Goal: Task Accomplishment & Management: Manage account settings

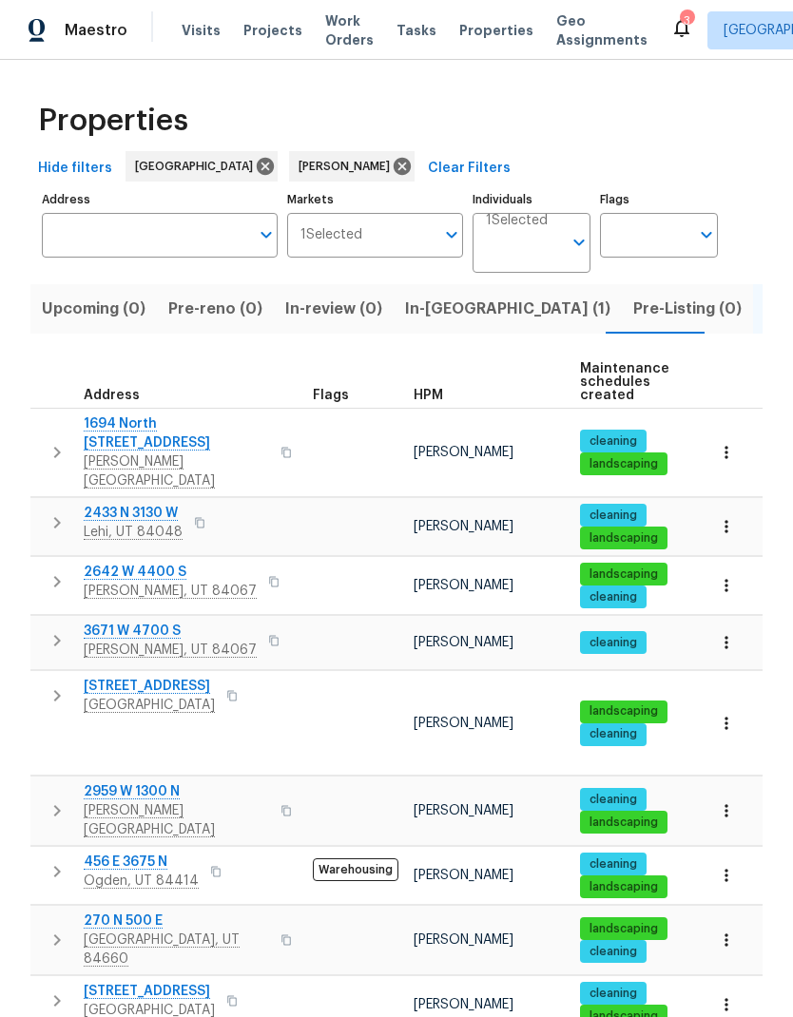
click at [54, 684] on icon "button" at bounding box center [57, 695] width 23 height 23
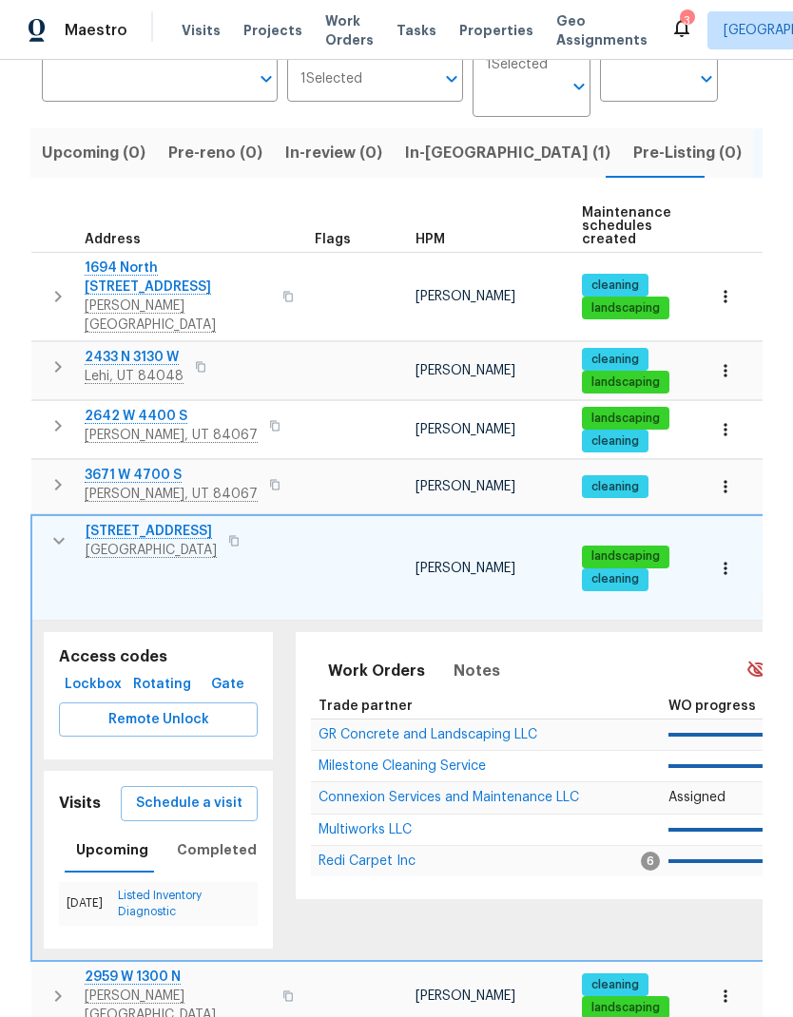
scroll to position [165, 0]
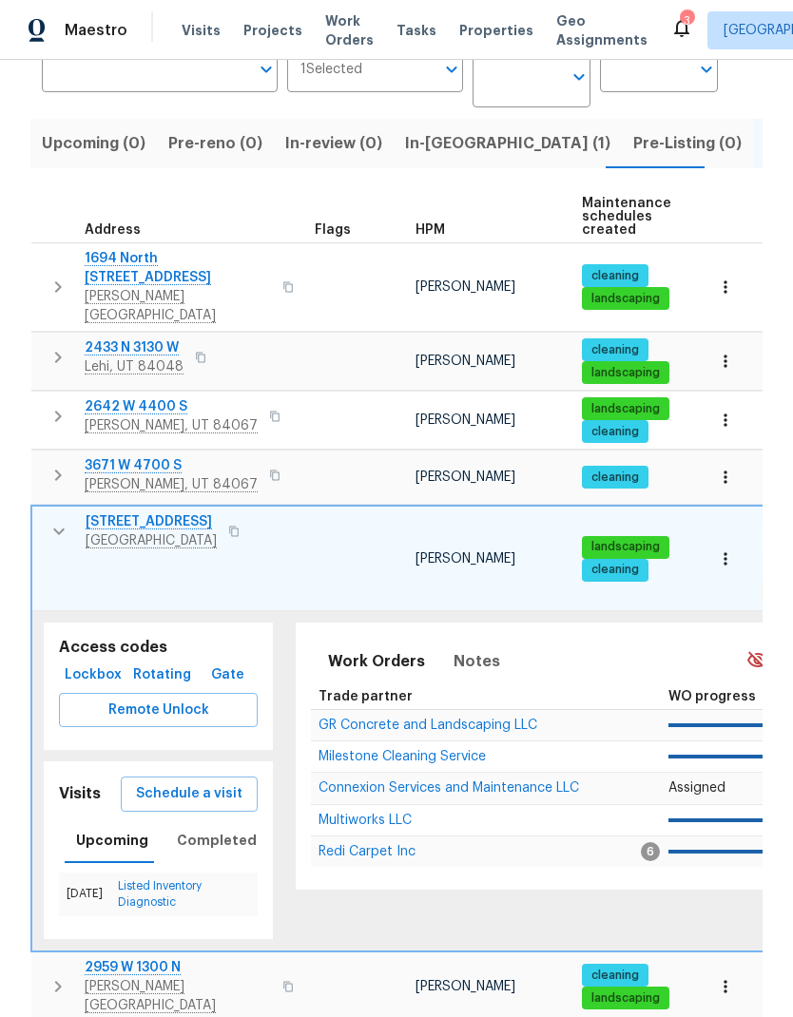
click at [734, 549] on icon "button" at bounding box center [725, 558] width 19 height 19
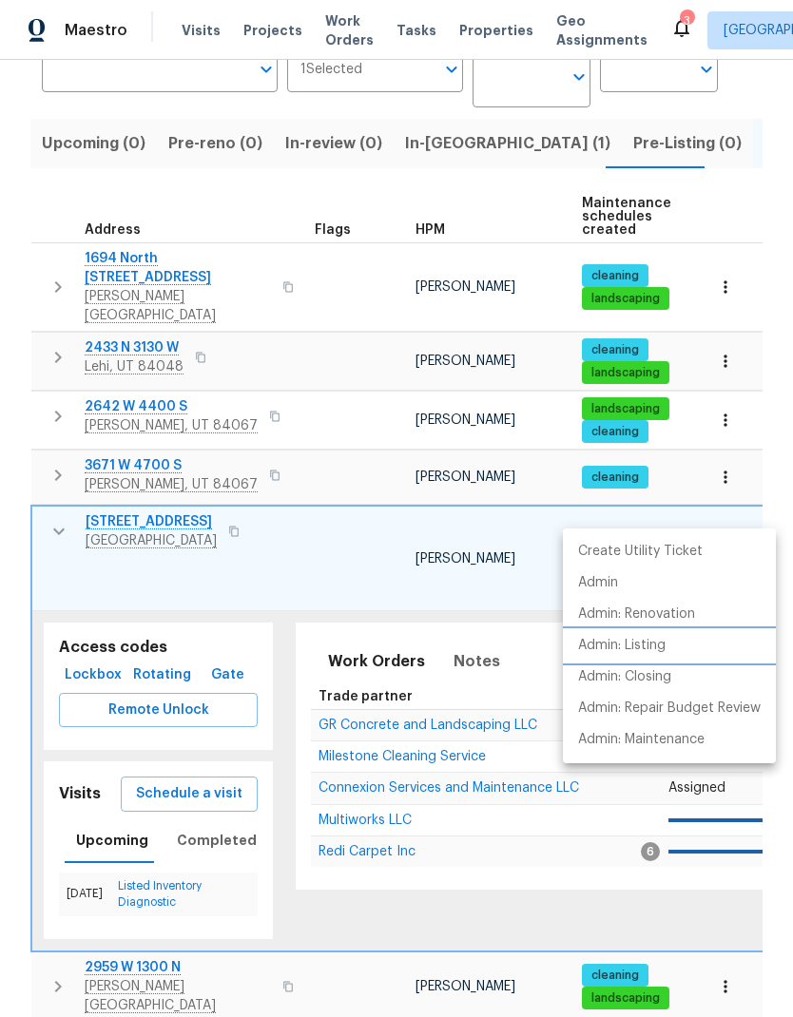
click at [665, 648] on p "Admin: Listing" at bounding box center [621, 646] width 87 height 20
click at [677, 552] on p "Create Utility Ticket" at bounding box center [640, 552] width 125 height 20
click at [670, 648] on li "Admin: Listing" at bounding box center [669, 645] width 213 height 31
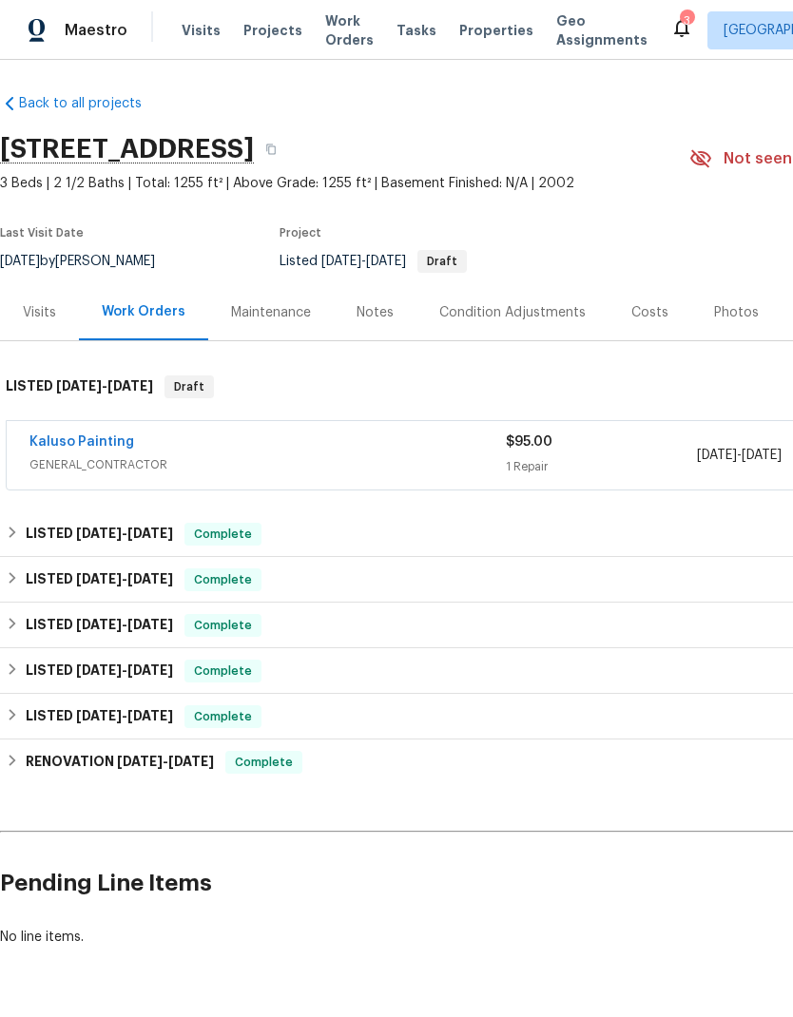
scroll to position [4, 0]
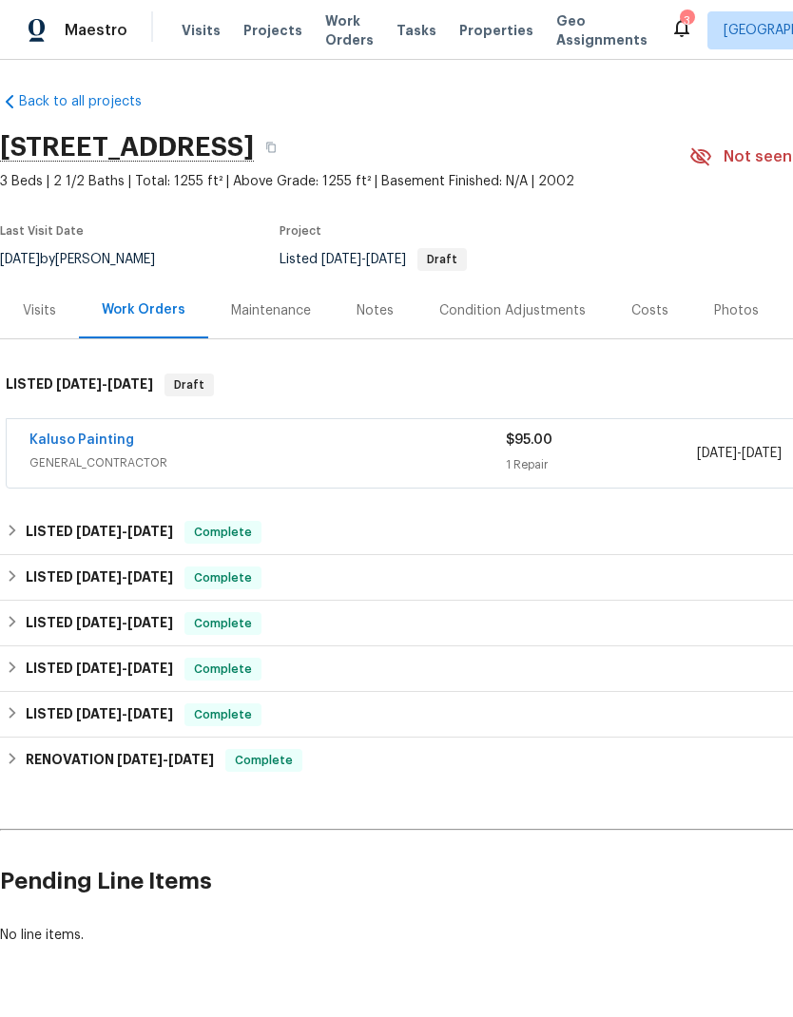
scroll to position [5, 0]
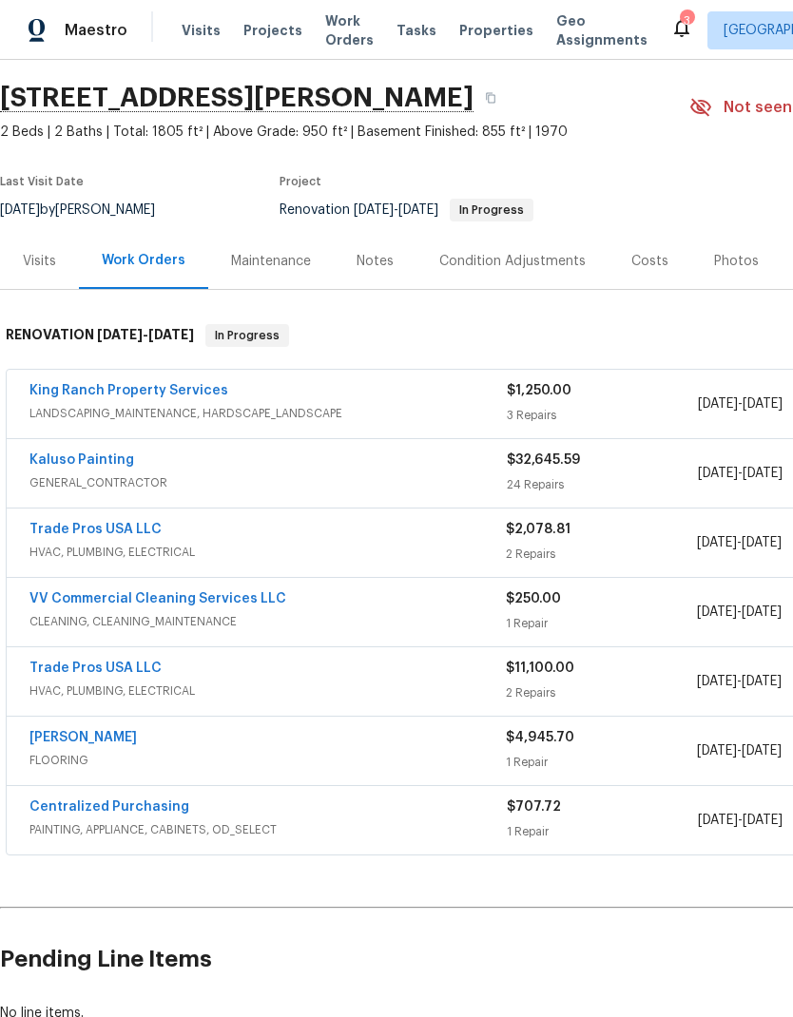
scroll to position [54, 0]
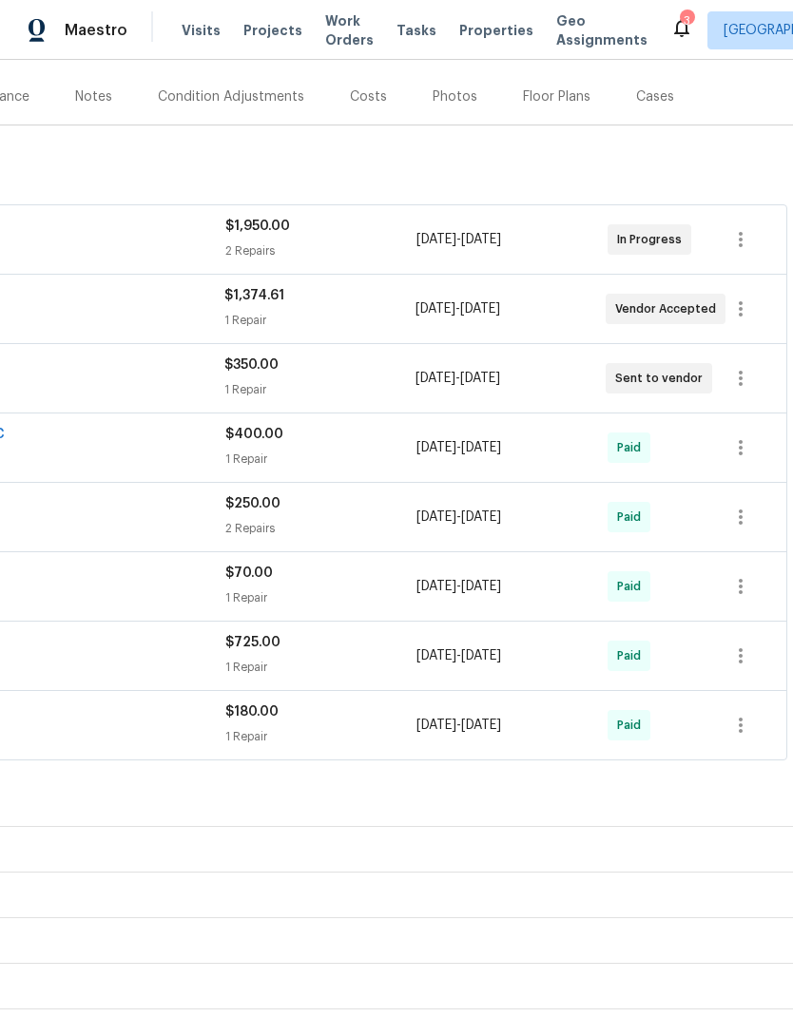
scroll to position [220, 281]
click at [743, 382] on icon "button" at bounding box center [740, 377] width 23 height 23
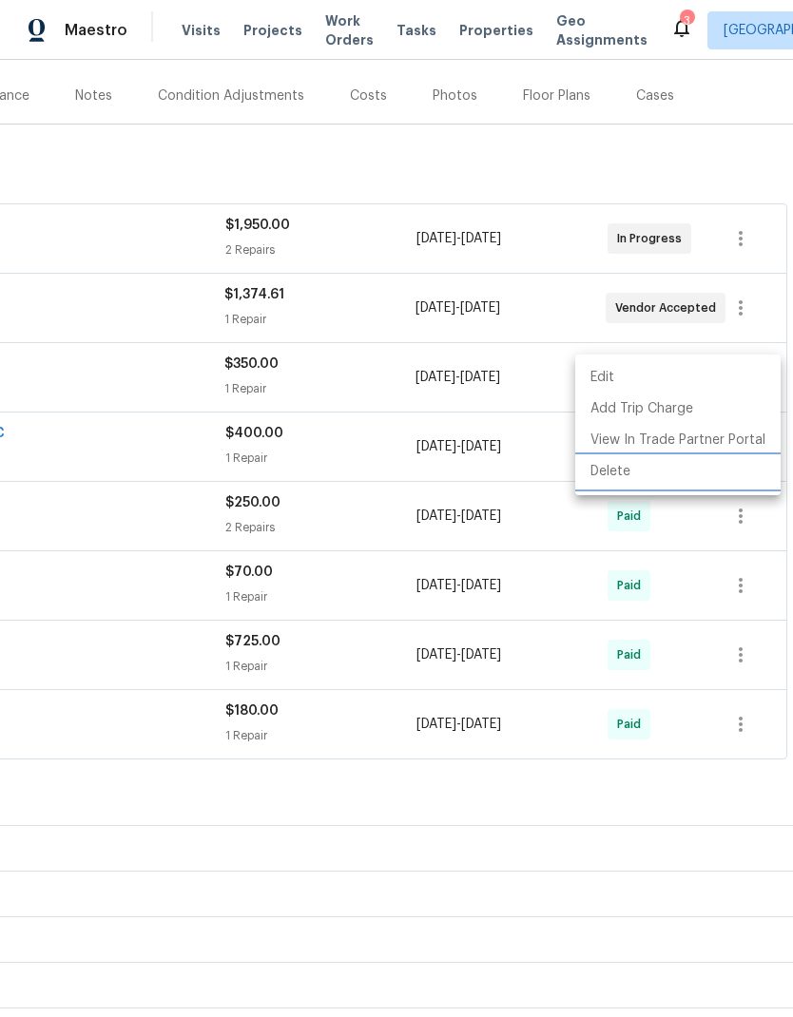
click at [635, 478] on li "Delete" at bounding box center [677, 471] width 205 height 31
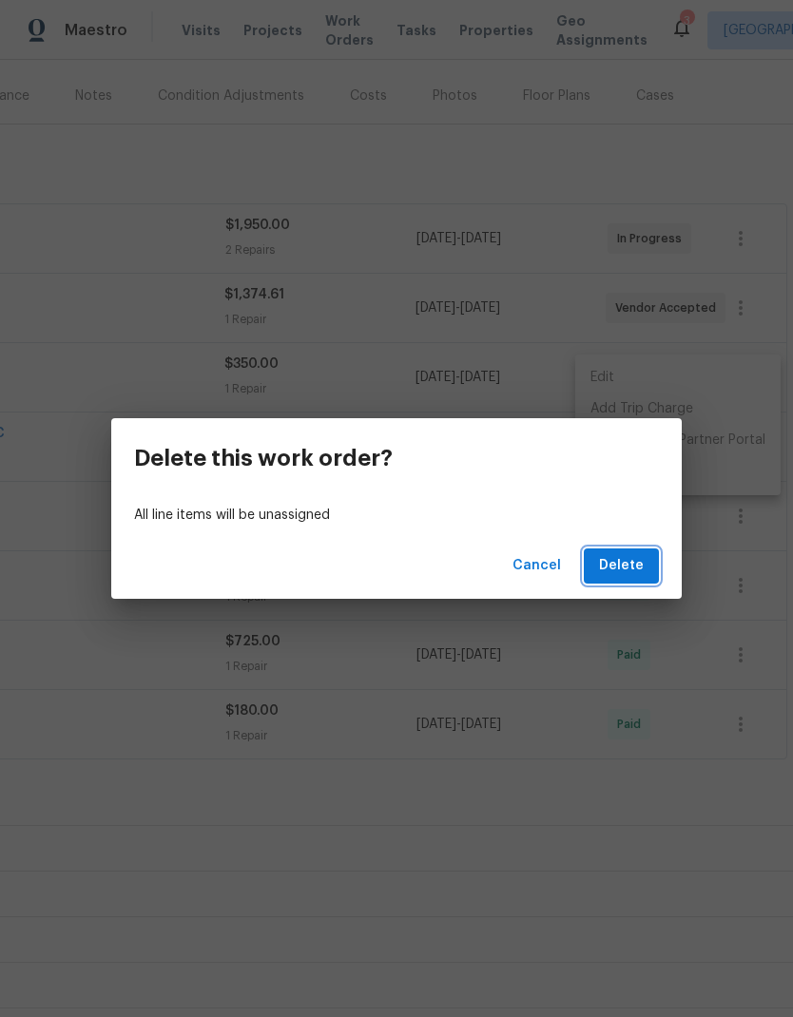
click at [627, 569] on span "Delete" at bounding box center [621, 566] width 45 height 24
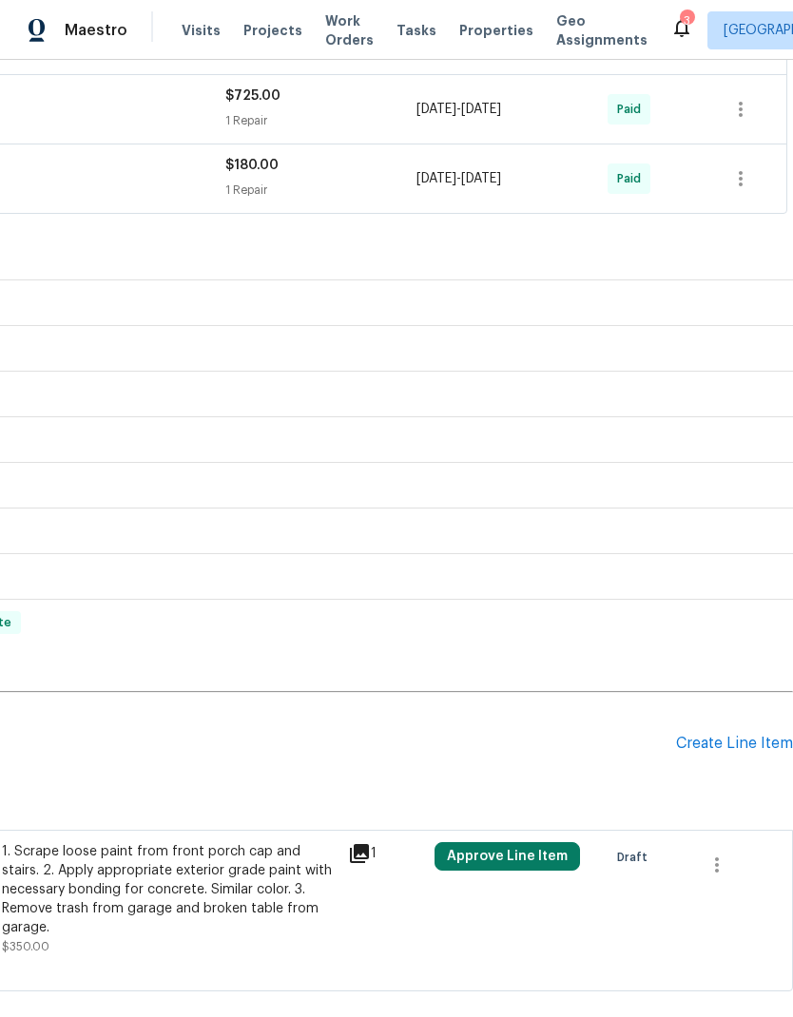
scroll to position [706, 281]
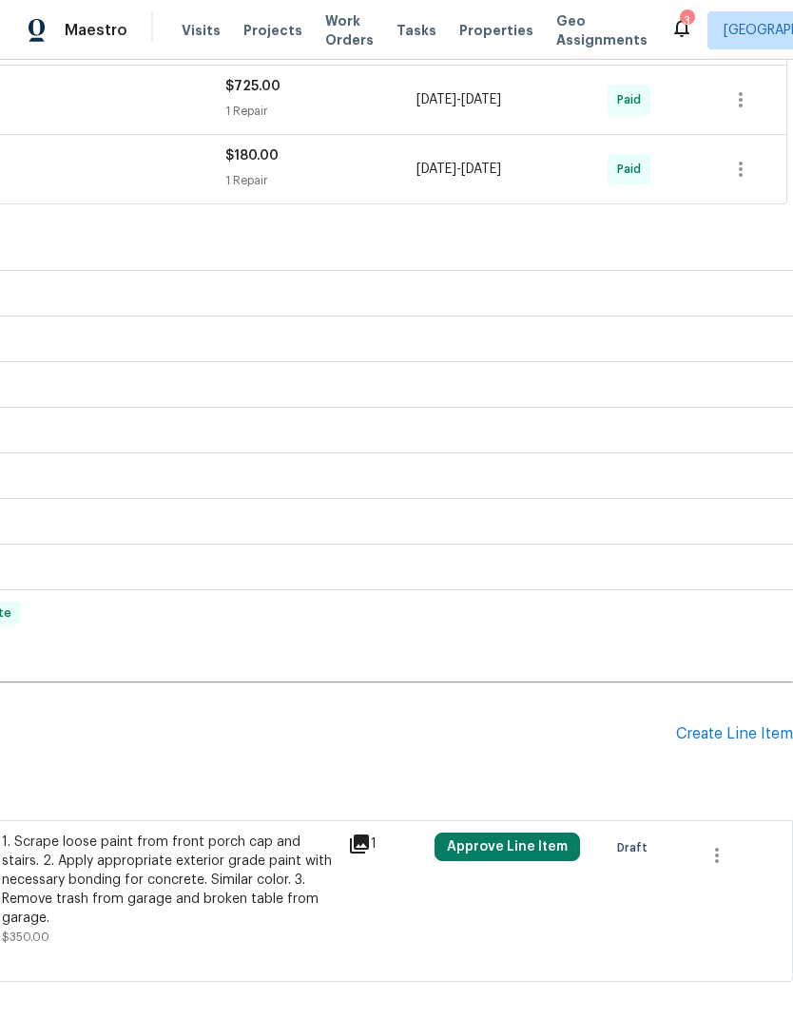
click at [733, 738] on div "Create Line Item" at bounding box center [734, 734] width 117 height 18
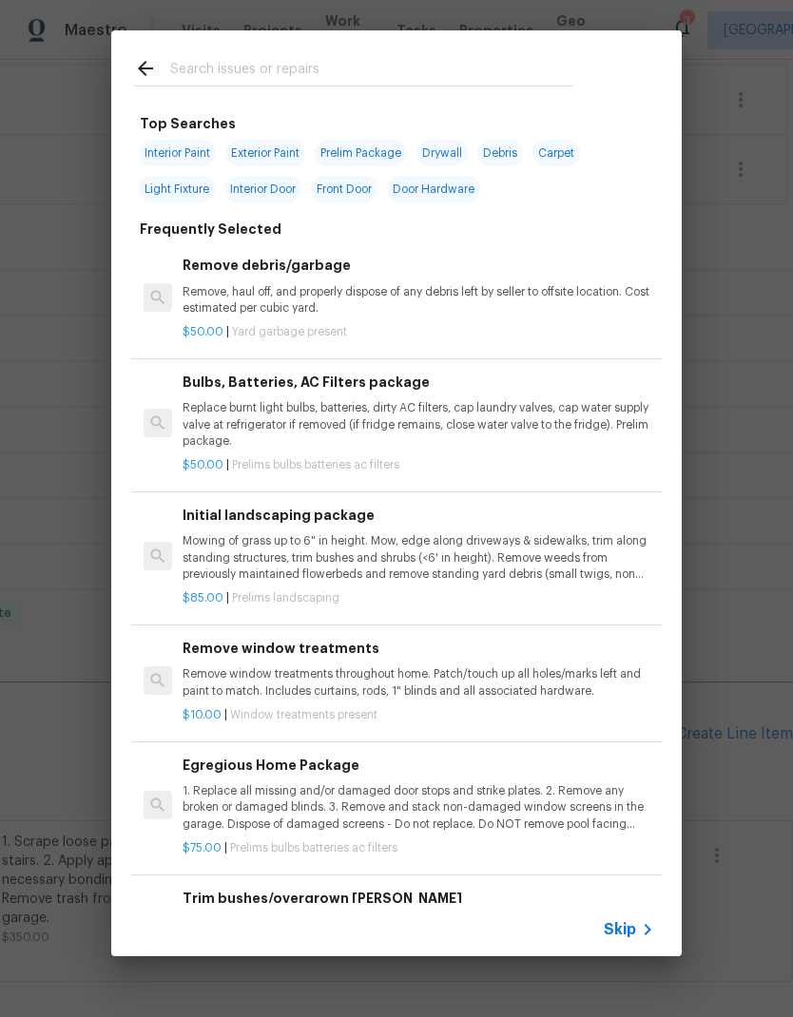
click at [323, 75] on input "text" at bounding box center [371, 71] width 403 height 29
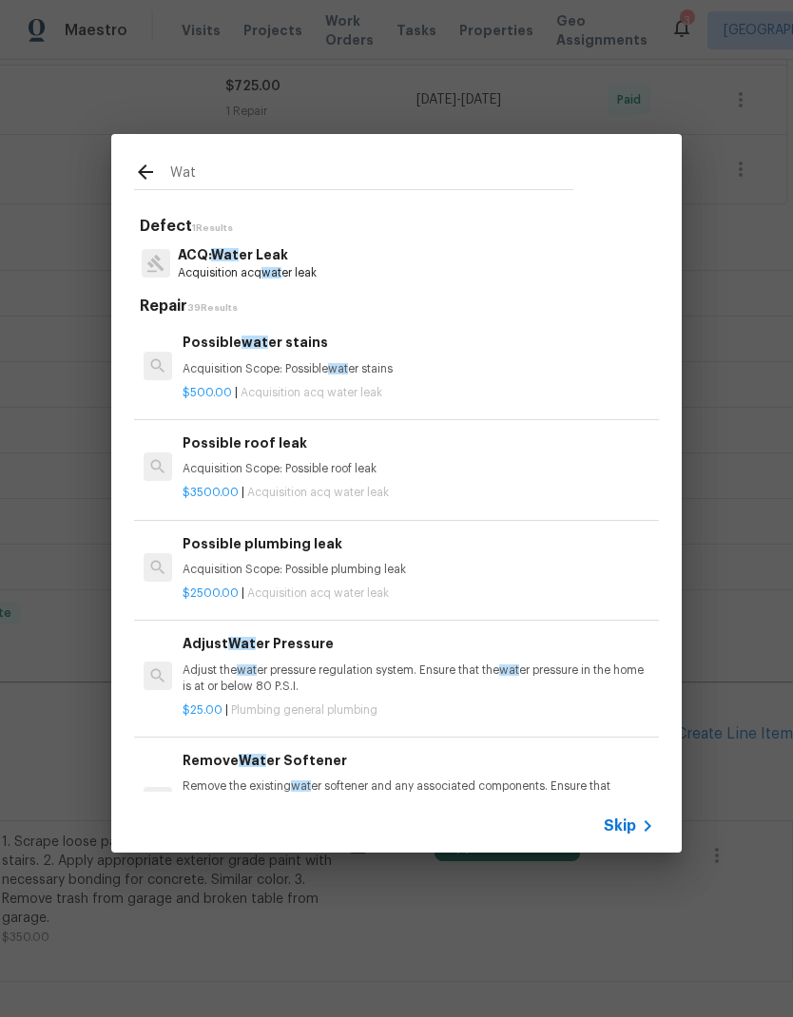
scroll to position [0, 0]
click at [453, 175] on input "Wat" at bounding box center [371, 175] width 403 height 29
type input "W"
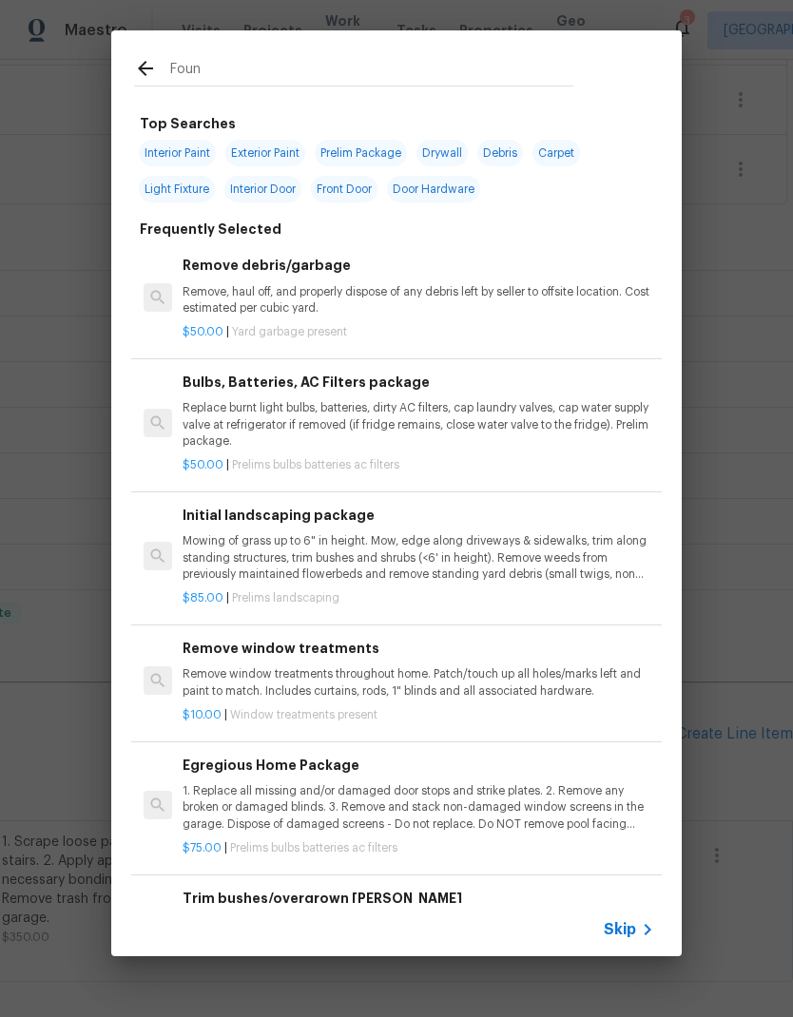
type input "Found"
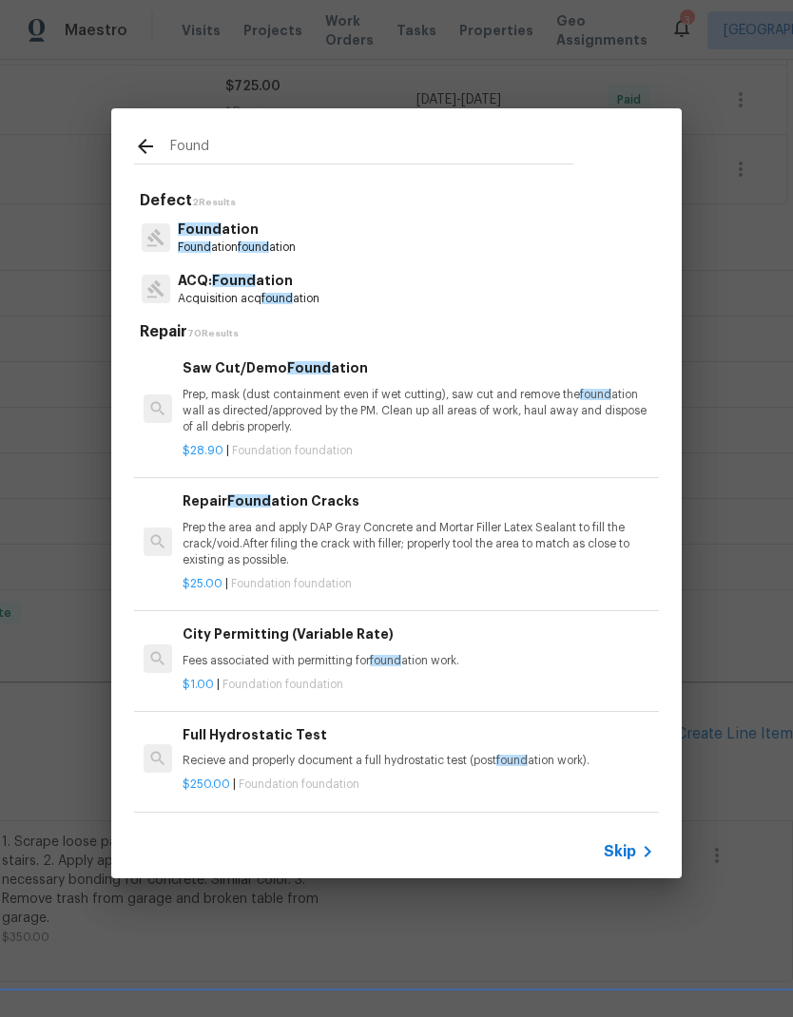
click at [296, 226] on p "Found ation" at bounding box center [237, 230] width 118 height 20
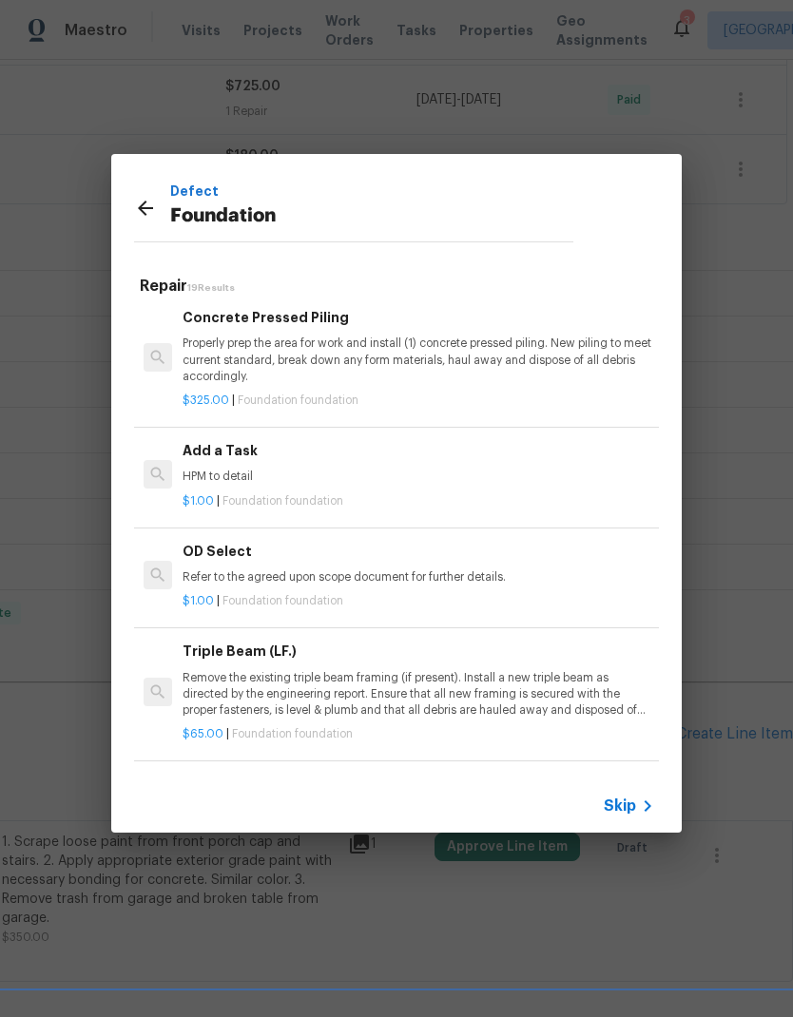
scroll to position [1439, 0]
click at [311, 503] on span "Foundation foundation" at bounding box center [282, 500] width 121 height 11
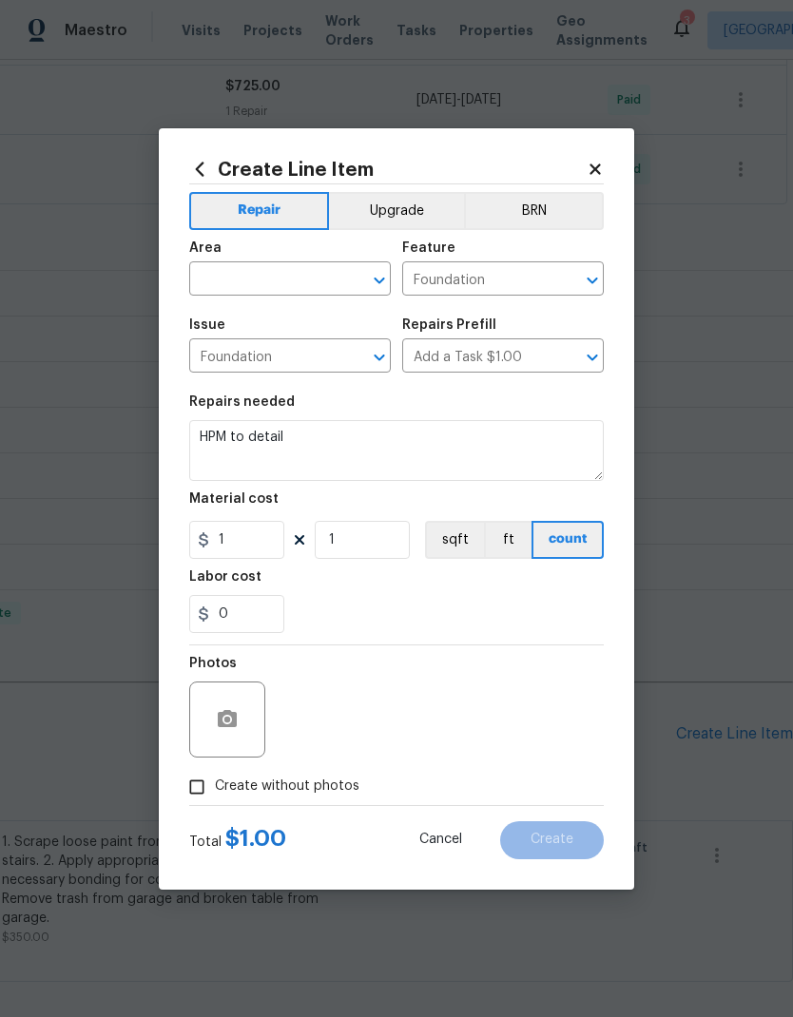
click at [284, 285] on input "text" at bounding box center [263, 280] width 148 height 29
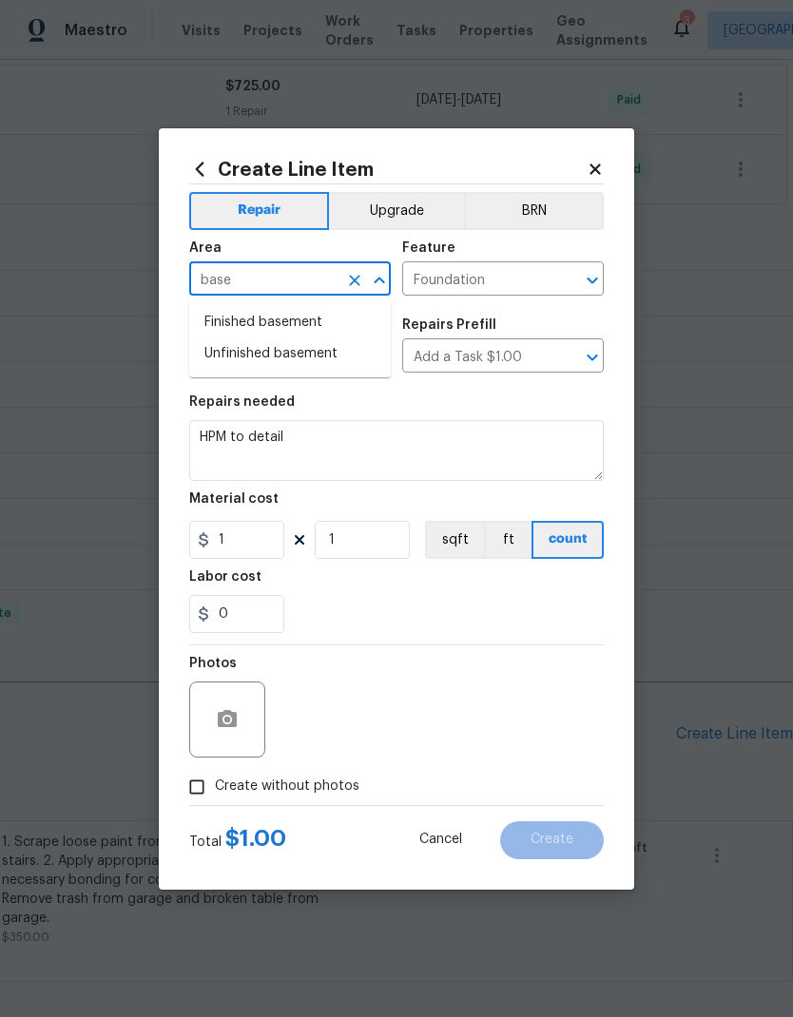
click at [308, 328] on li "Finished basement" at bounding box center [289, 322] width 201 height 31
type input "Finished basement"
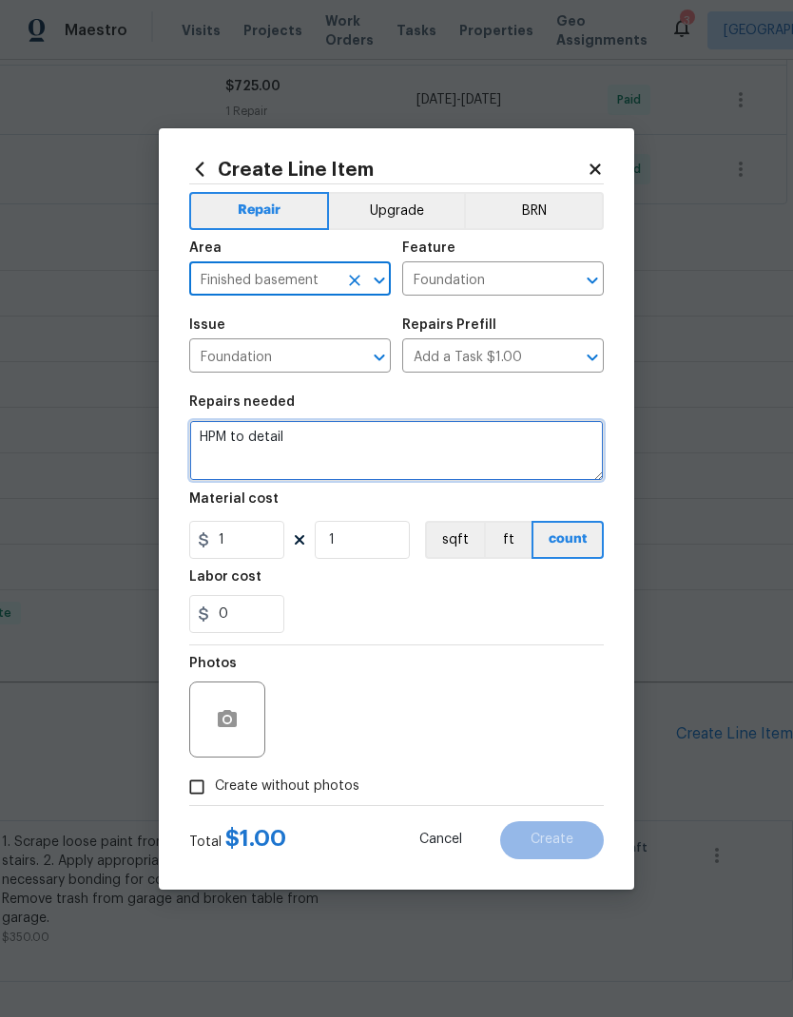
click at [419, 446] on textarea "HPM to detail" at bounding box center [396, 450] width 414 height 61
click at [268, 445] on textarea "HPM to detail" at bounding box center [396, 450] width 414 height 61
click at [267, 445] on textarea "HPM to detail" at bounding box center [396, 450] width 414 height 61
click at [261, 446] on textarea "HPM to detail" at bounding box center [396, 450] width 414 height 61
click at [260, 446] on textarea "HPM to detail" at bounding box center [396, 450] width 414 height 61
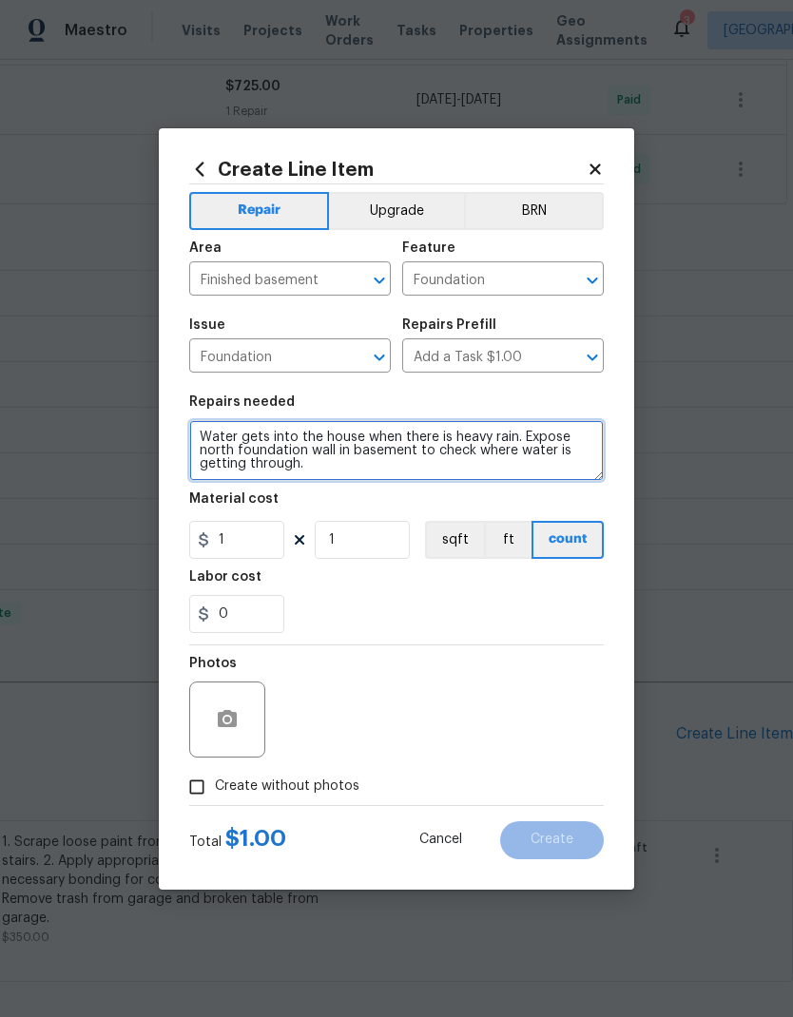
click at [521, 442] on textarea "Water gets into the house when there is heavy rain. Expose north foundation wal…" at bounding box center [396, 450] width 414 height 61
click at [412, 480] on textarea "Water gets into the house when there is heavy rain. 1. Expose north foundation …" at bounding box center [396, 450] width 414 height 61
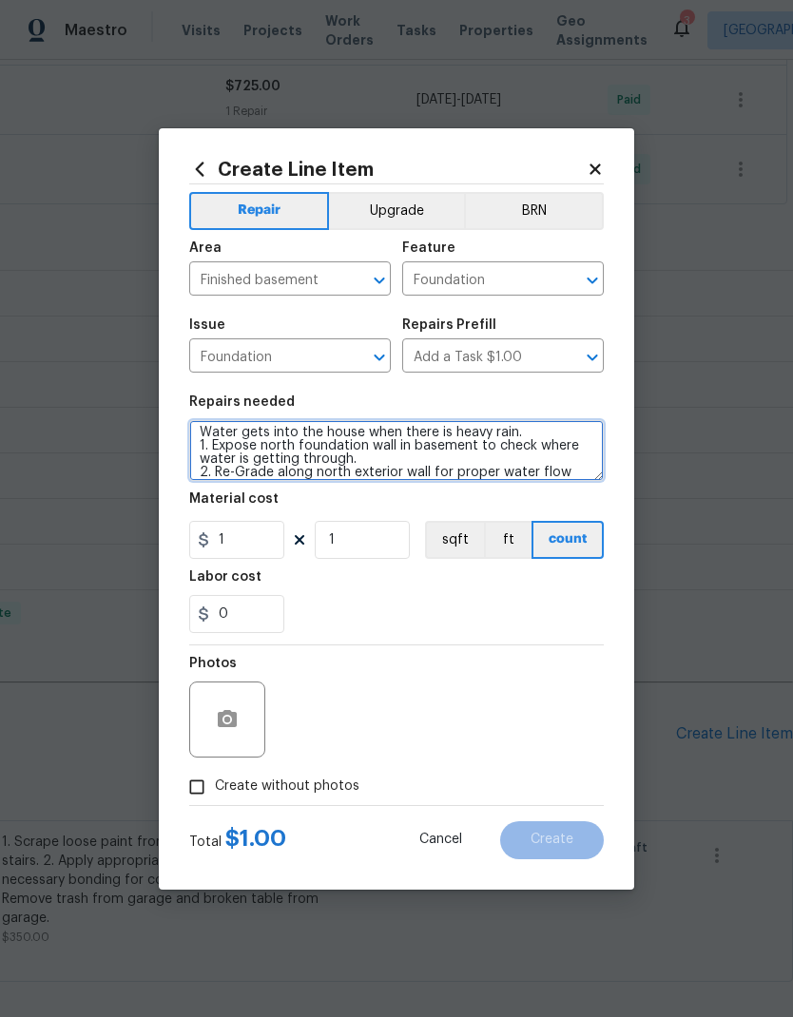
scroll to position [18, 0]
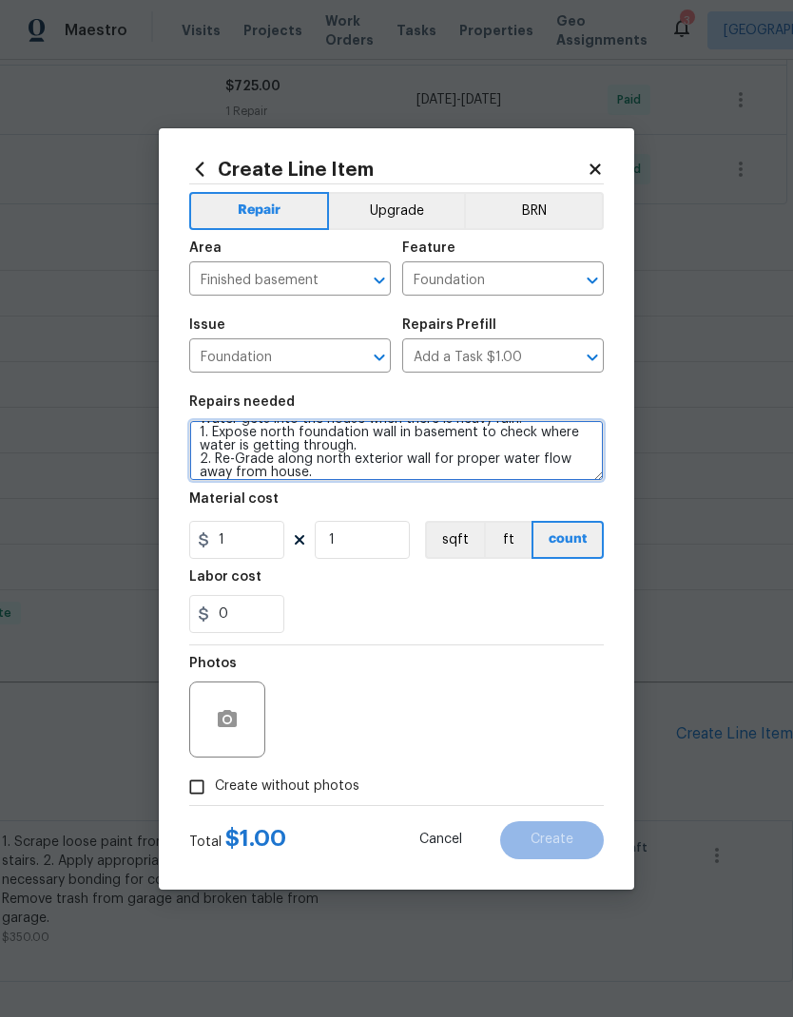
type textarea "Water gets into the house when there is heavy rain. 1. Expose north foundation …"
click at [551, 595] on div "Labor cost" at bounding box center [396, 582] width 414 height 25
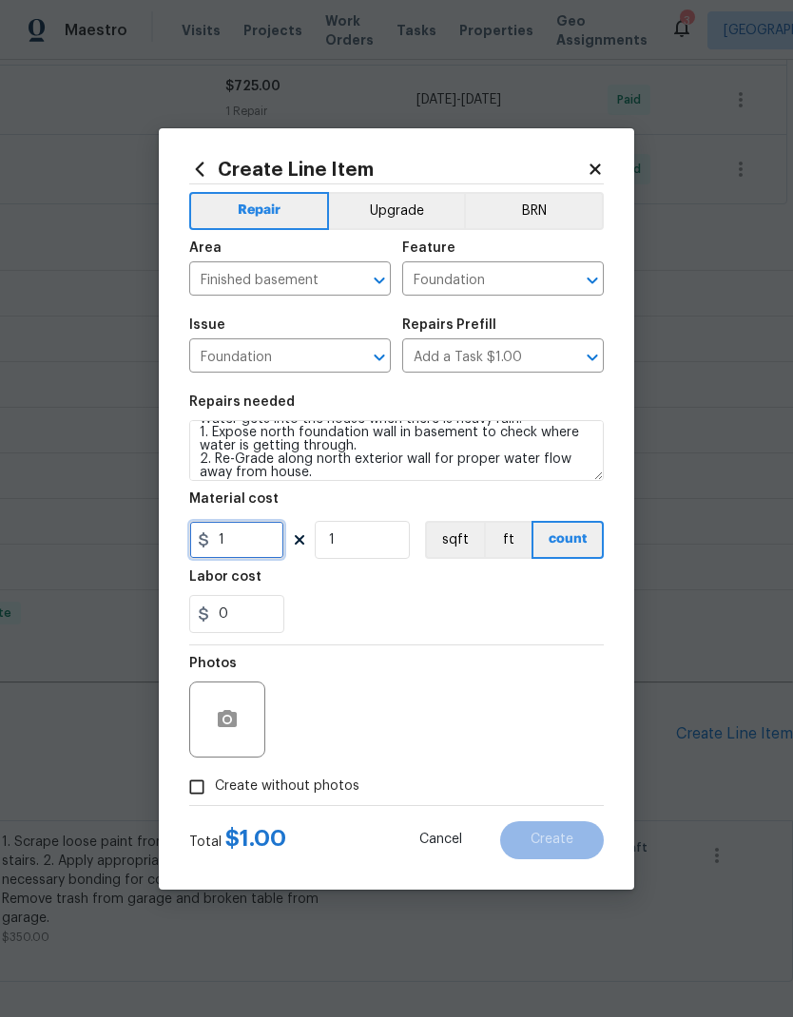
click at [250, 550] on input "1" at bounding box center [236, 540] width 95 height 38
type input "500"
click at [575, 604] on div "0" at bounding box center [396, 614] width 414 height 38
click at [201, 788] on input "Create without photos" at bounding box center [197, 787] width 36 height 36
checkbox input "true"
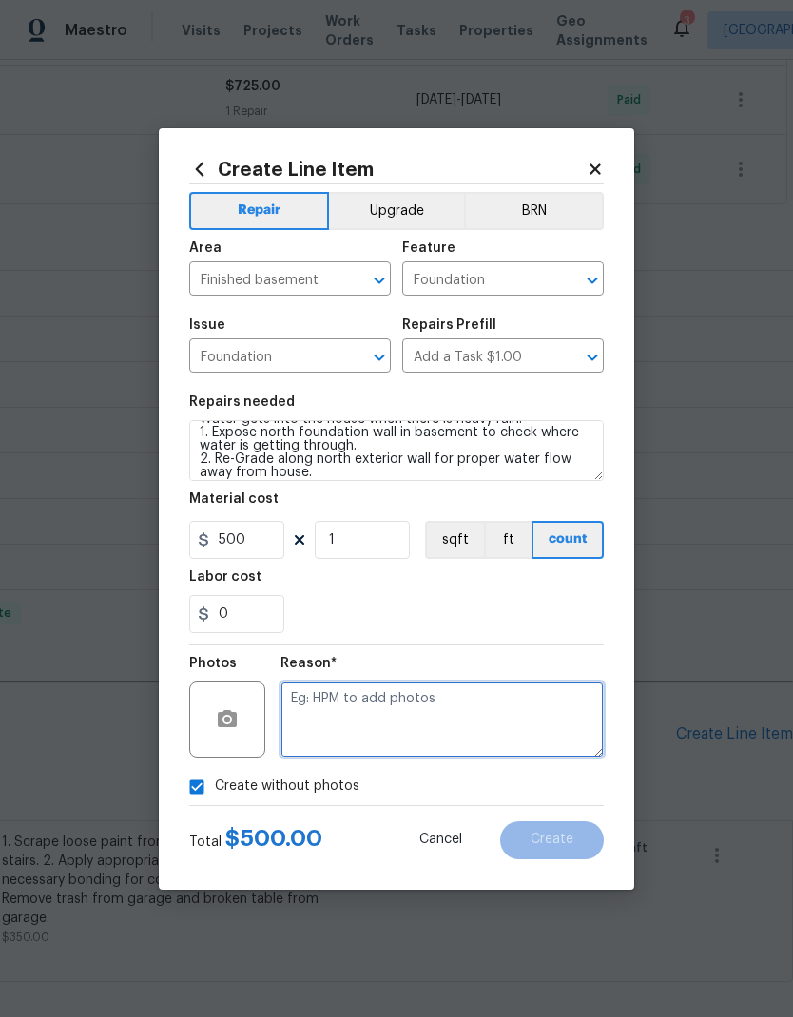
click at [434, 714] on textarea at bounding box center [441, 719] width 323 height 76
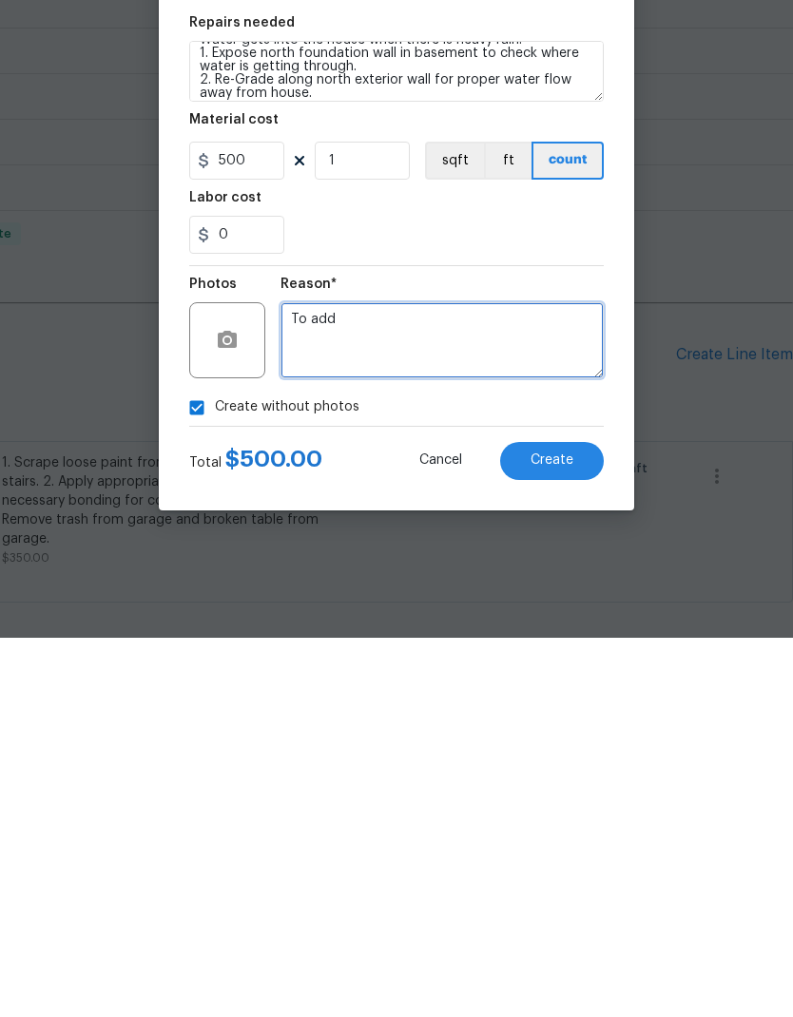
type textarea "To add"
click at [574, 821] on button "Create" at bounding box center [552, 840] width 104 height 38
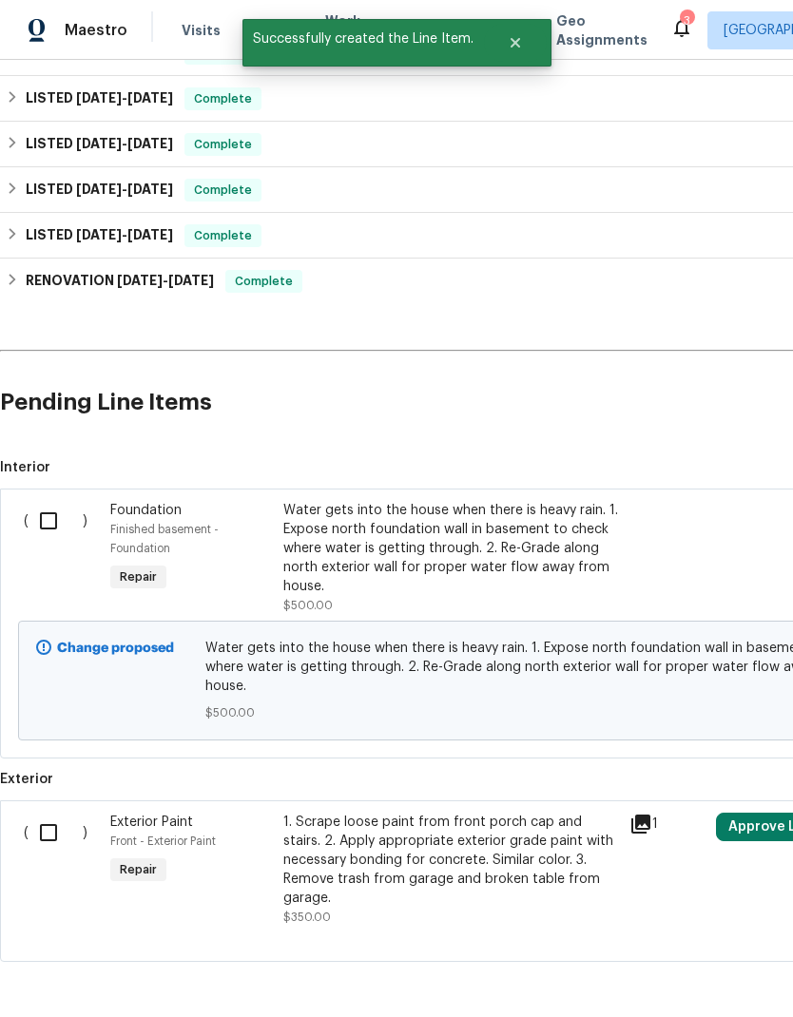
scroll to position [1037, 0]
click at [58, 814] on input "checkbox" at bounding box center [56, 834] width 54 height 40
checkbox input "true"
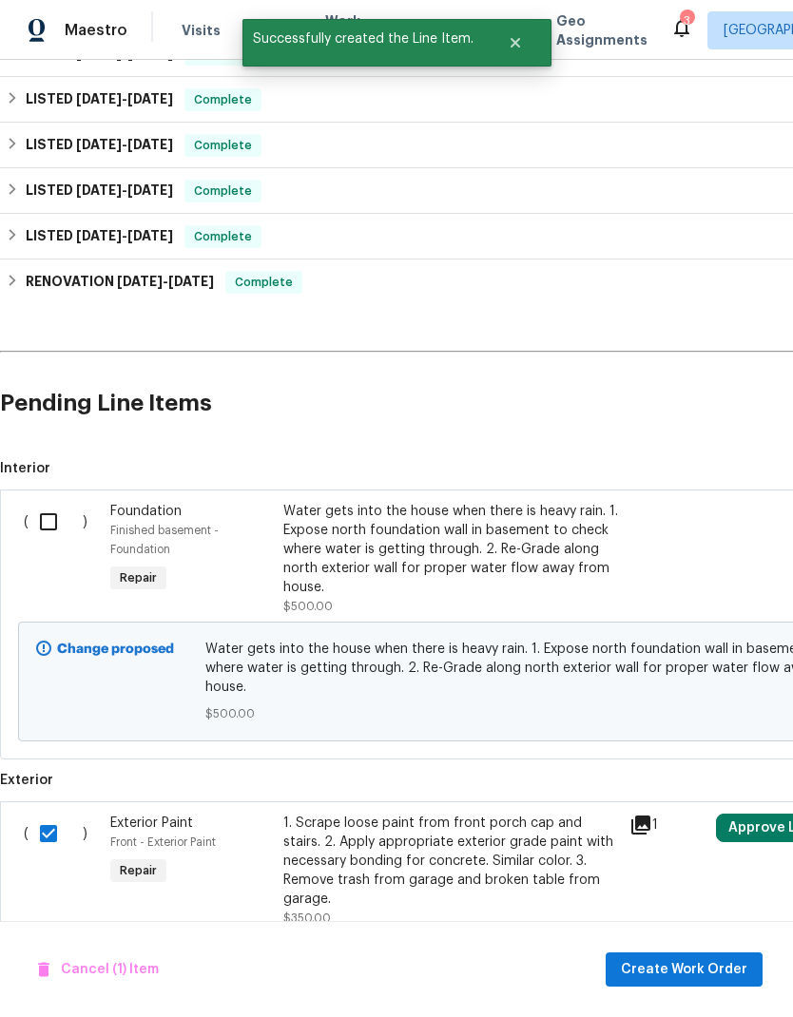
click at [65, 502] on input "checkbox" at bounding box center [56, 522] width 54 height 40
checkbox input "true"
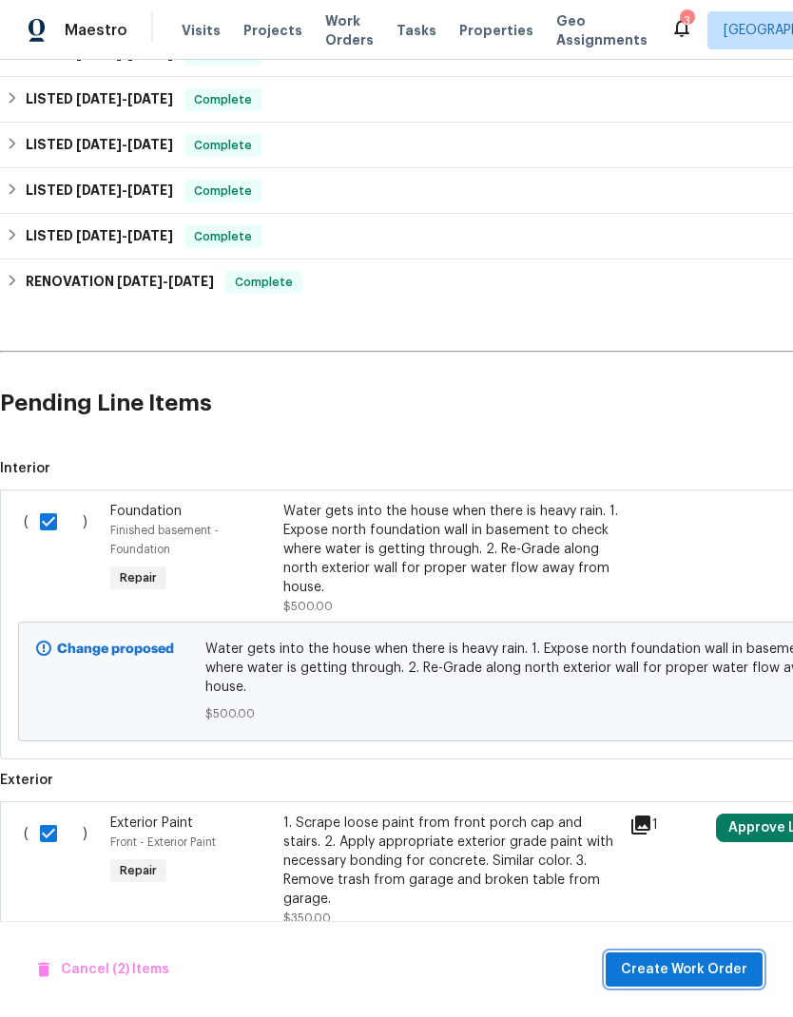
click at [724, 975] on span "Create Work Order" at bounding box center [684, 970] width 126 height 24
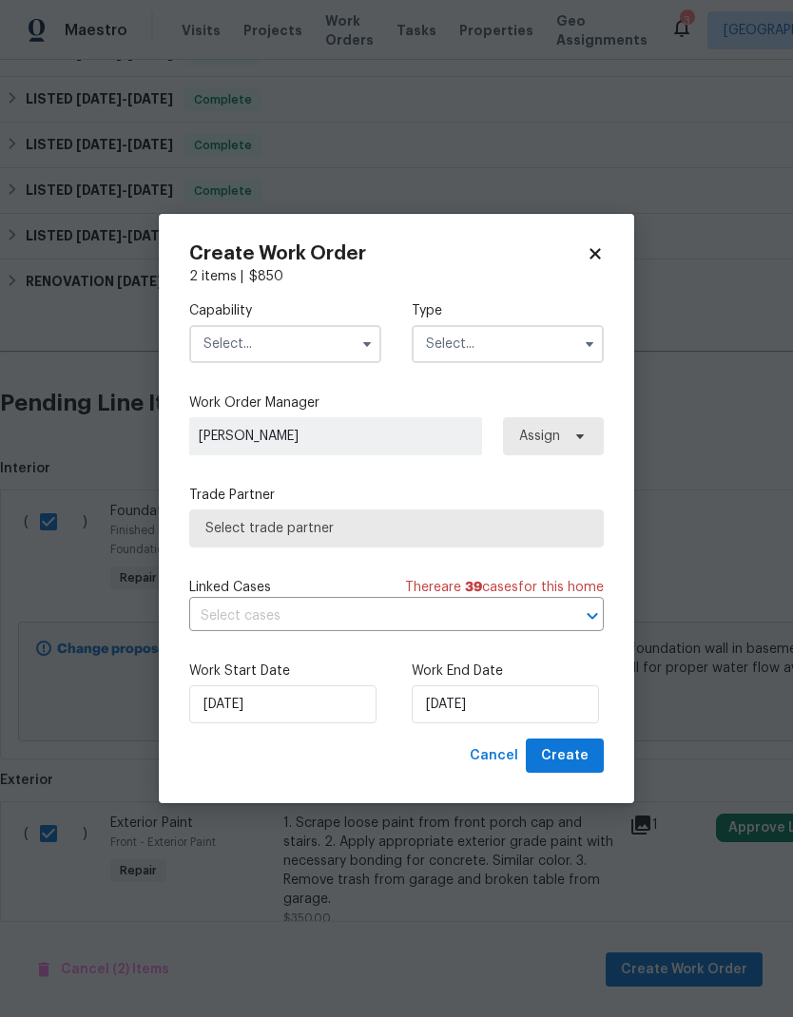
click at [289, 339] on input "text" at bounding box center [285, 344] width 192 height 38
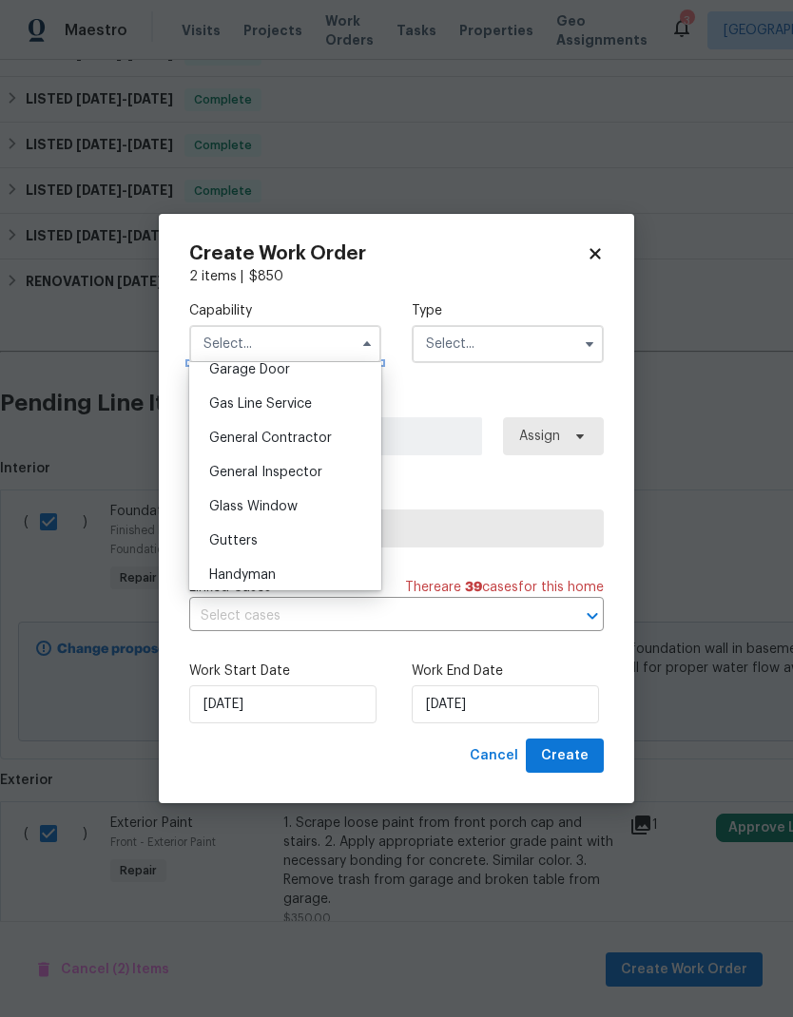
scroll to position [858, 0]
click at [324, 469] on div "General Inspector" at bounding box center [285, 468] width 182 height 34
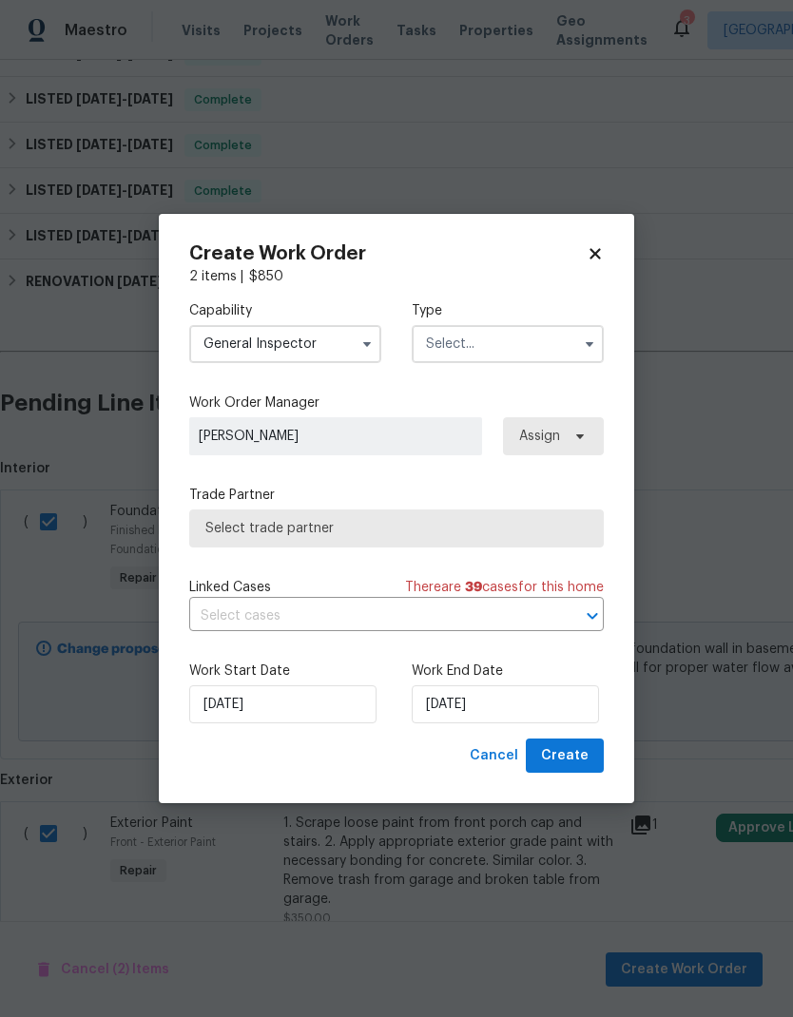
click at [332, 352] on input "General Inspector" at bounding box center [285, 344] width 192 height 38
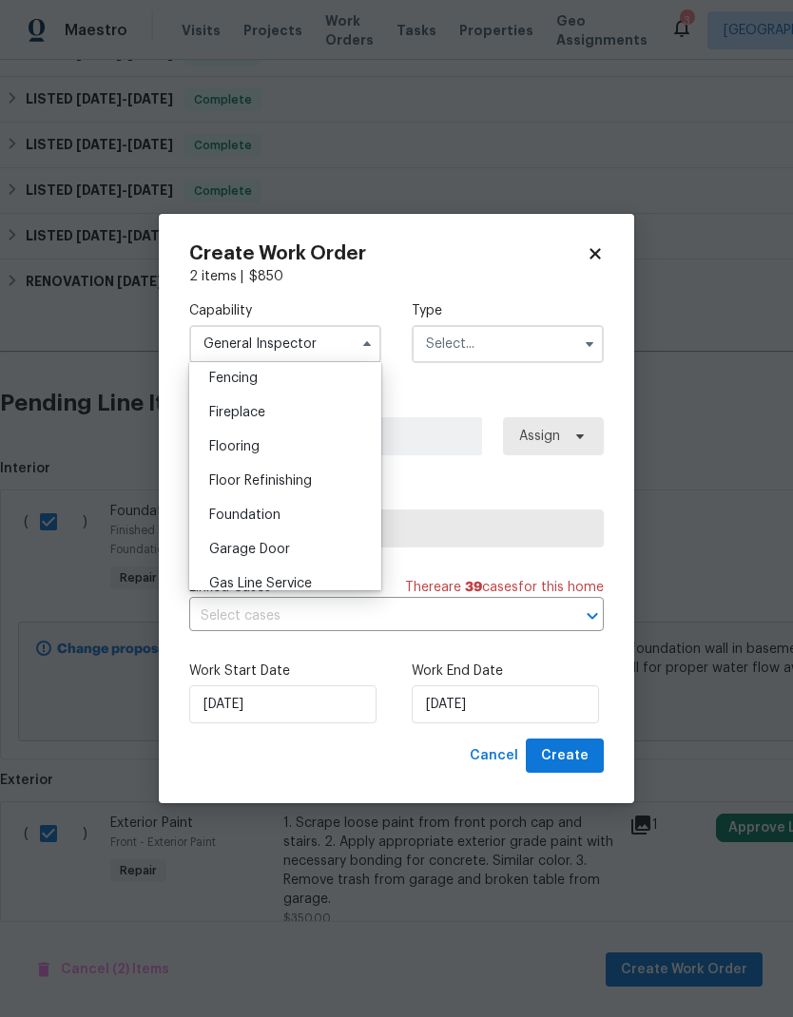
scroll to position [735, 0]
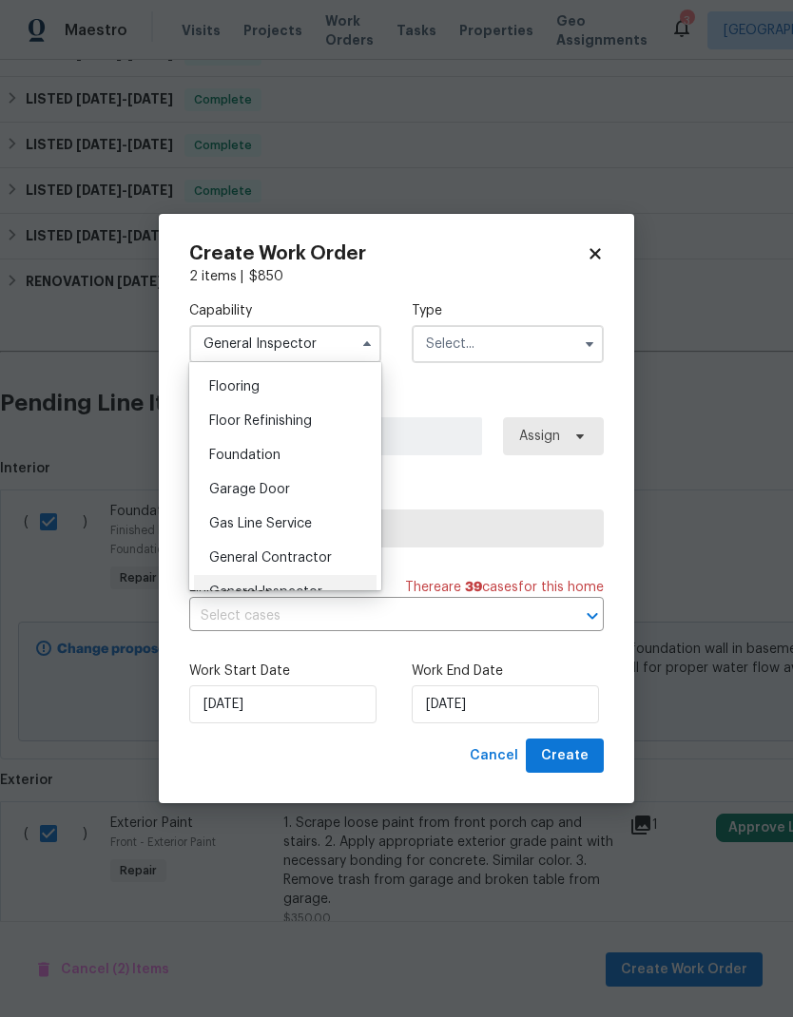
click at [325, 556] on span "General Contractor" at bounding box center [270, 557] width 123 height 13
type input "General Contractor"
click at [501, 356] on input "text" at bounding box center [508, 344] width 192 height 38
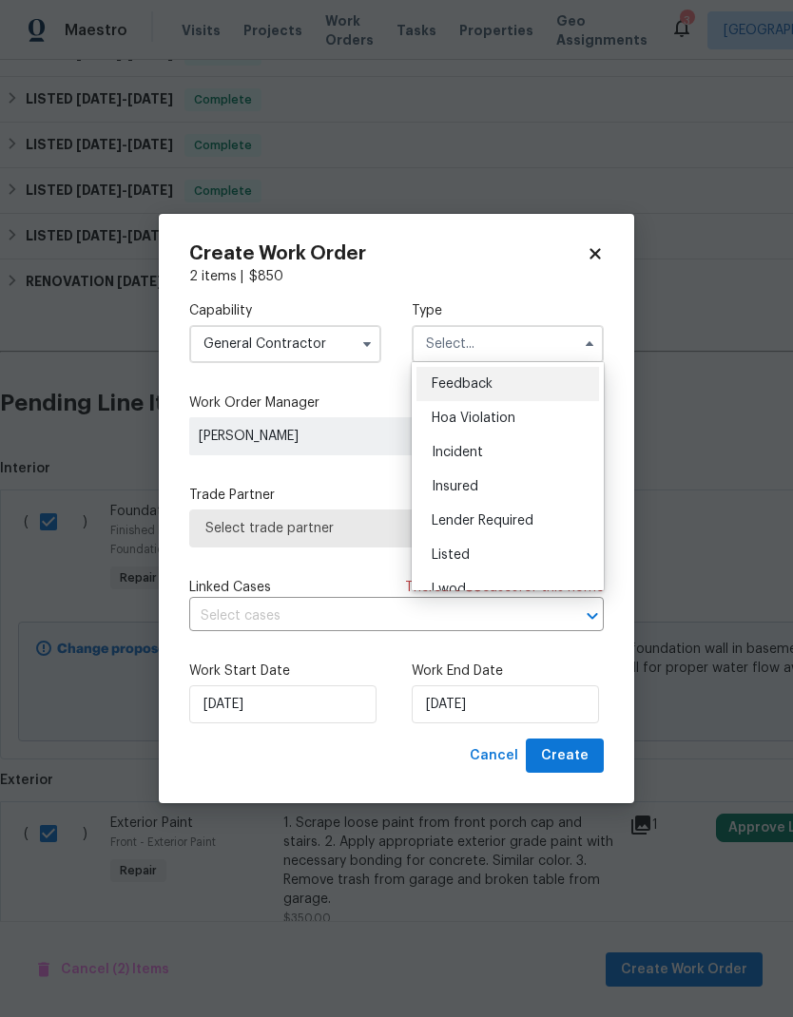
click at [498, 546] on div "Listed" at bounding box center [507, 555] width 182 height 34
type input "Listed"
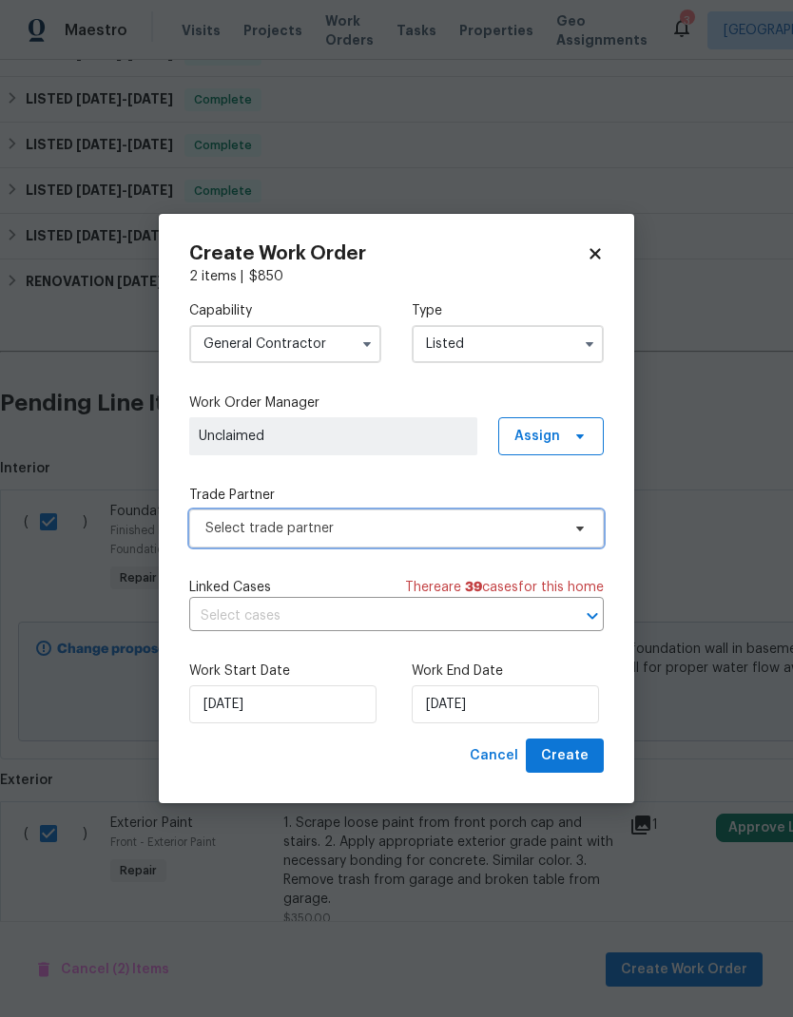
click at [521, 535] on span "Select trade partner" at bounding box center [382, 528] width 355 height 19
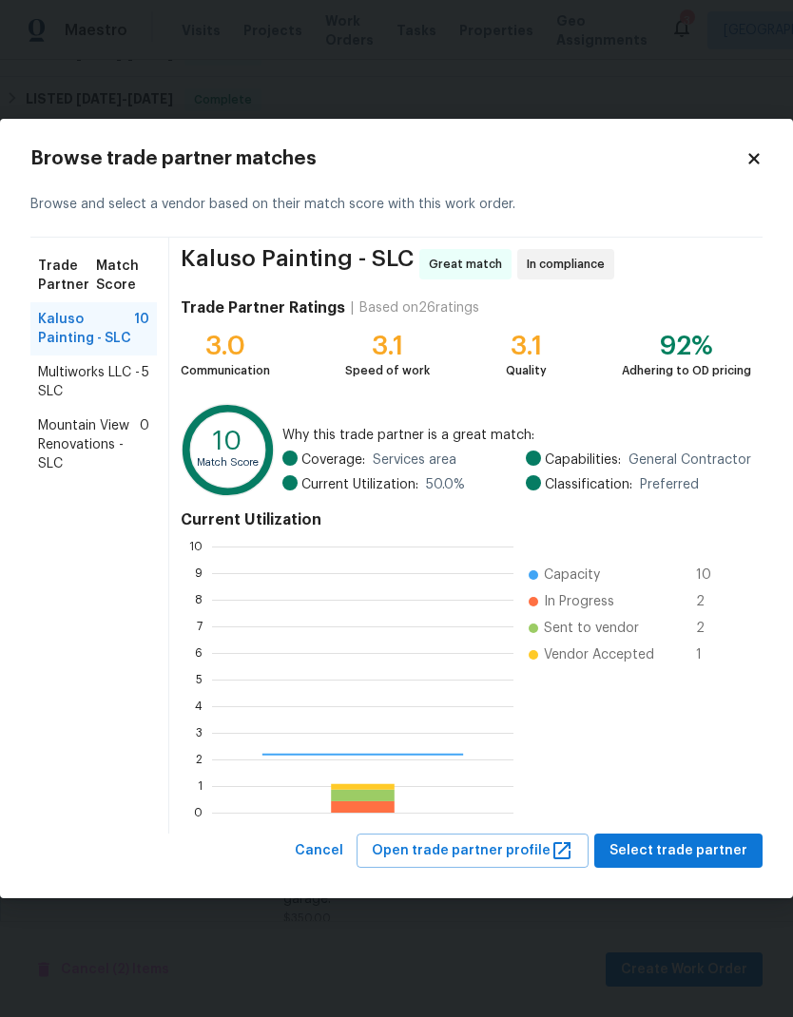
scroll to position [266, 301]
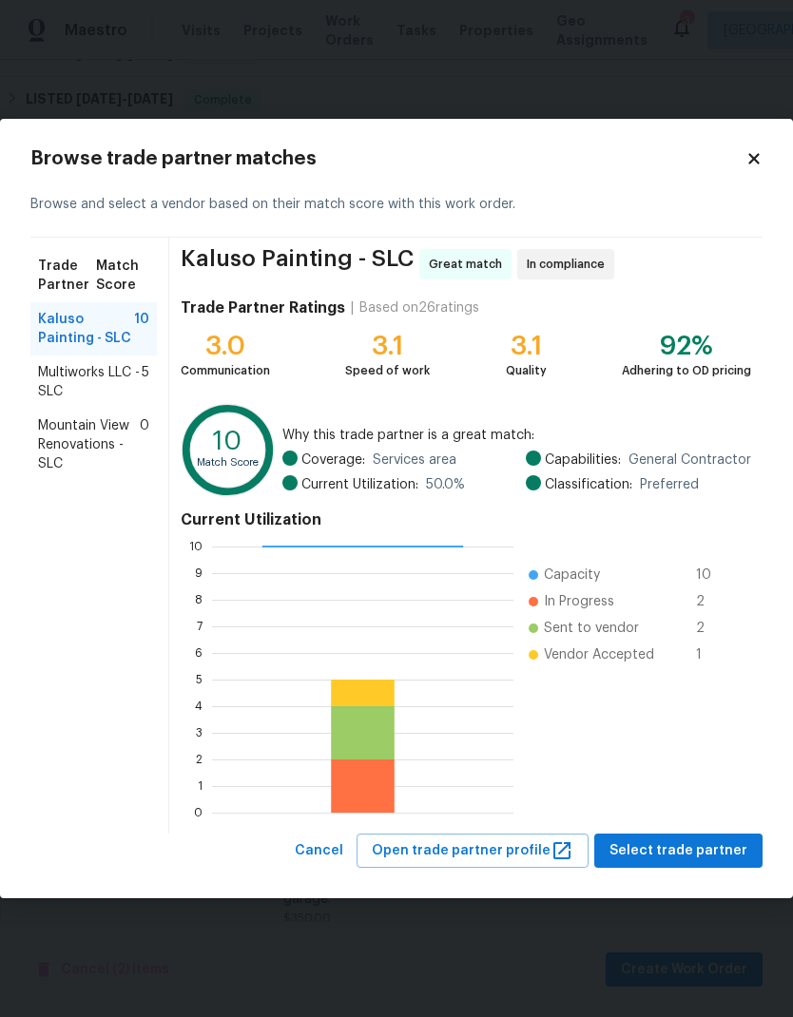
click at [111, 385] on span "Multiworks LLC - SLC" at bounding box center [90, 382] width 104 height 38
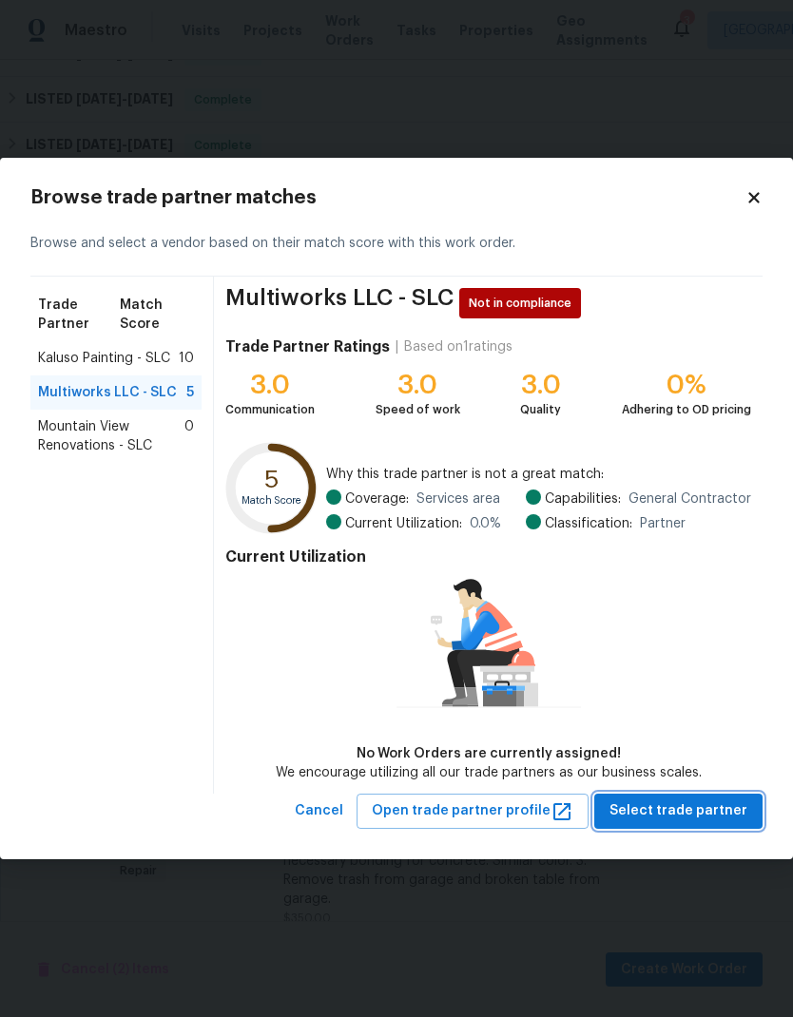
click at [724, 813] on span "Select trade partner" at bounding box center [678, 811] width 138 height 24
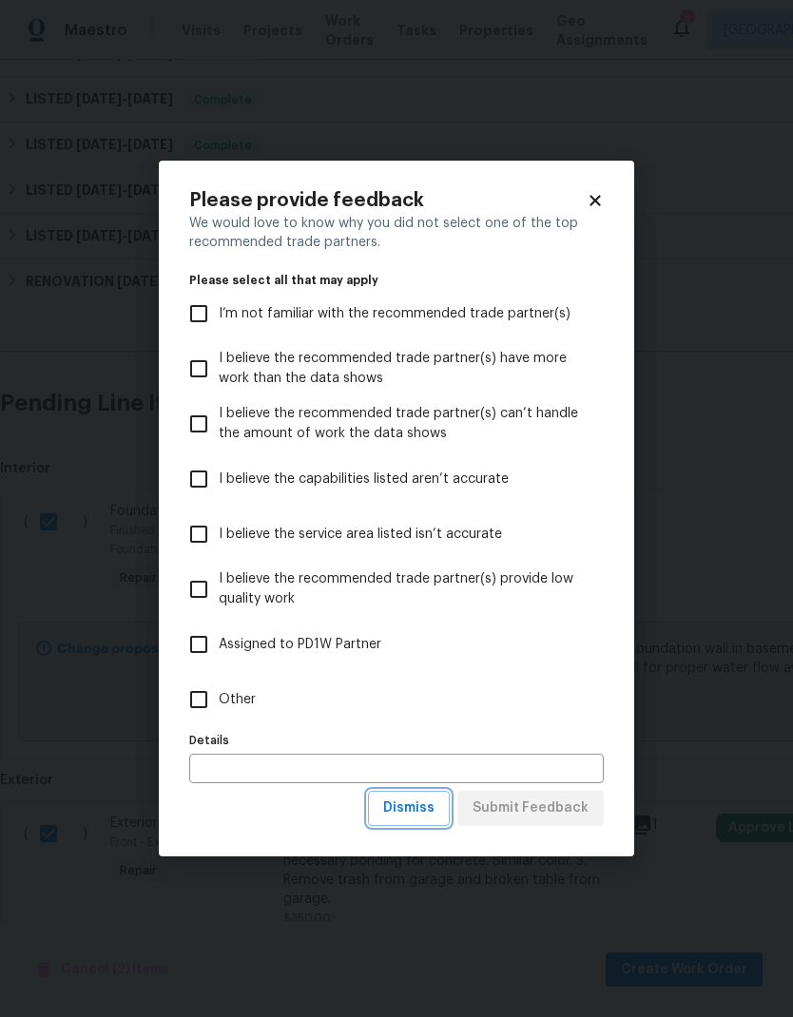
click at [427, 815] on span "Dismiss" at bounding box center [408, 808] width 51 height 24
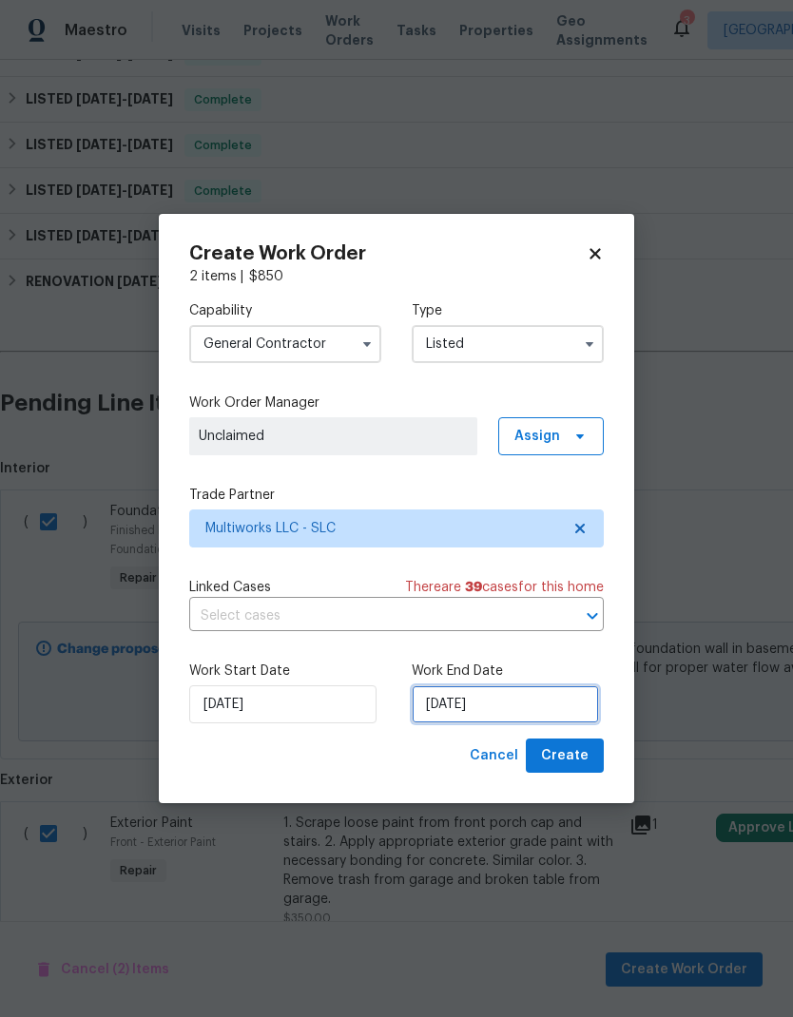
click at [558, 704] on input "9/24/2025" at bounding box center [505, 704] width 187 height 38
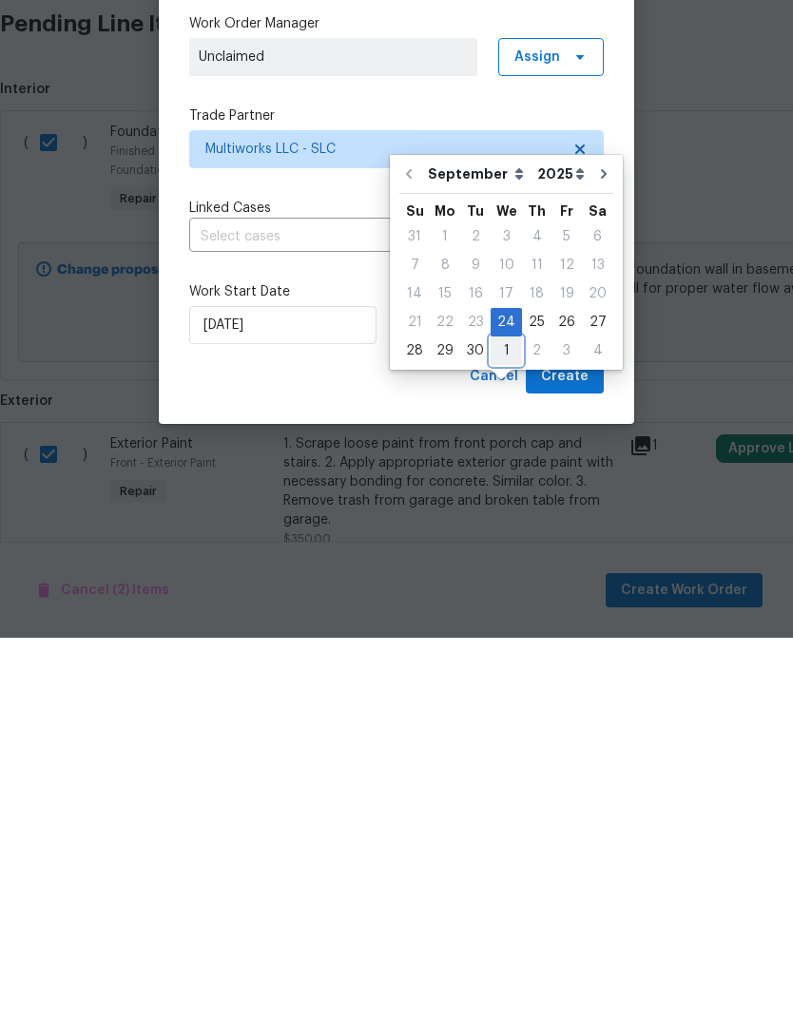
click at [505, 717] on div "1" at bounding box center [505, 730] width 31 height 27
type input "10/1/2025"
select select "9"
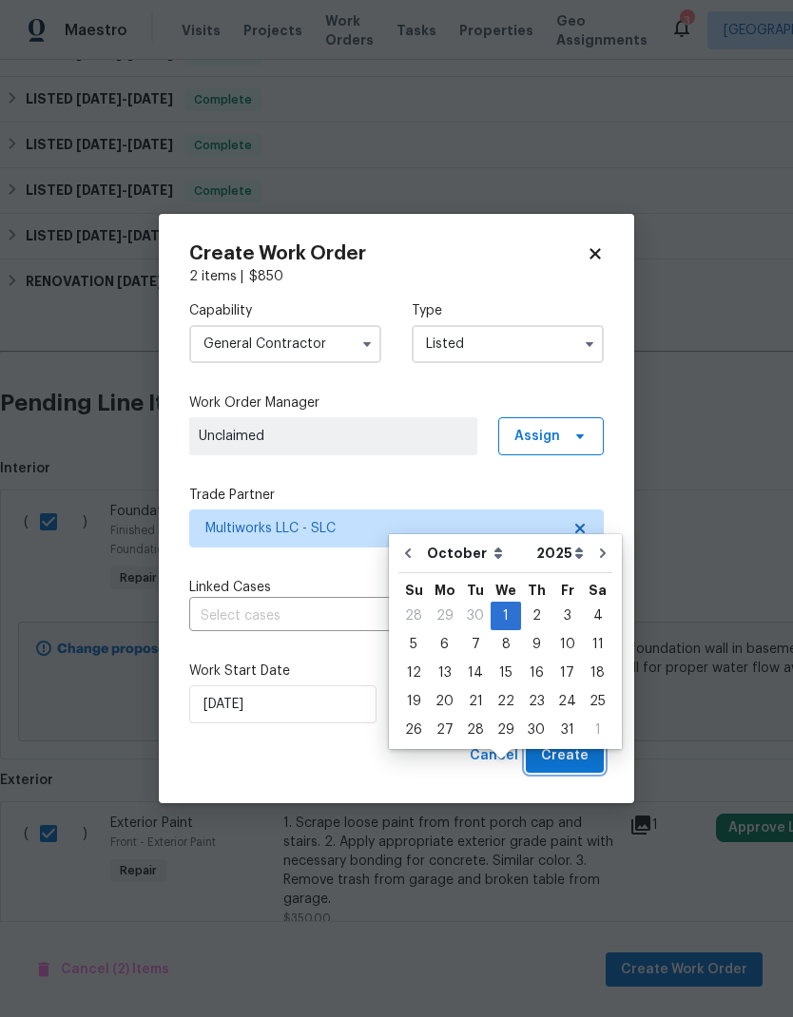
click at [582, 760] on span "Create" at bounding box center [565, 756] width 48 height 24
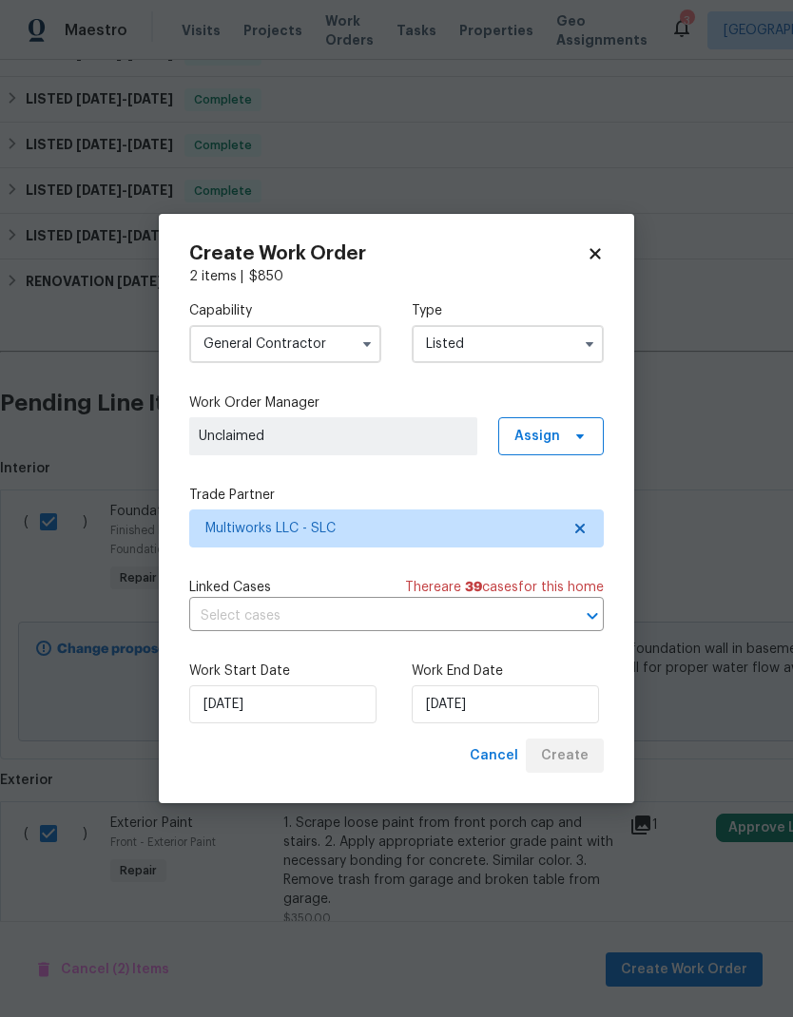
checkbox input "false"
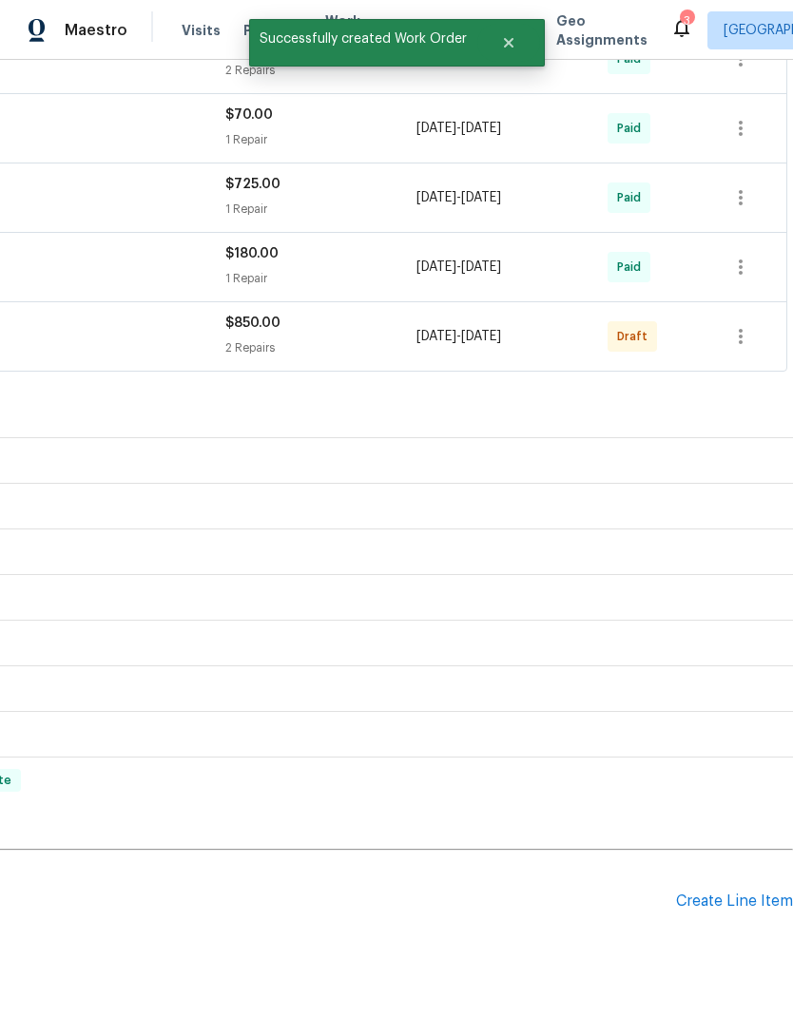
scroll to position [608, 281]
click at [740, 329] on icon "button" at bounding box center [740, 336] width 4 height 15
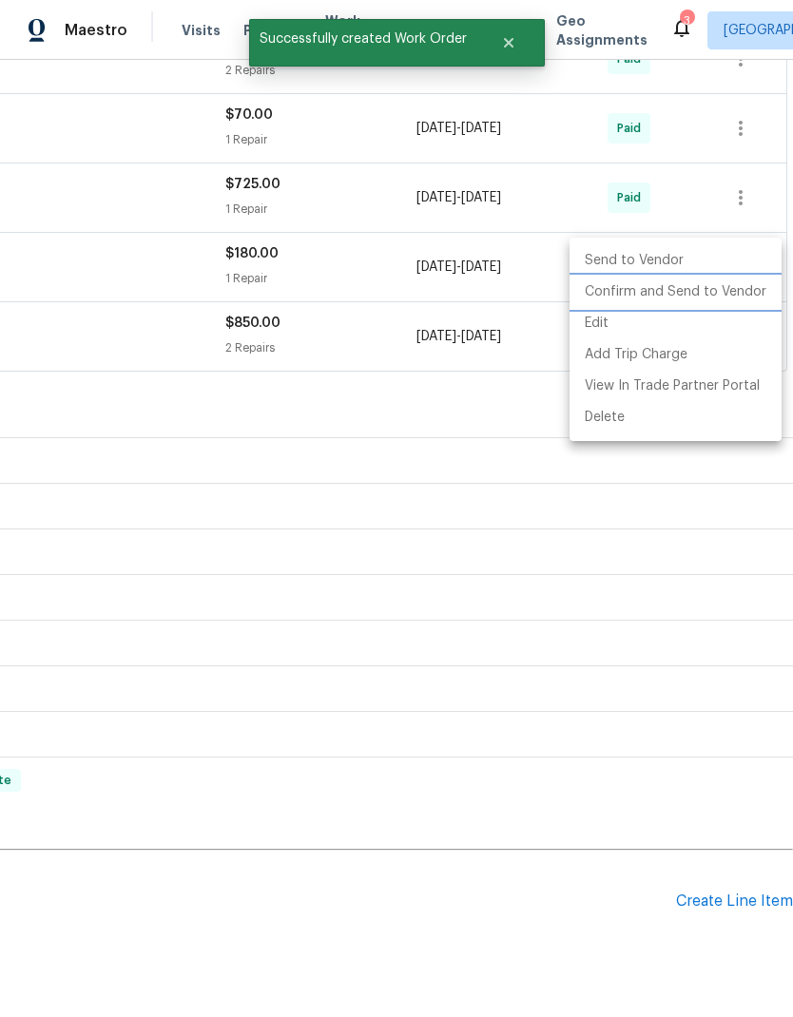
click at [695, 297] on li "Confirm and Send to Vendor" at bounding box center [675, 292] width 212 height 31
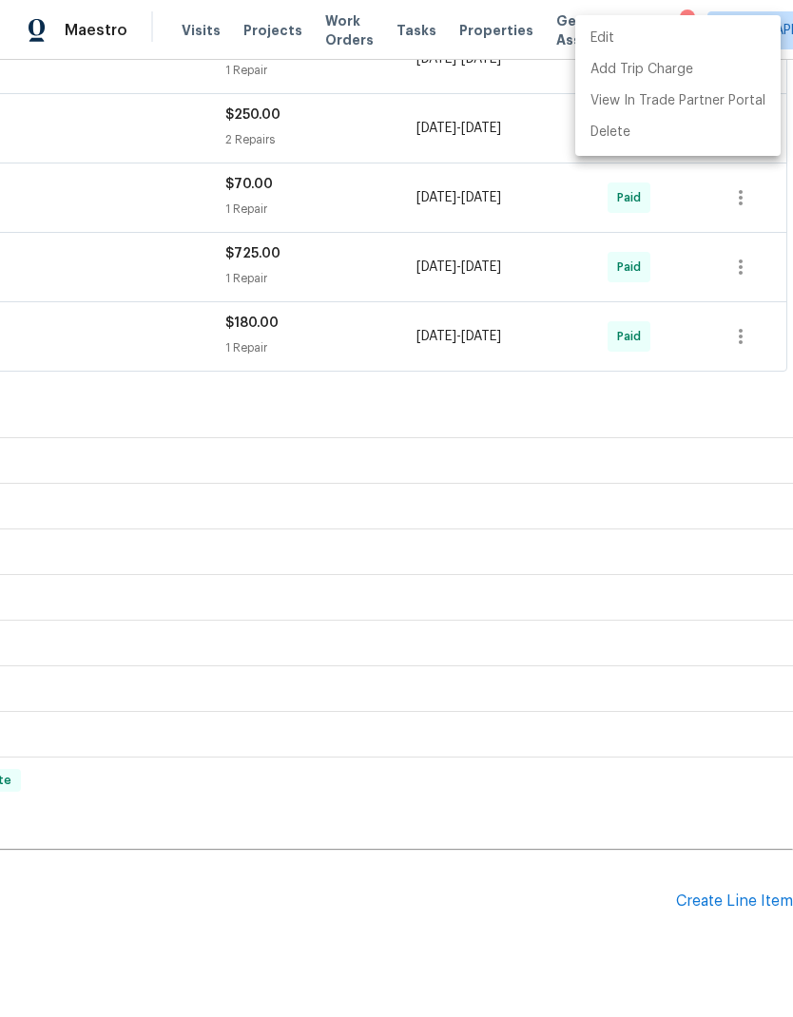
click at [624, 899] on div at bounding box center [396, 508] width 793 height 1017
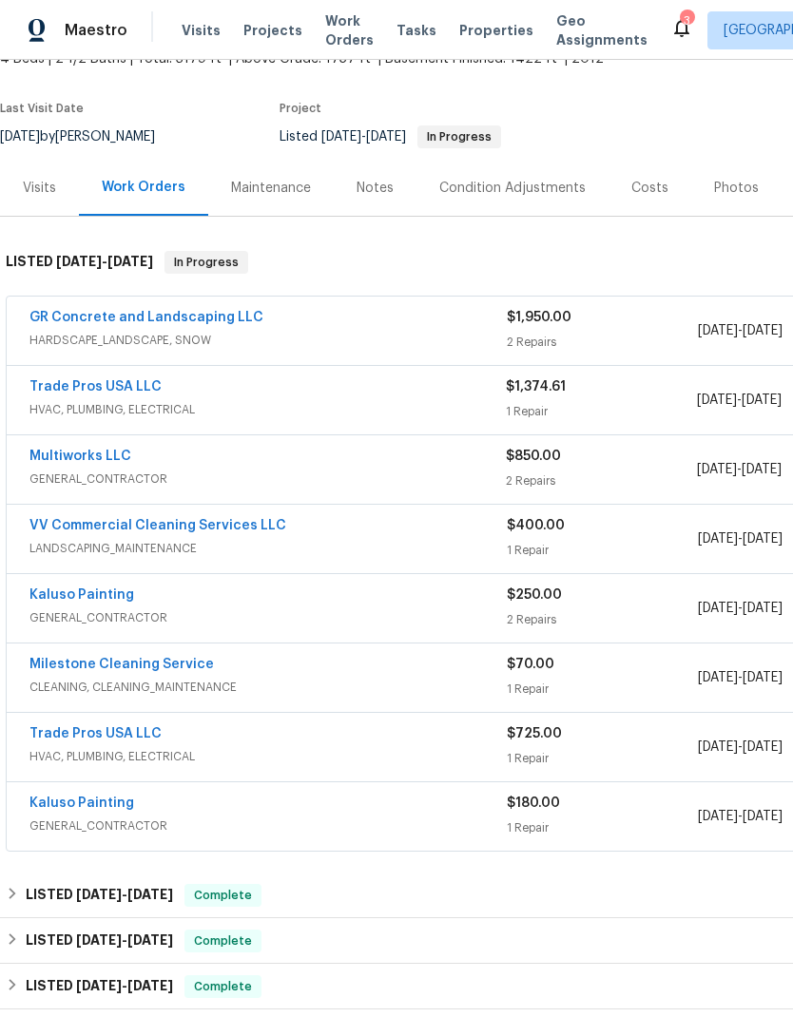
scroll to position [127, 0]
click at [112, 451] on link "Multiworks LLC" at bounding box center [80, 457] width 102 height 13
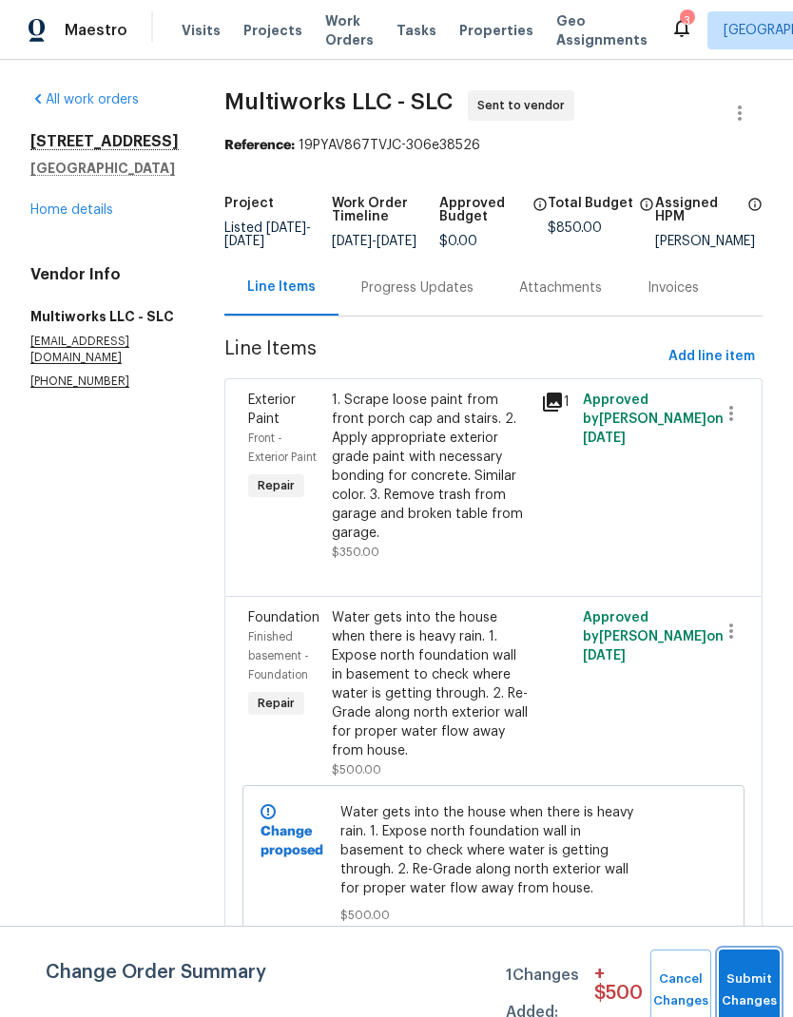
click at [755, 985] on button "Submit Changes" at bounding box center [749, 990] width 61 height 82
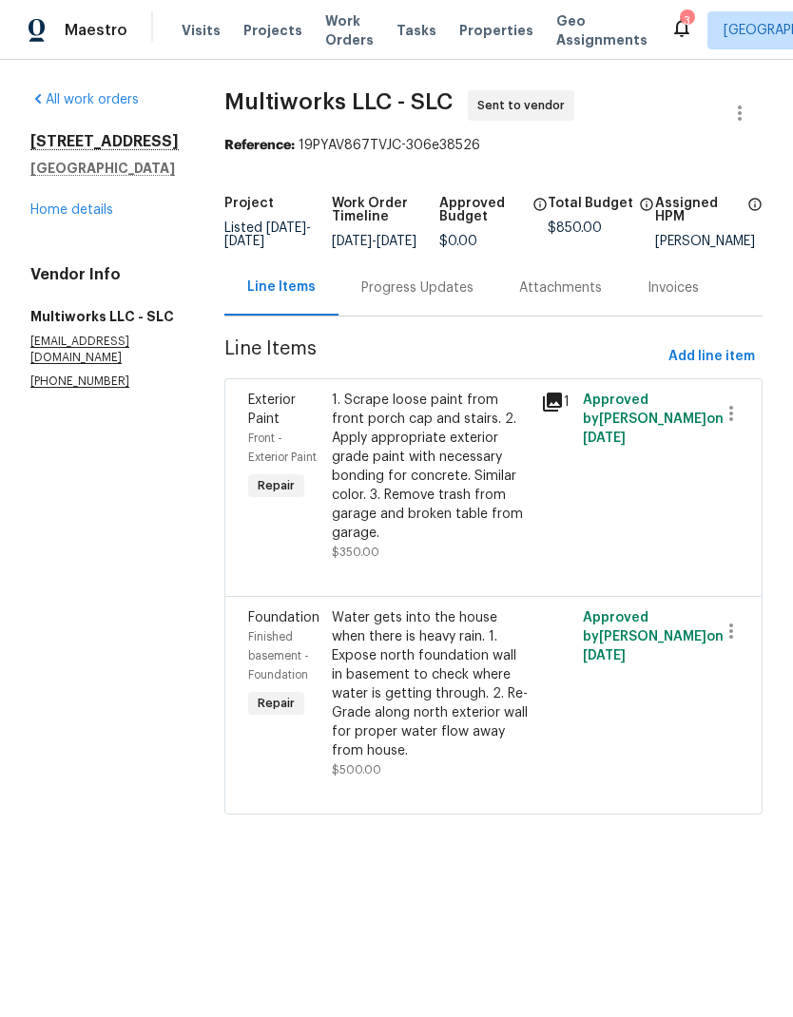
click at [413, 679] on div "Water gets into the house when there is heavy rain. 1. Expose north foundation …" at bounding box center [431, 684] width 198 height 152
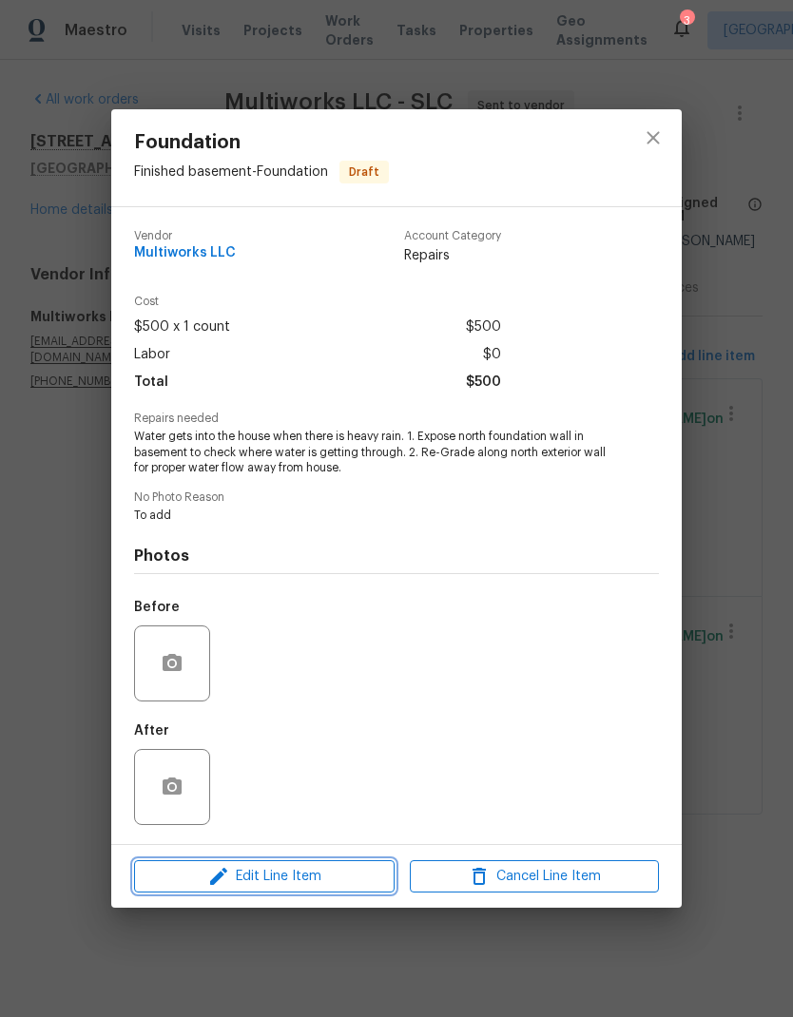
click at [315, 889] on span "Edit Line Item" at bounding box center [264, 877] width 249 height 24
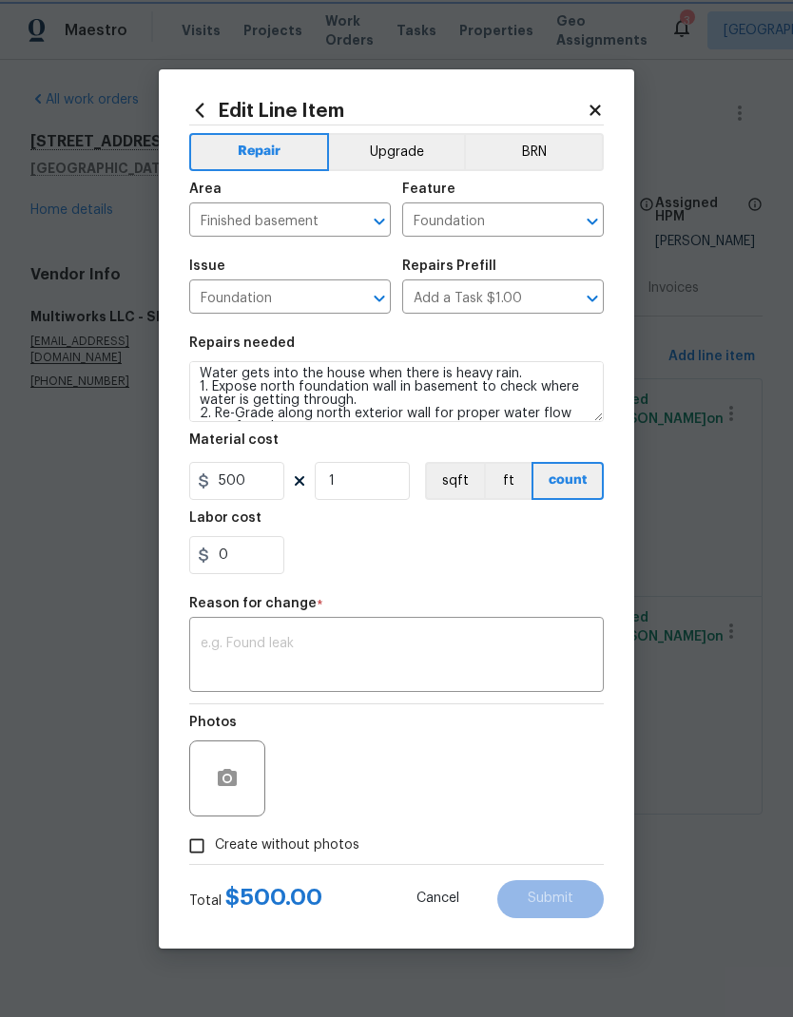
scroll to position [3, 0]
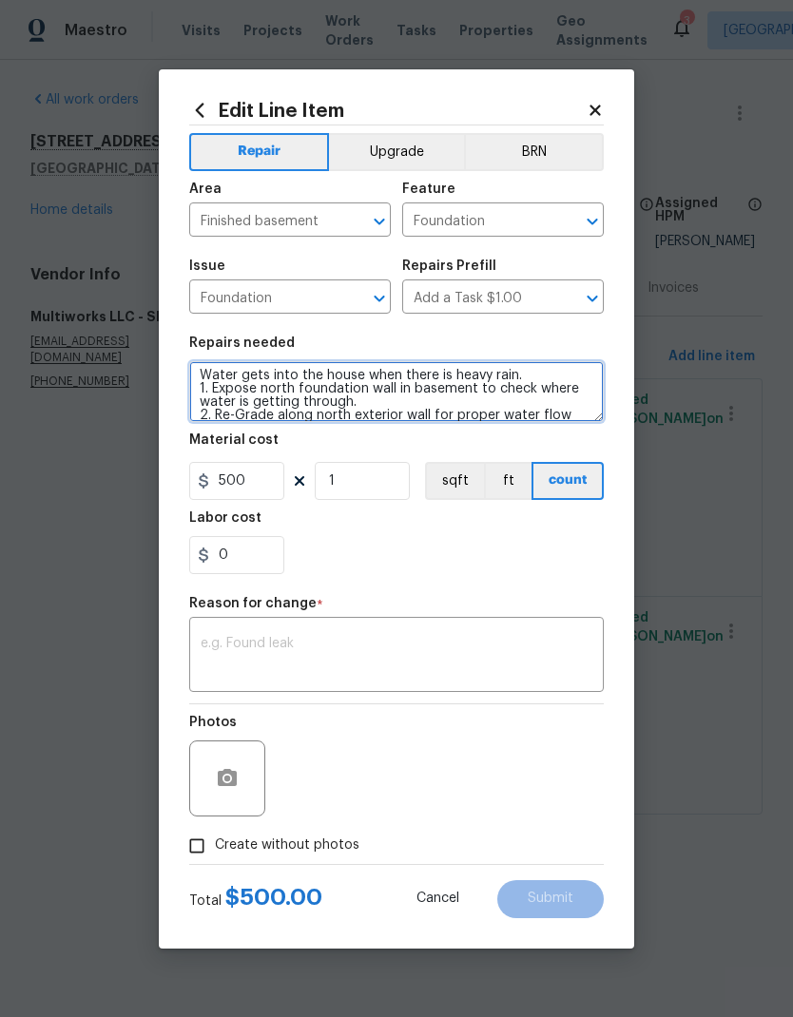
click at [375, 420] on textarea "Water gets into the house when there is heavy rain. 1. Expose north foundation …" at bounding box center [396, 391] width 414 height 61
click at [436, 405] on textarea "Water gets into the house when there is heavy rain. 1. Expose north foundation …" at bounding box center [396, 391] width 414 height 61
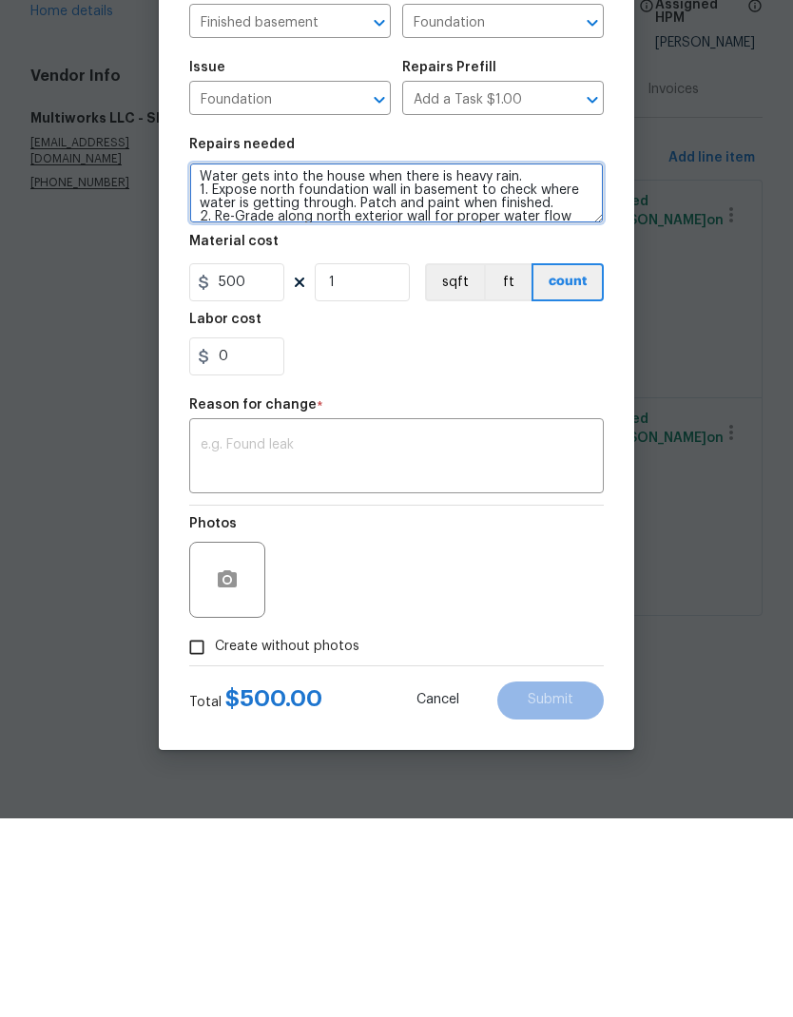
type textarea "Water gets into the house when there is heavy rain. 1. Expose north foundation …"
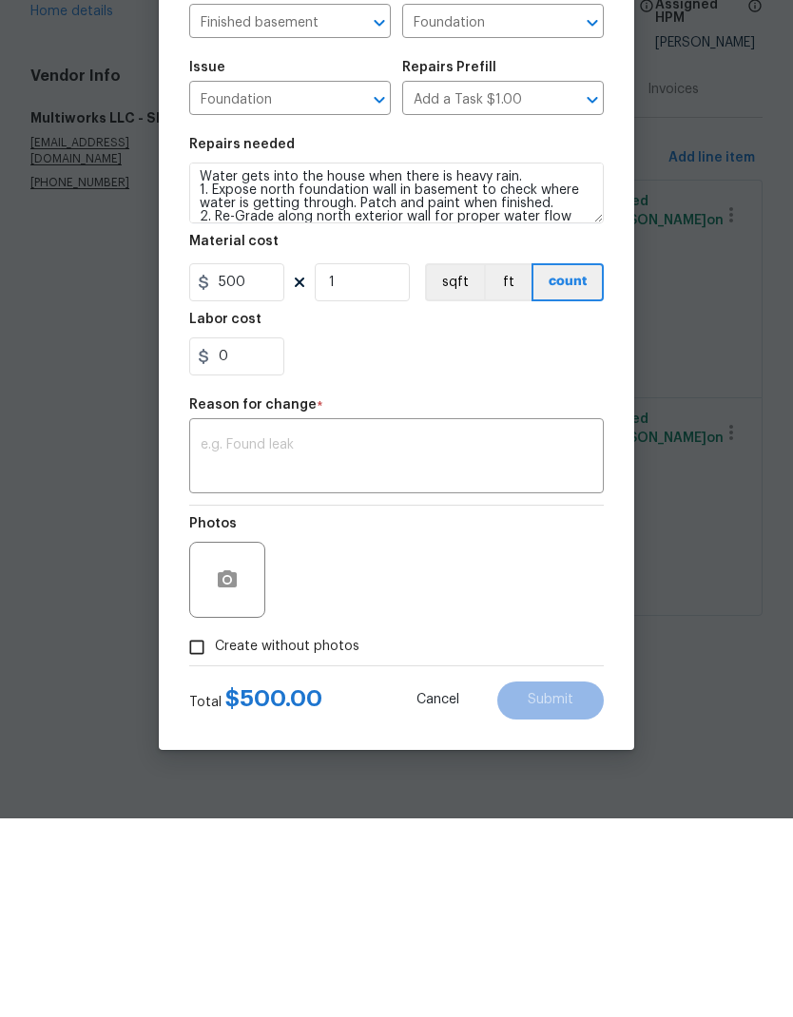
click at [448, 637] on textarea at bounding box center [397, 657] width 392 height 40
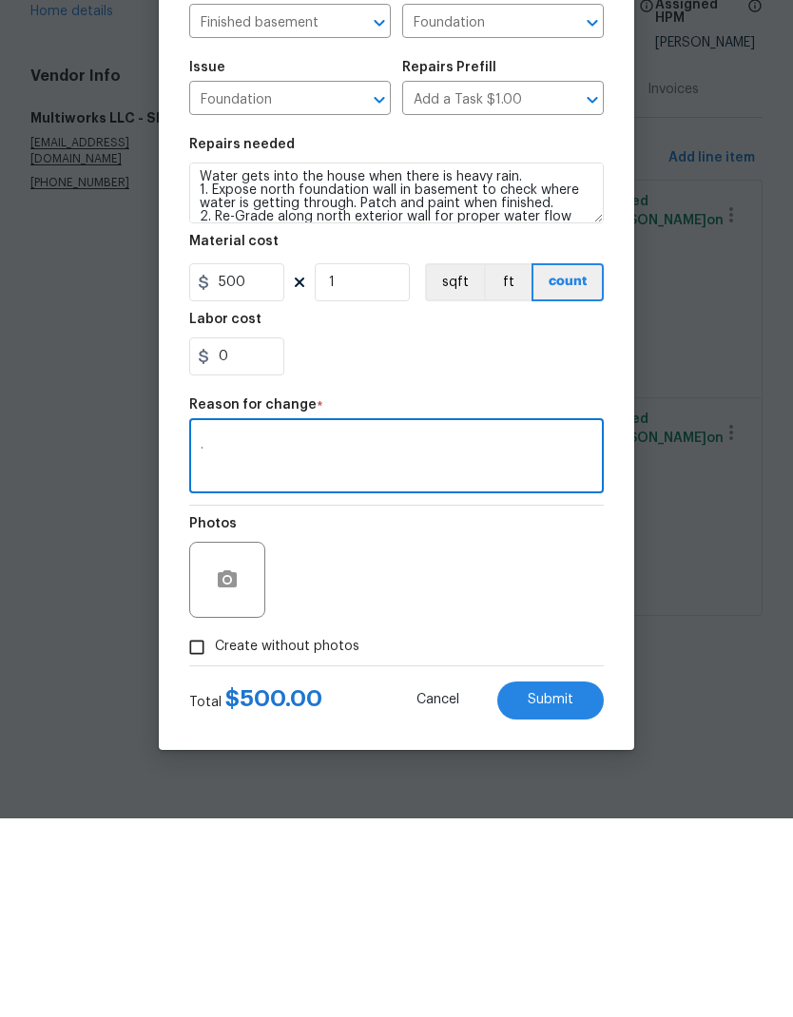
type textarea "."
click at [512, 536] on div "0" at bounding box center [396, 555] width 414 height 38
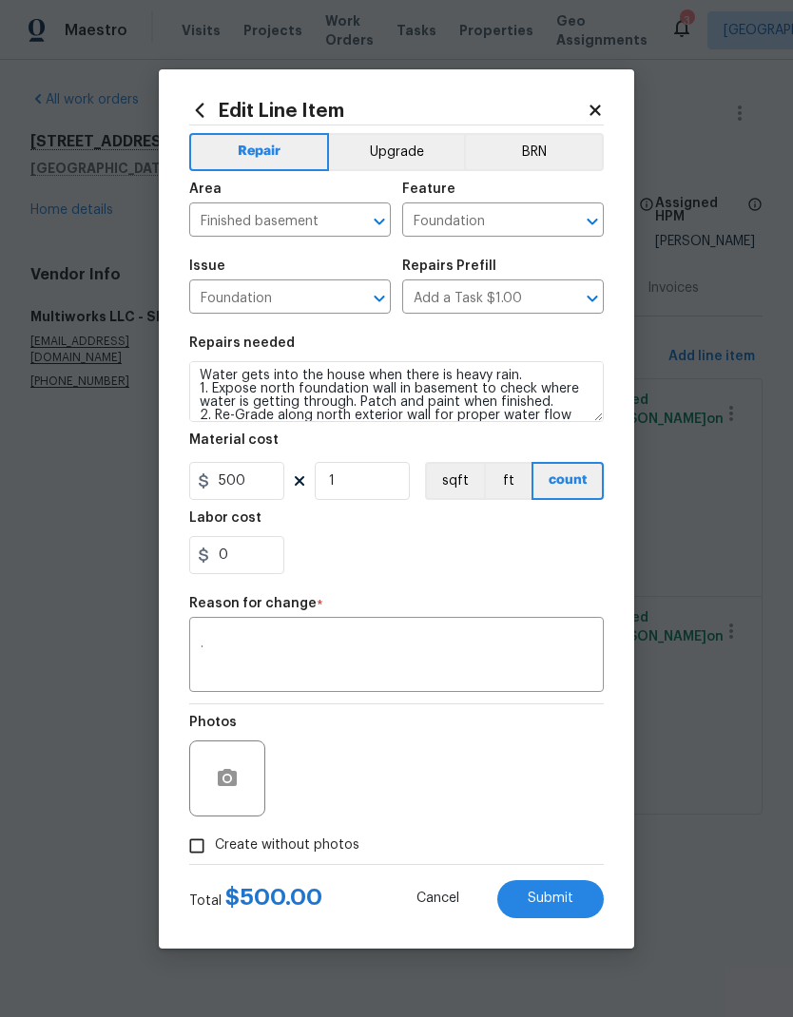
click at [575, 906] on button "Submit" at bounding box center [550, 899] width 106 height 38
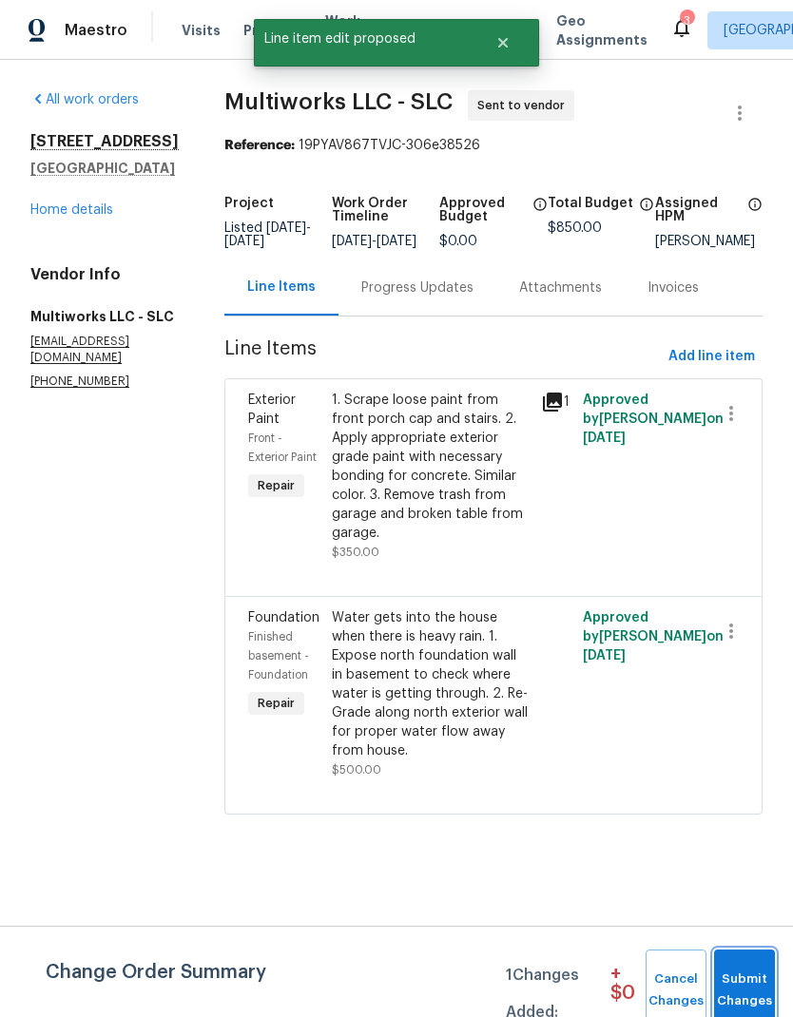
click at [742, 988] on span "Submit Changes" at bounding box center [744, 990] width 42 height 44
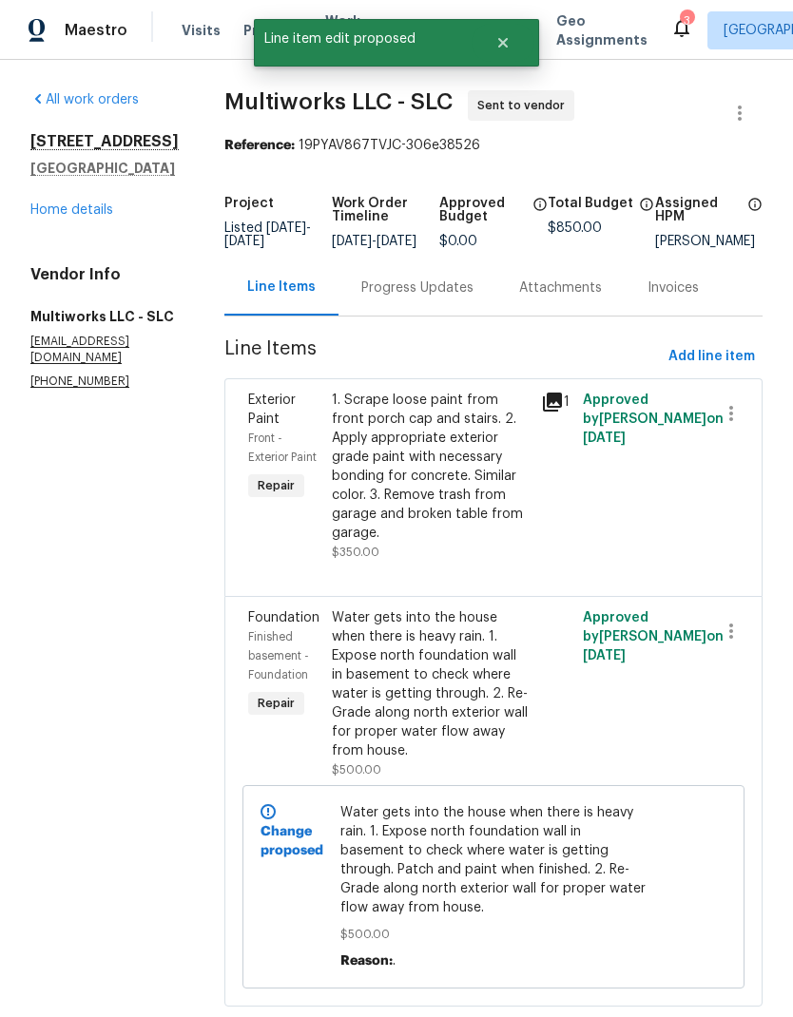
click at [103, 217] on link "Home details" at bounding box center [71, 209] width 83 height 13
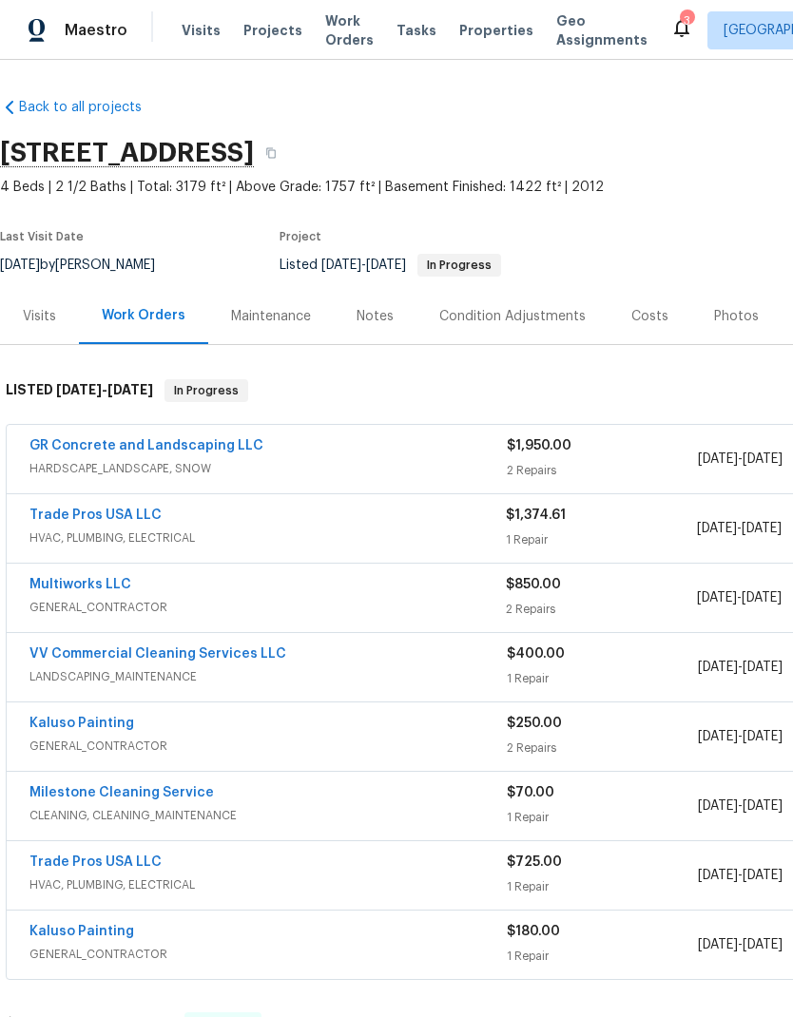
click at [463, 987] on div "Back to all projects 53 W Lake View Terrace Rd, Saratoga Springs, UT 84045 4 Be…" at bounding box center [537, 835] width 1074 height 1505
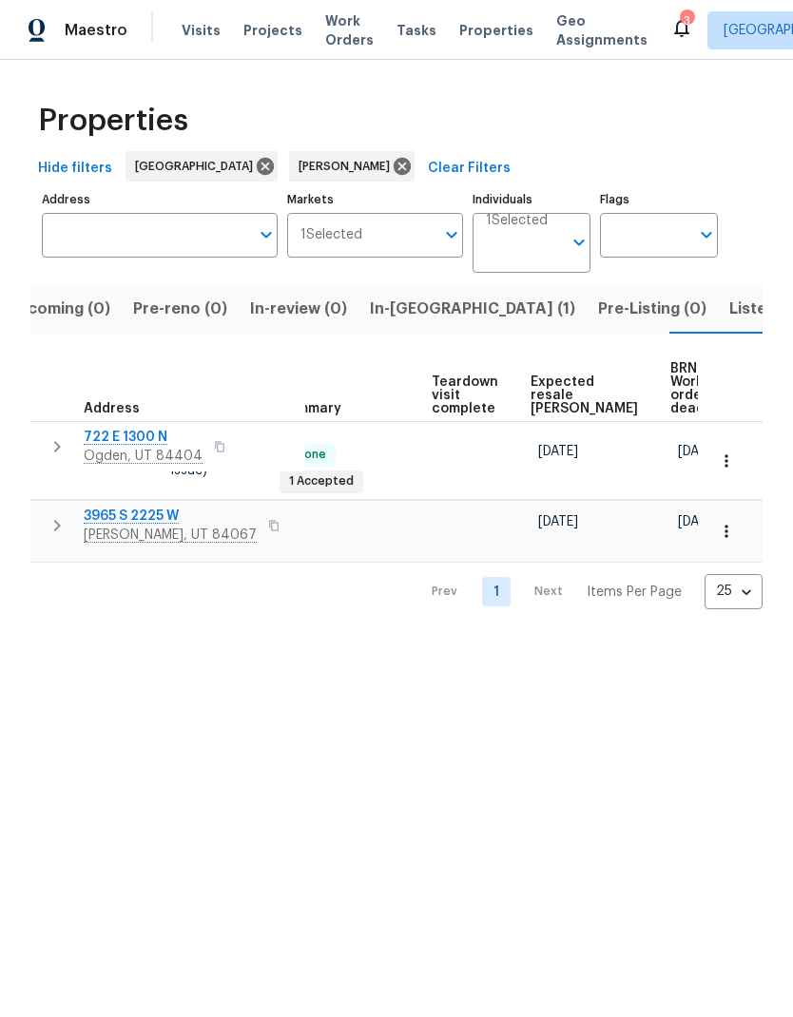
scroll to position [0, 375]
click at [729, 316] on span "Listed (10)" at bounding box center [769, 309] width 80 height 27
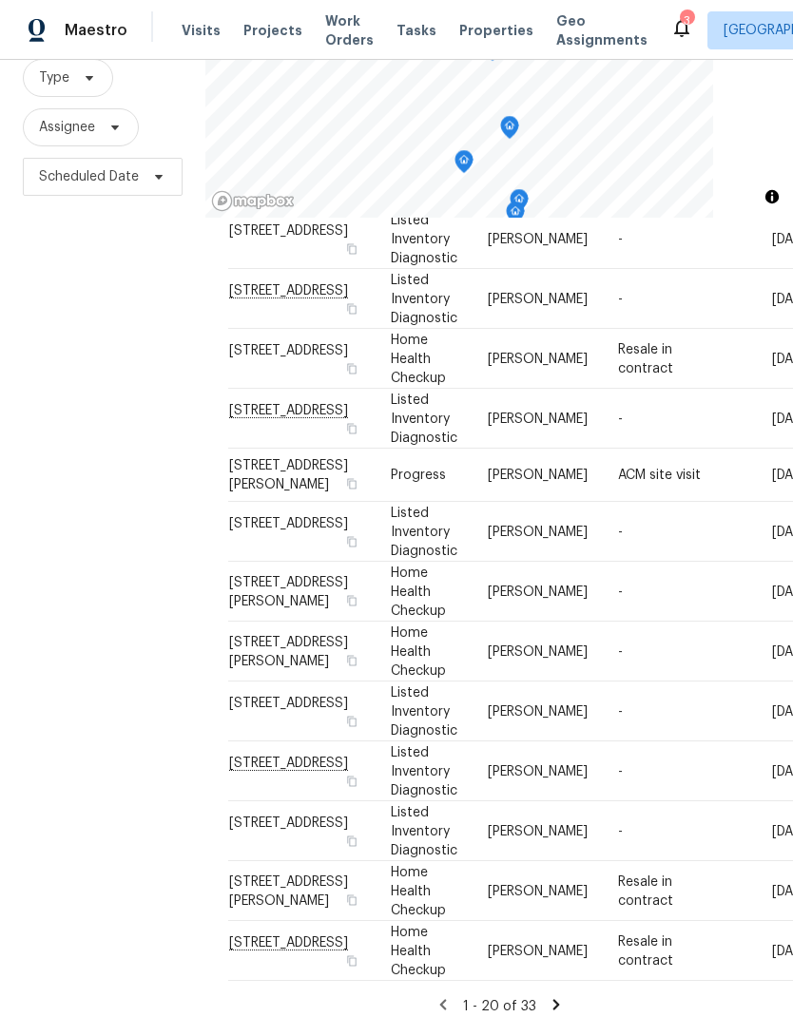
scroll to position [183, 0]
click at [547, 997] on icon at bounding box center [555, 1005] width 17 height 17
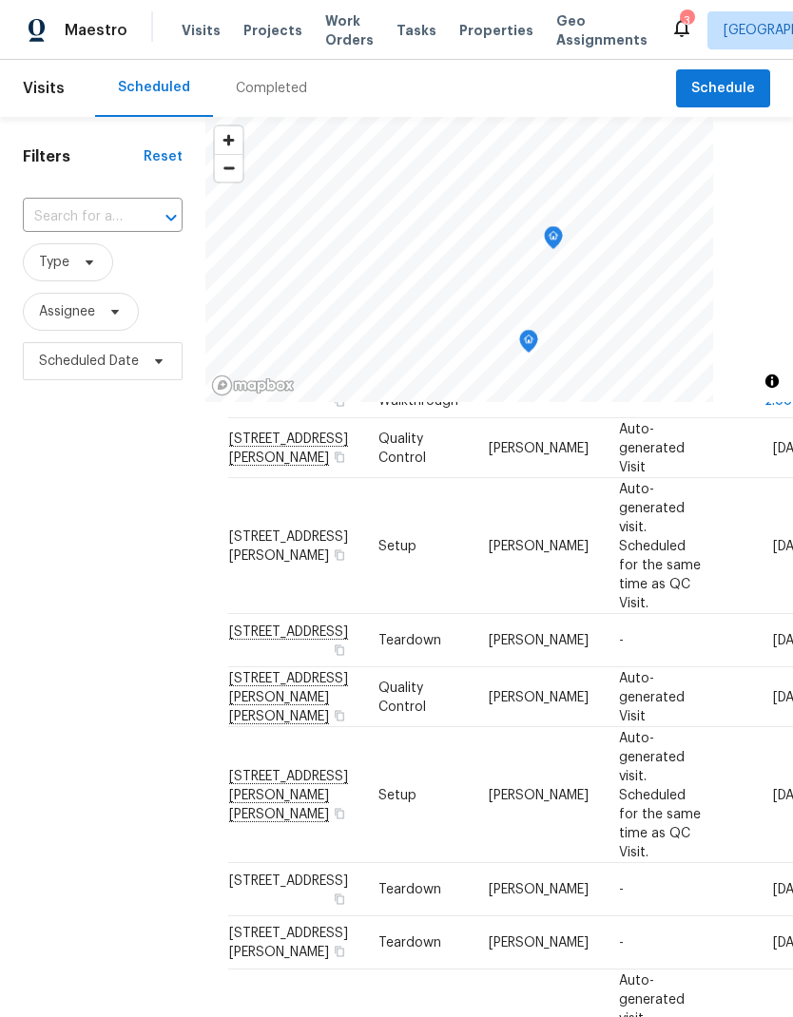
scroll to position [432, 0]
click at [79, 273] on span "Type" at bounding box center [68, 262] width 90 height 38
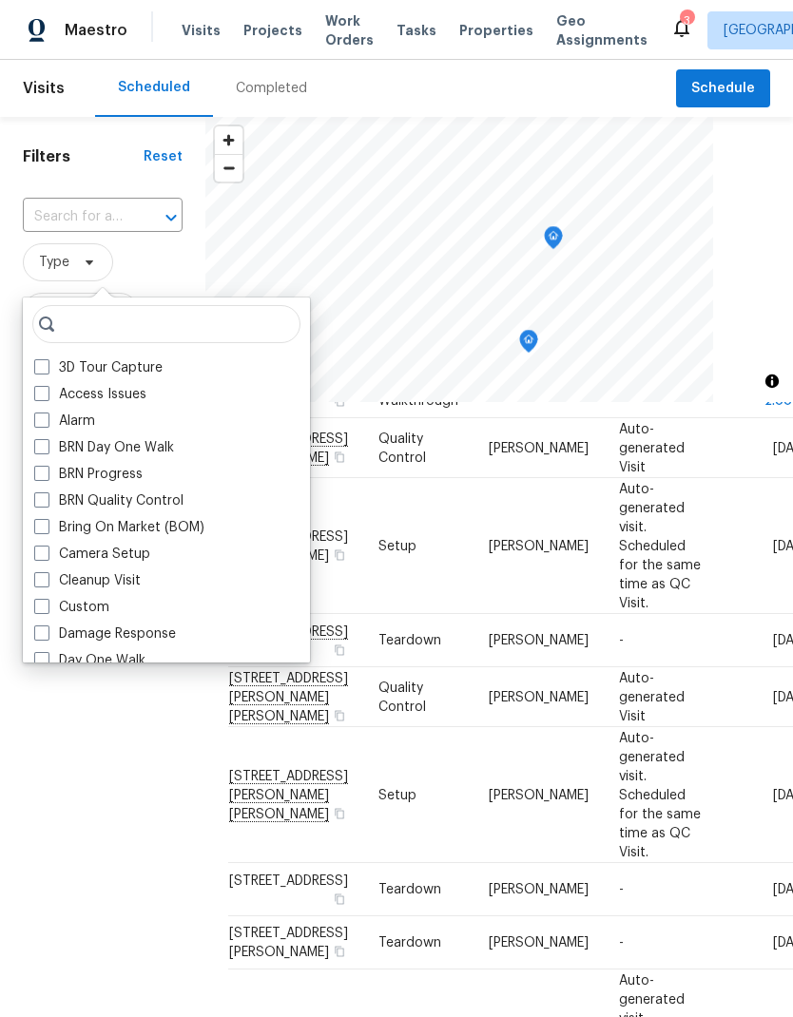
click at [172, 248] on span "Type" at bounding box center [103, 262] width 160 height 38
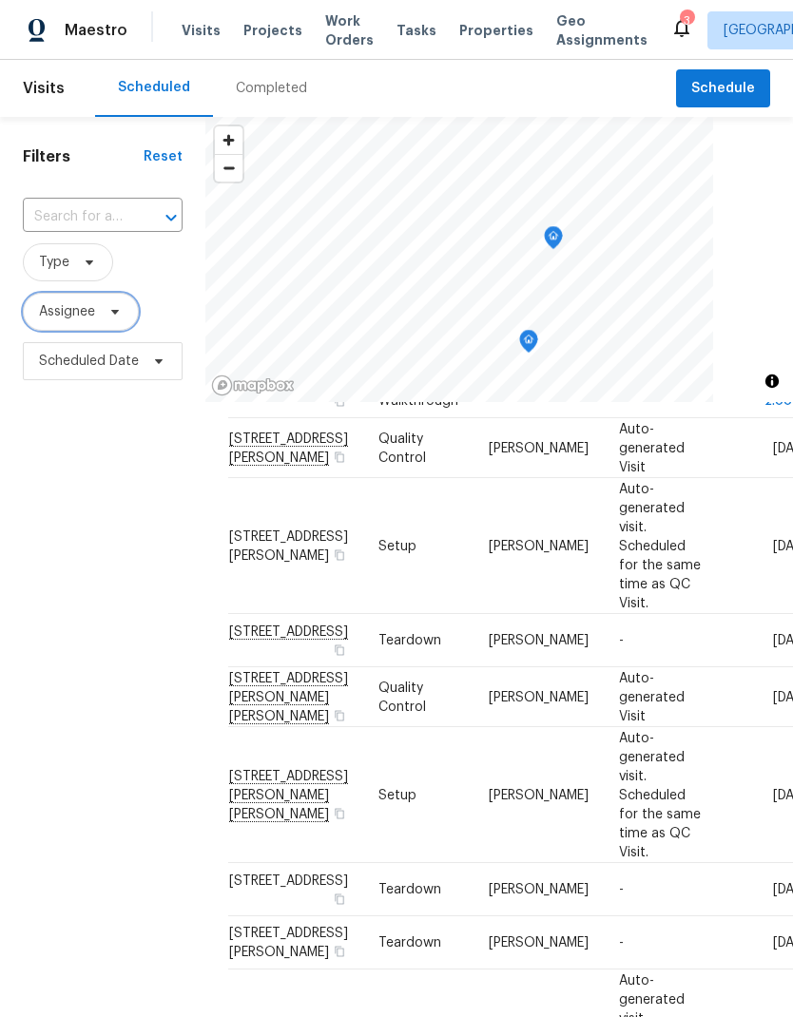
click at [117, 322] on span "Assignee" at bounding box center [81, 312] width 116 height 38
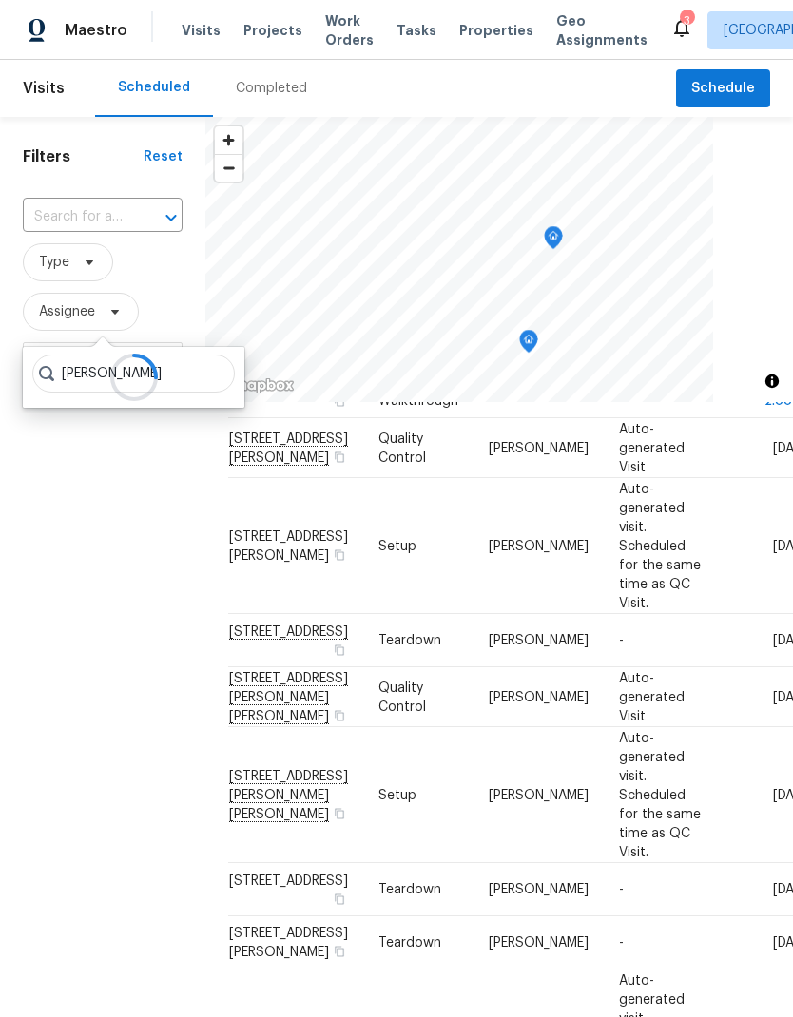
scroll to position [0, 0]
type input "J"
click at [282, 100] on div "Completed" at bounding box center [271, 88] width 117 height 57
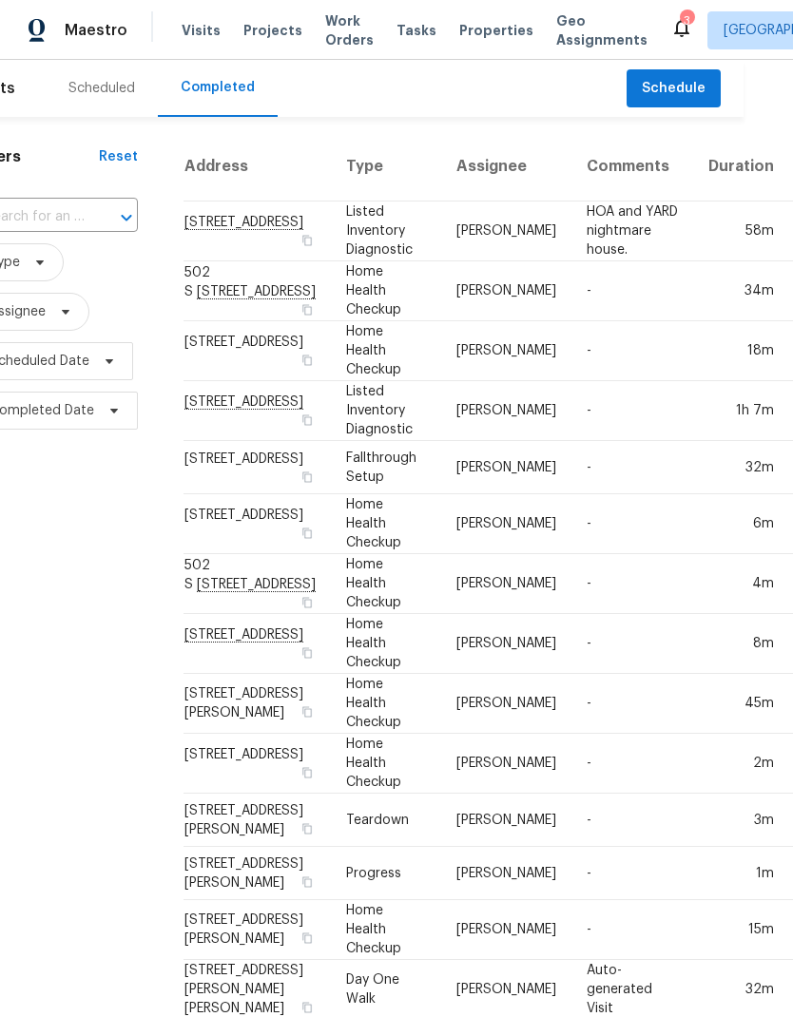
scroll to position [0, 48]
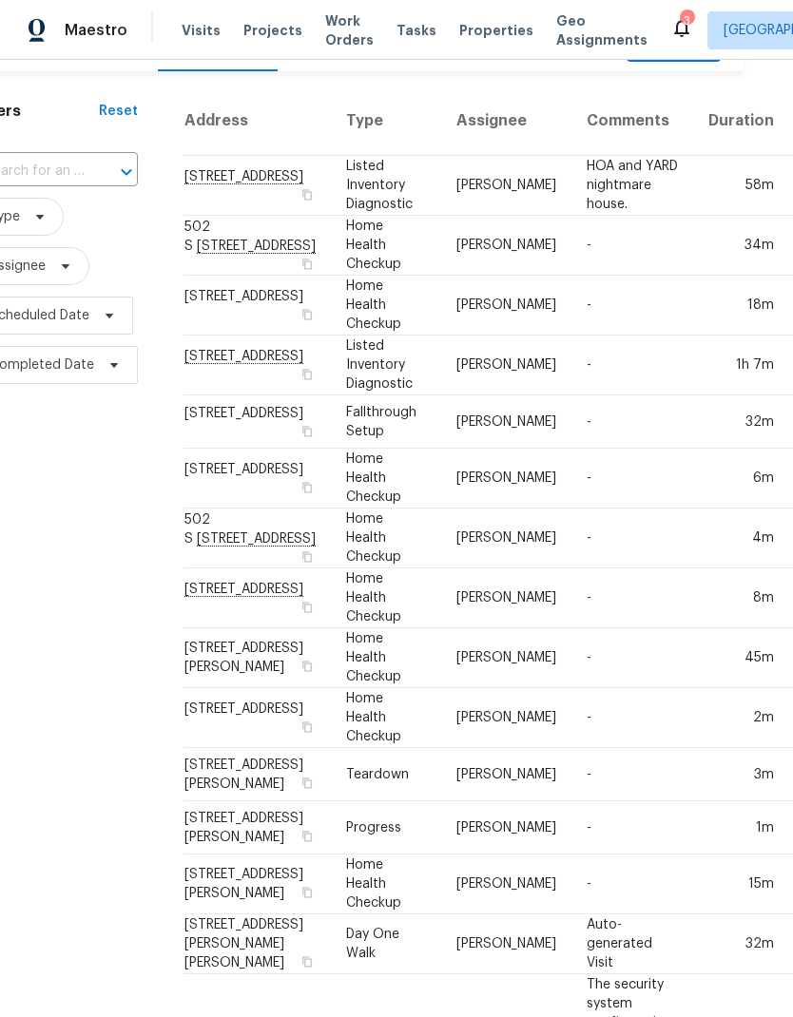
scroll to position [46, 48]
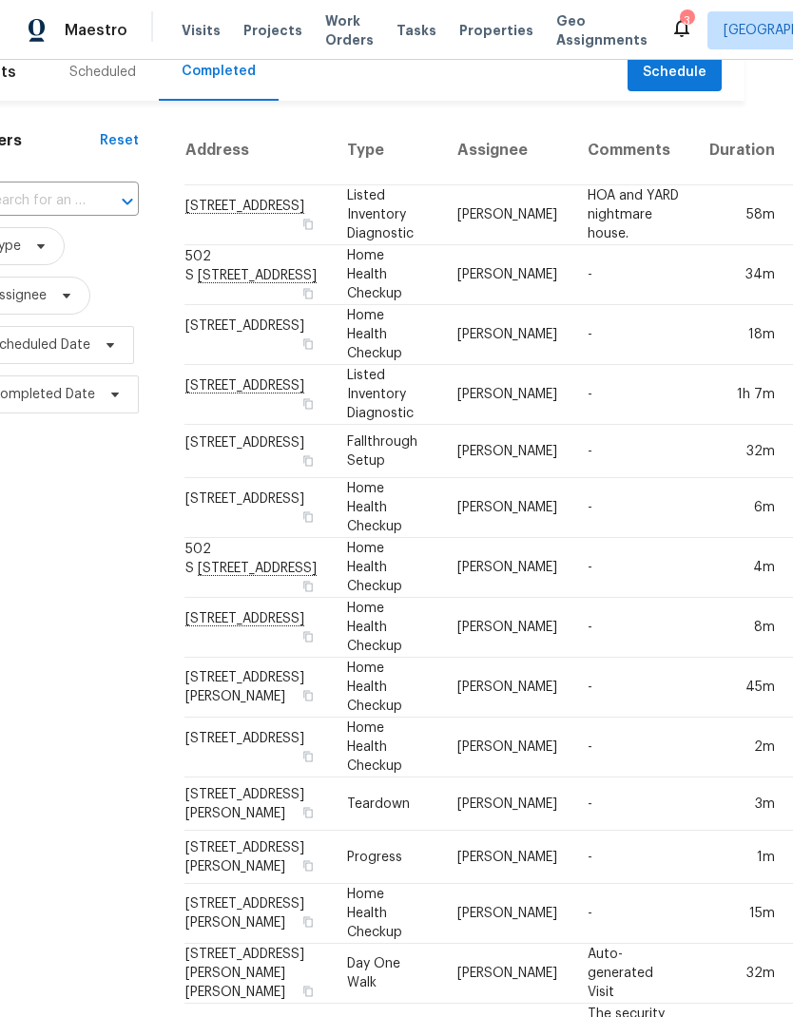
scroll to position [16, 48]
click at [442, 245] on td "[PERSON_NAME]" at bounding box center [507, 215] width 130 height 60
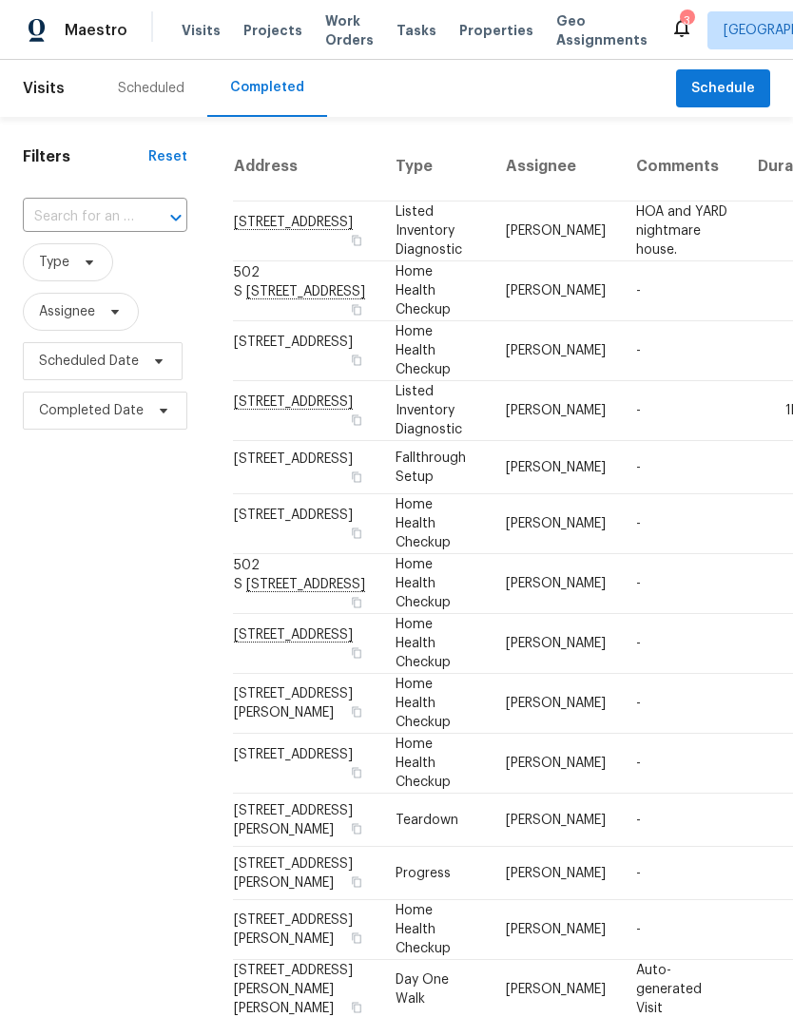
click at [283, 321] on td "[STREET_ADDRESS]" at bounding box center [306, 291] width 147 height 60
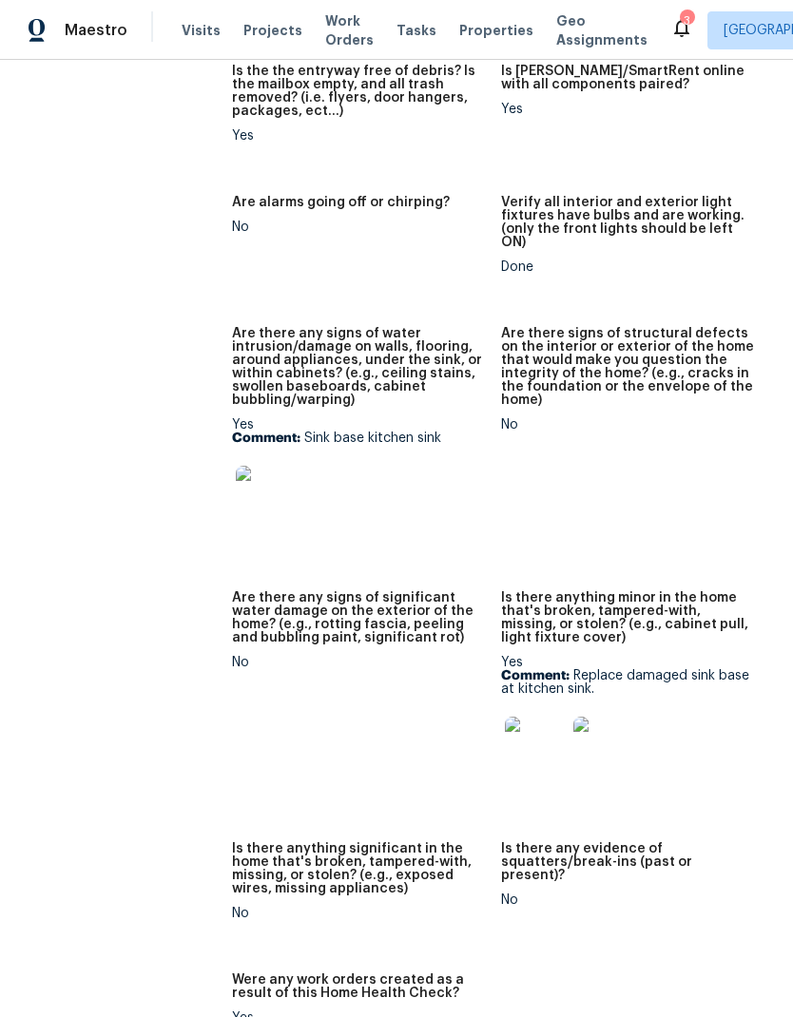
scroll to position [1345, 0]
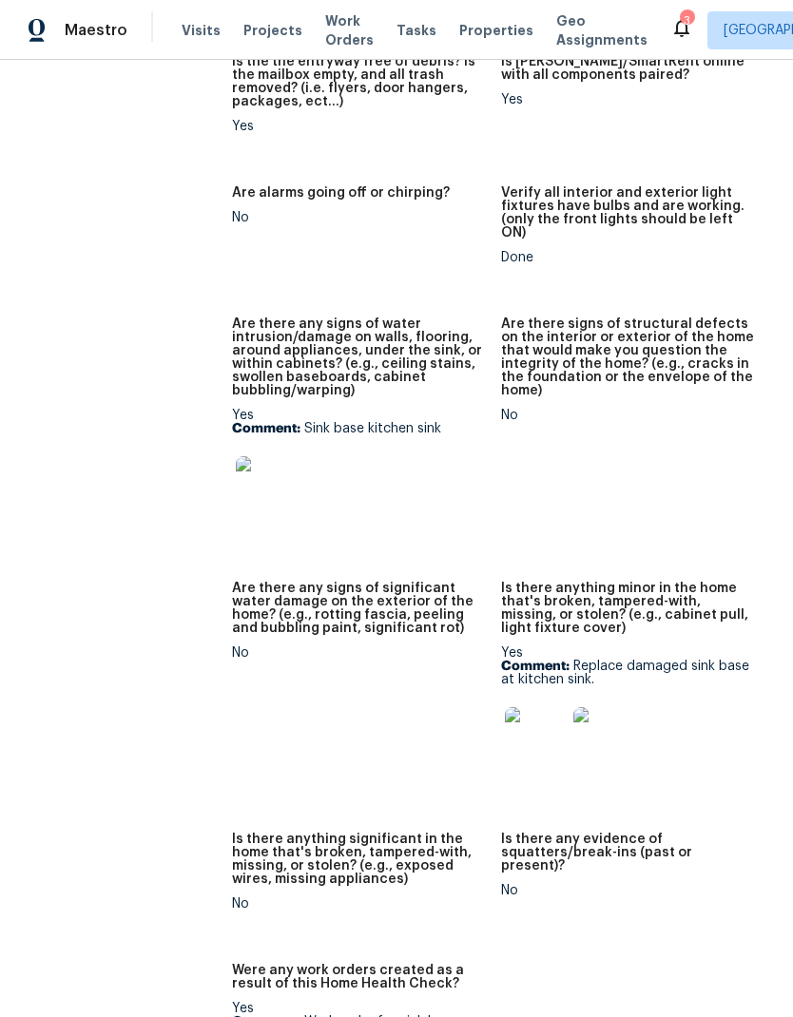
click at [280, 458] on img at bounding box center [266, 486] width 61 height 61
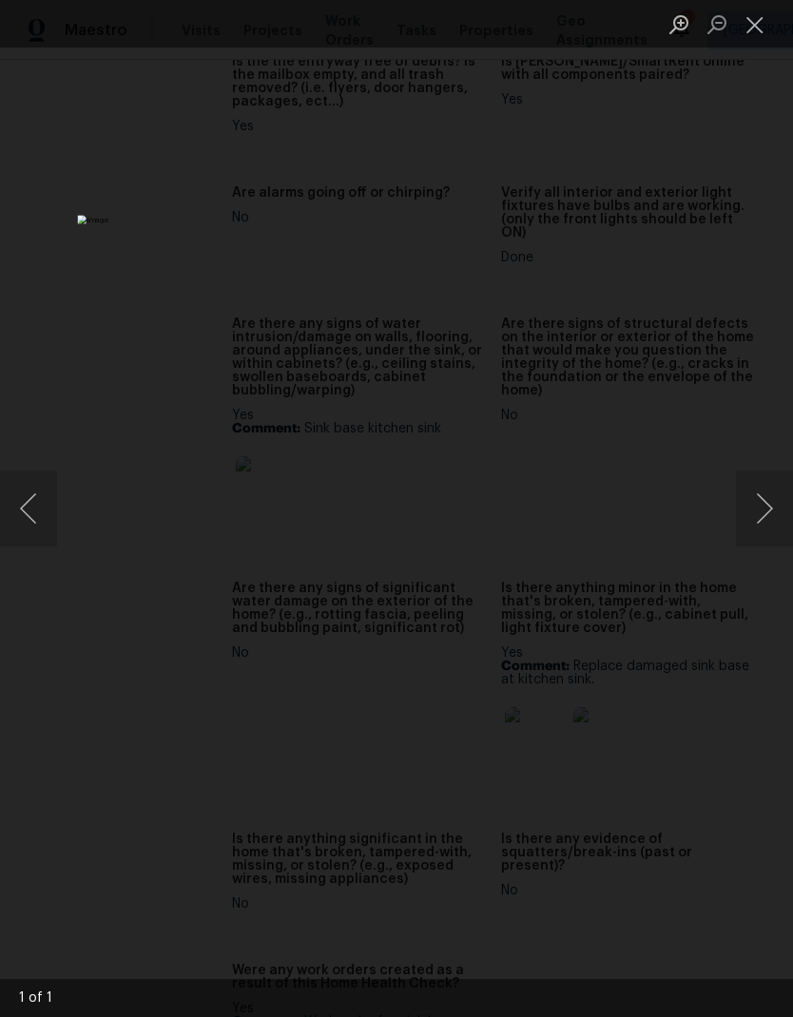
click at [750, 32] on button "Close lightbox" at bounding box center [755, 24] width 38 height 33
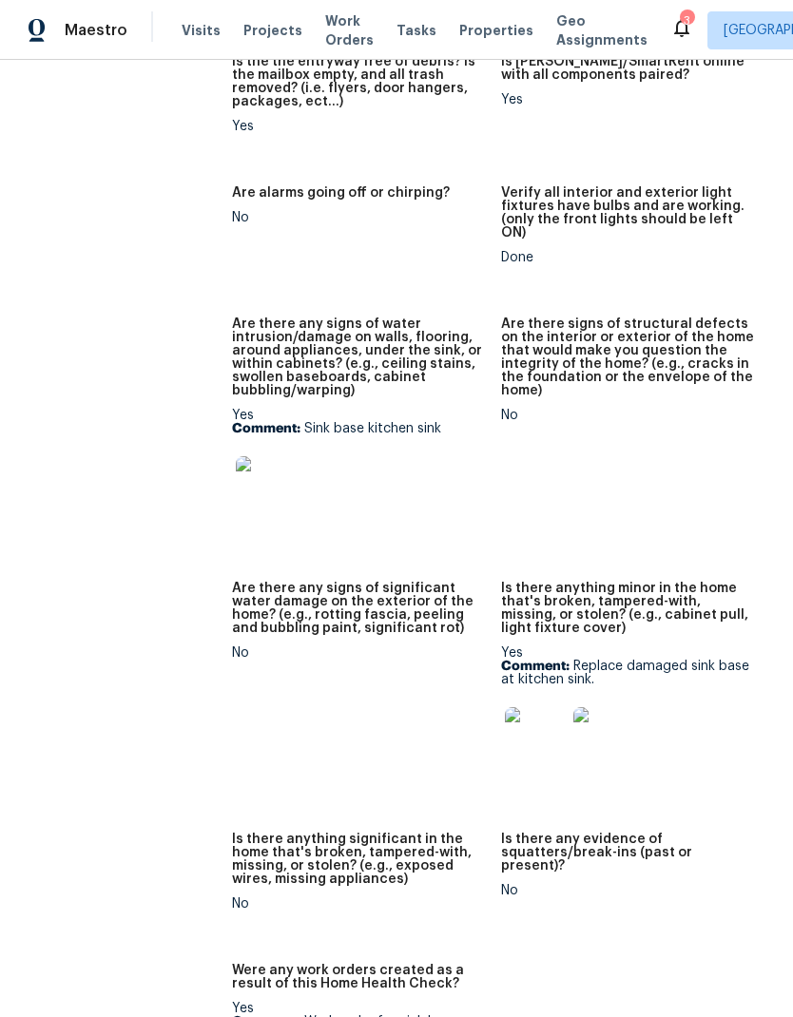
click at [540, 707] on img at bounding box center [535, 737] width 61 height 61
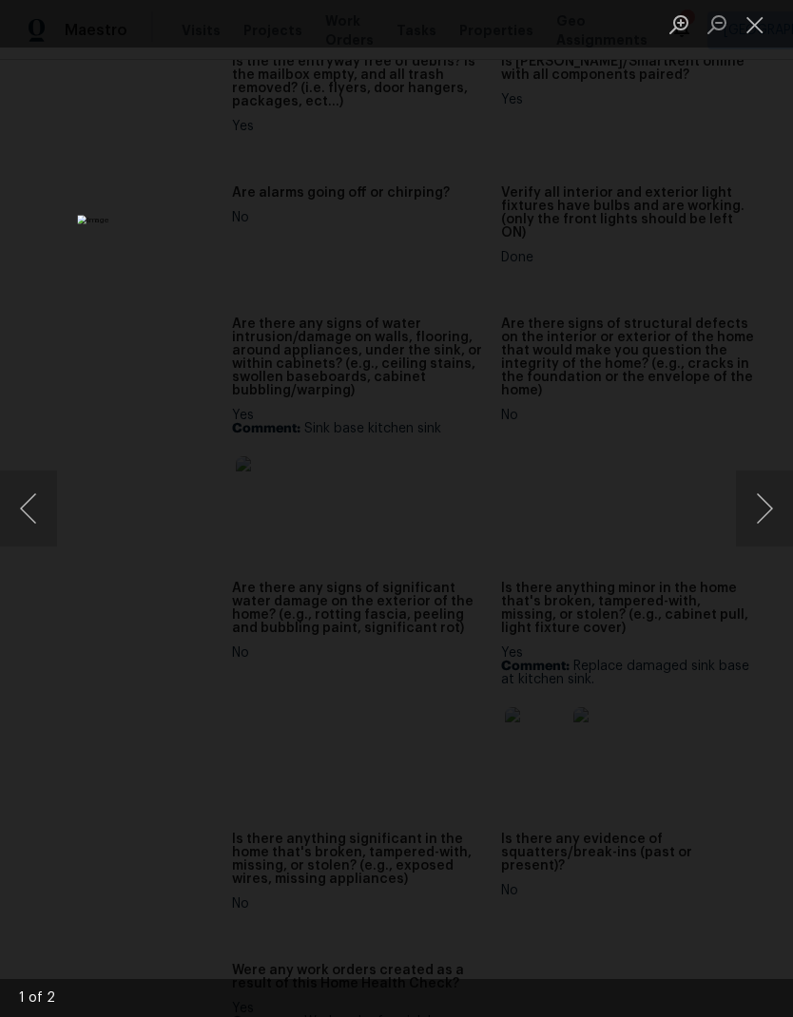
click at [757, 29] on button "Close lightbox" at bounding box center [755, 24] width 38 height 33
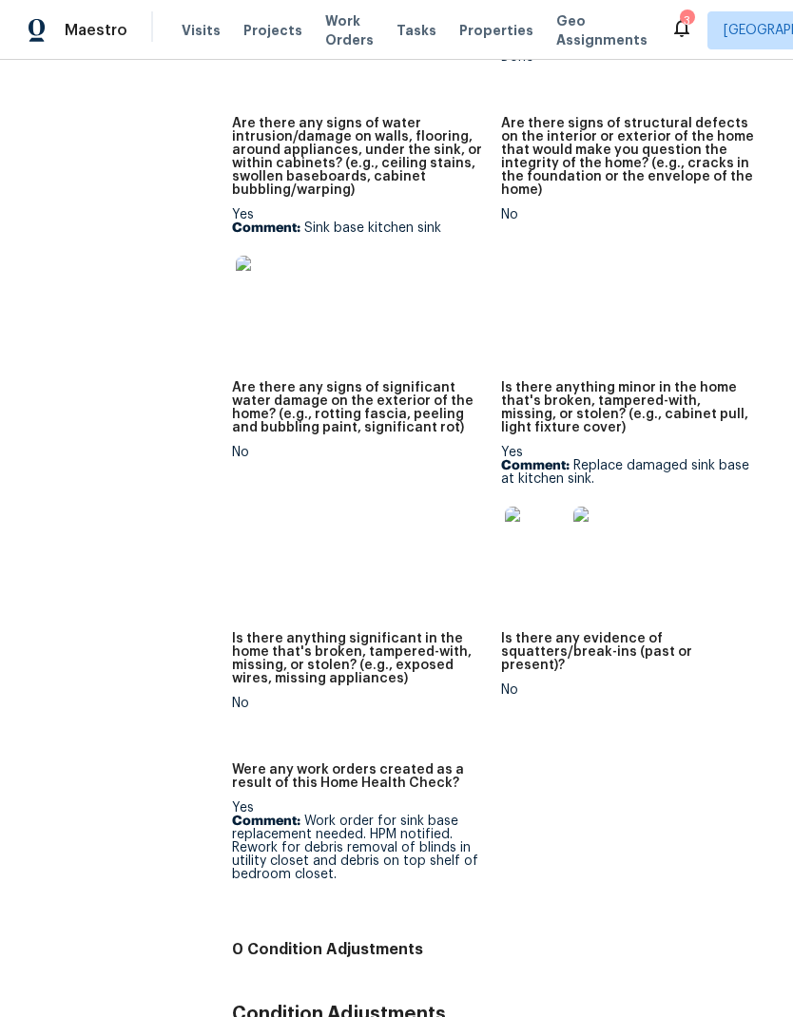
scroll to position [1544, 0]
click at [538, 508] on img at bounding box center [535, 538] width 61 height 61
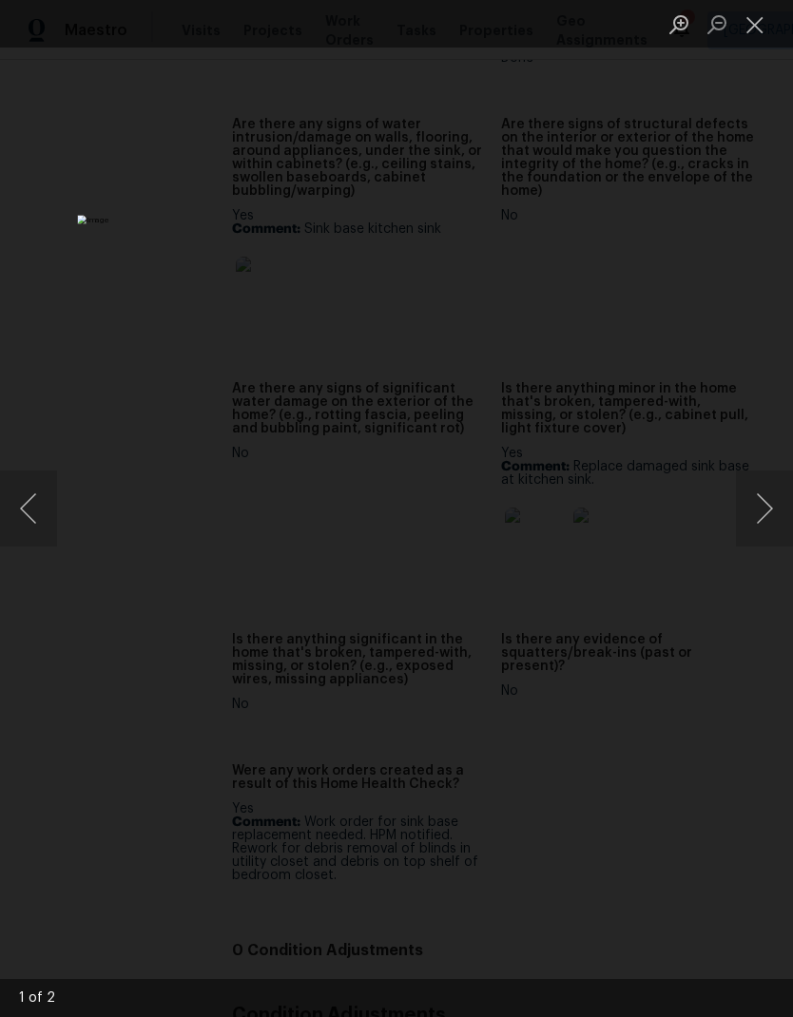
click at [762, 29] on button "Close lightbox" at bounding box center [755, 24] width 38 height 33
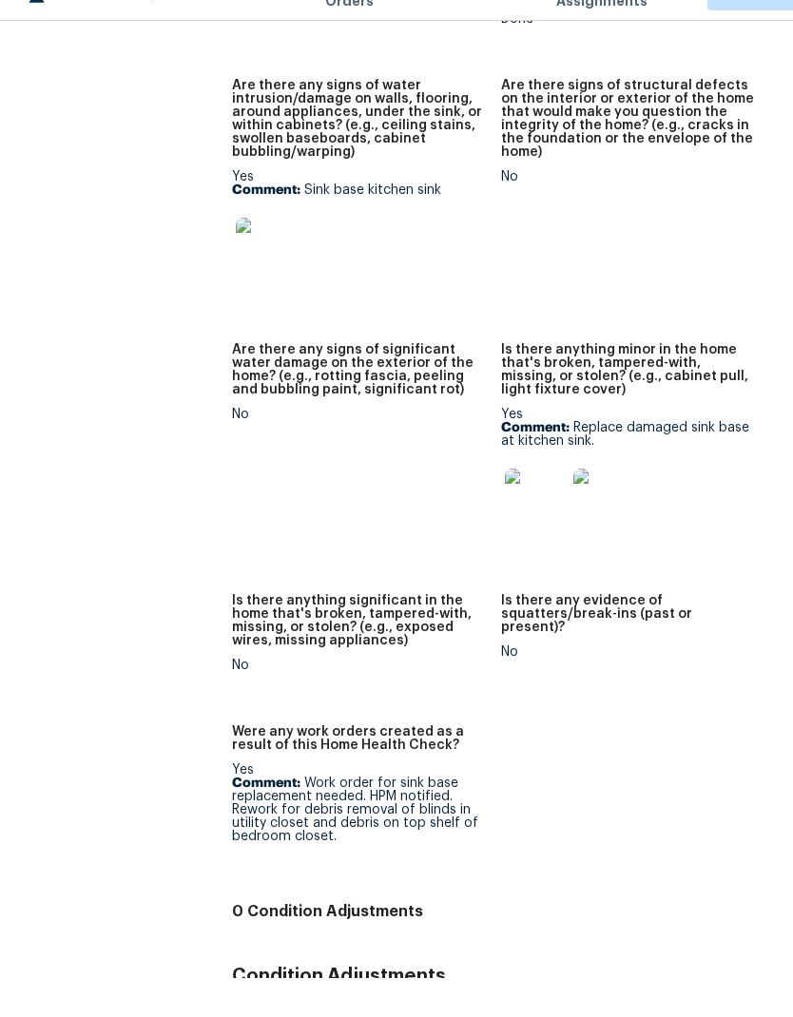
scroll to position [0, 0]
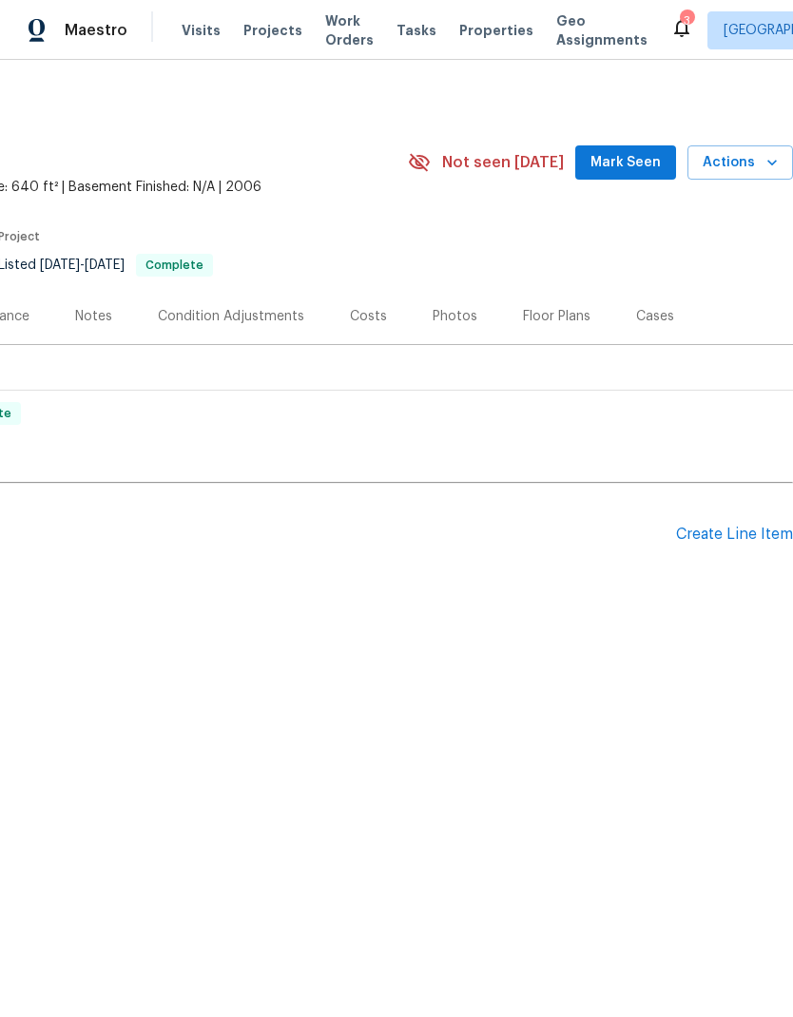
scroll to position [0, 281]
click at [724, 538] on div "Create Line Item" at bounding box center [734, 535] width 117 height 18
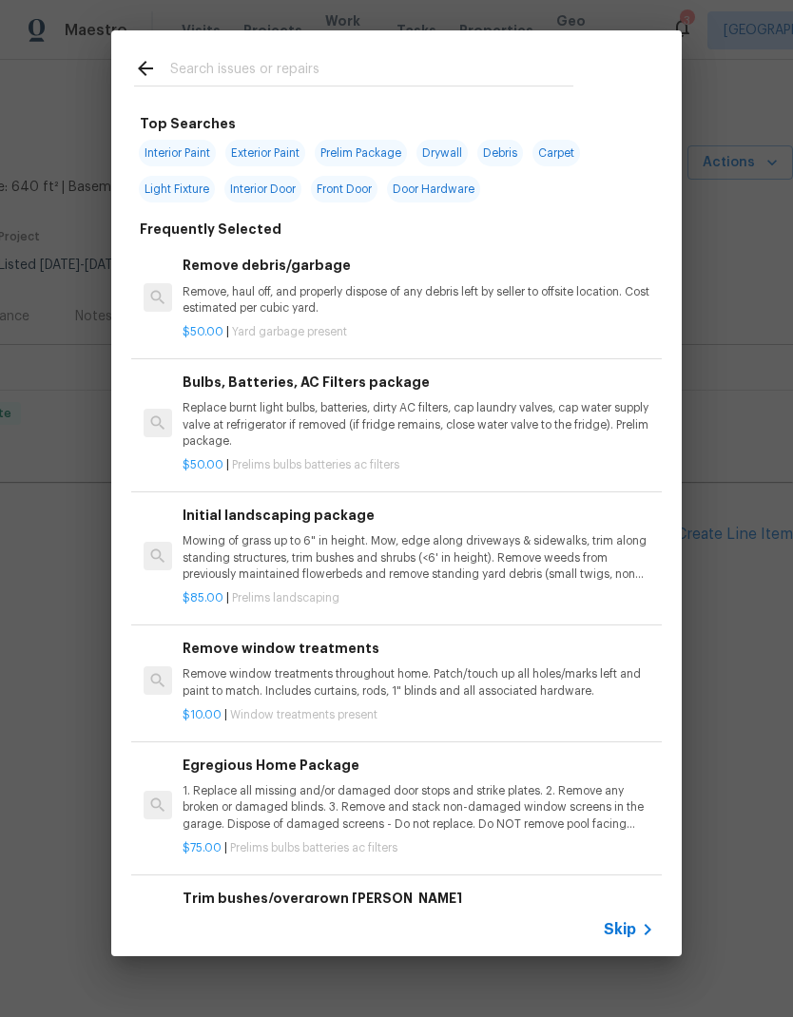
click at [335, 64] on input "text" at bounding box center [371, 71] width 403 height 29
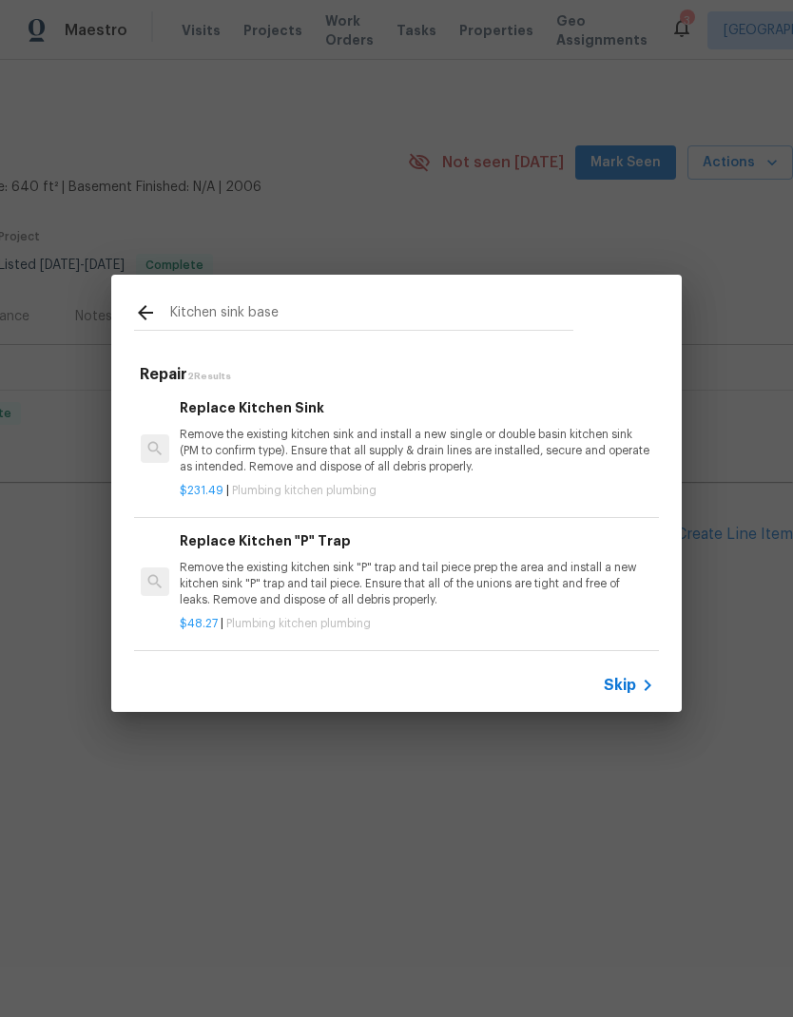
scroll to position [3, 3]
type input "Kitchen sink base"
click at [149, 316] on icon at bounding box center [145, 312] width 23 height 23
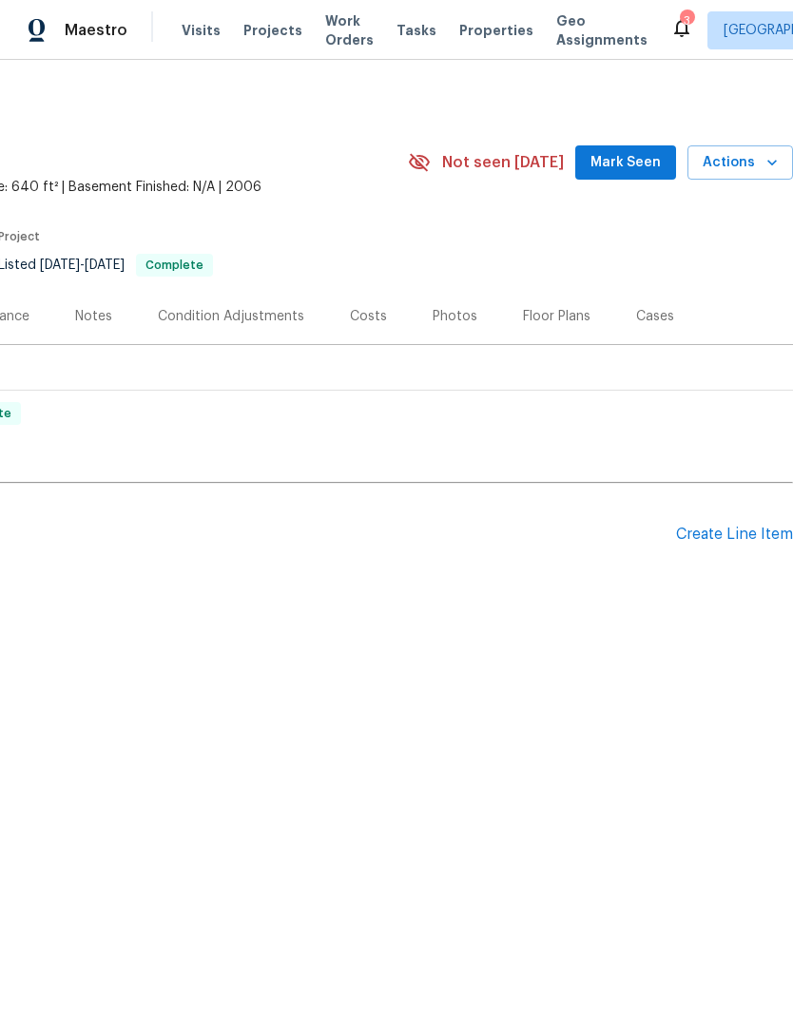
click at [715, 541] on div "Create Line Item" at bounding box center [734, 535] width 117 height 18
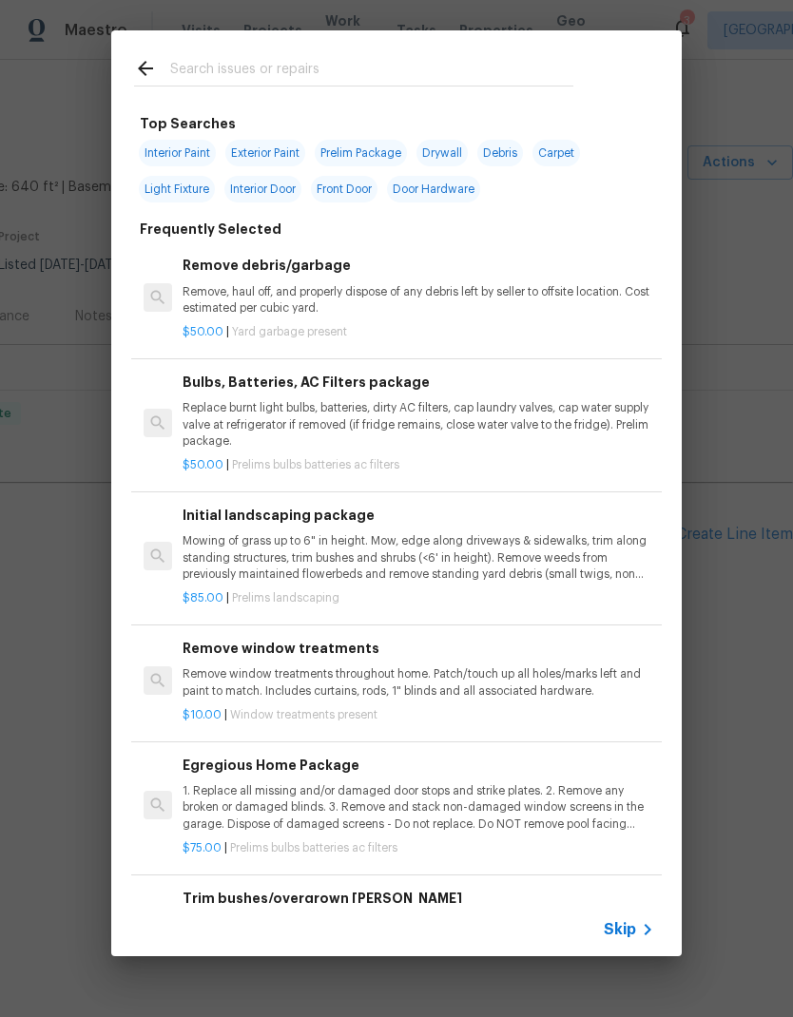
click at [345, 59] on input "text" at bounding box center [371, 71] width 403 height 29
type input "Cabinets"
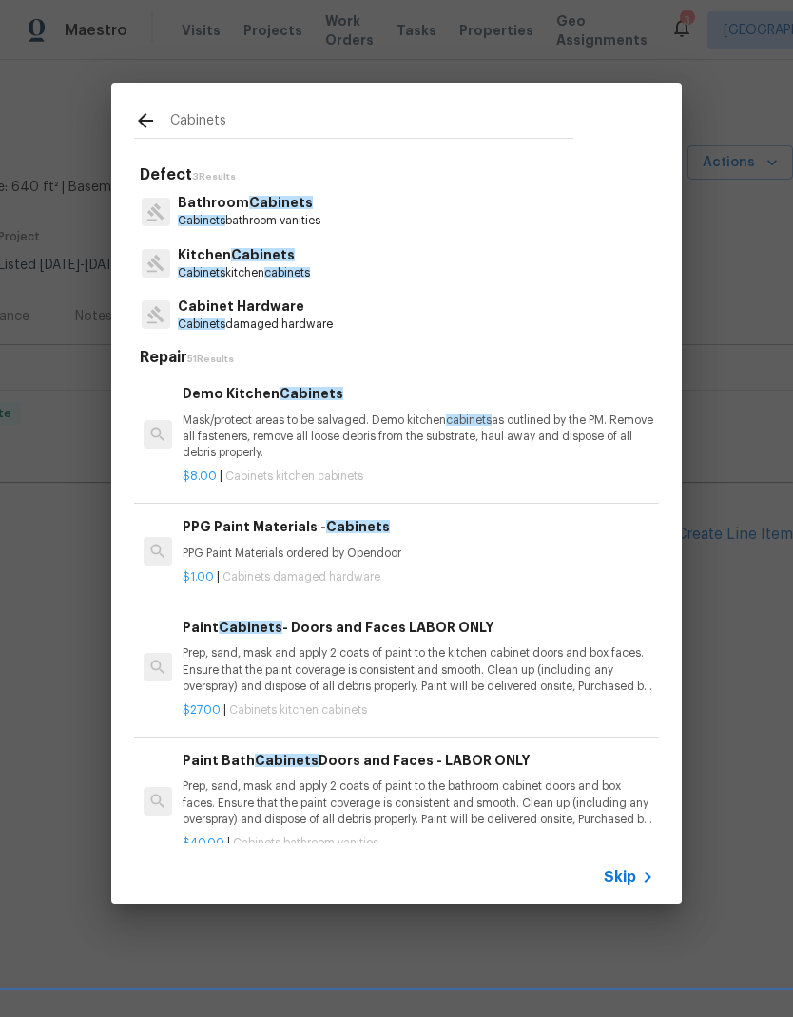
click at [287, 268] on span "cabinets" at bounding box center [287, 272] width 46 height 11
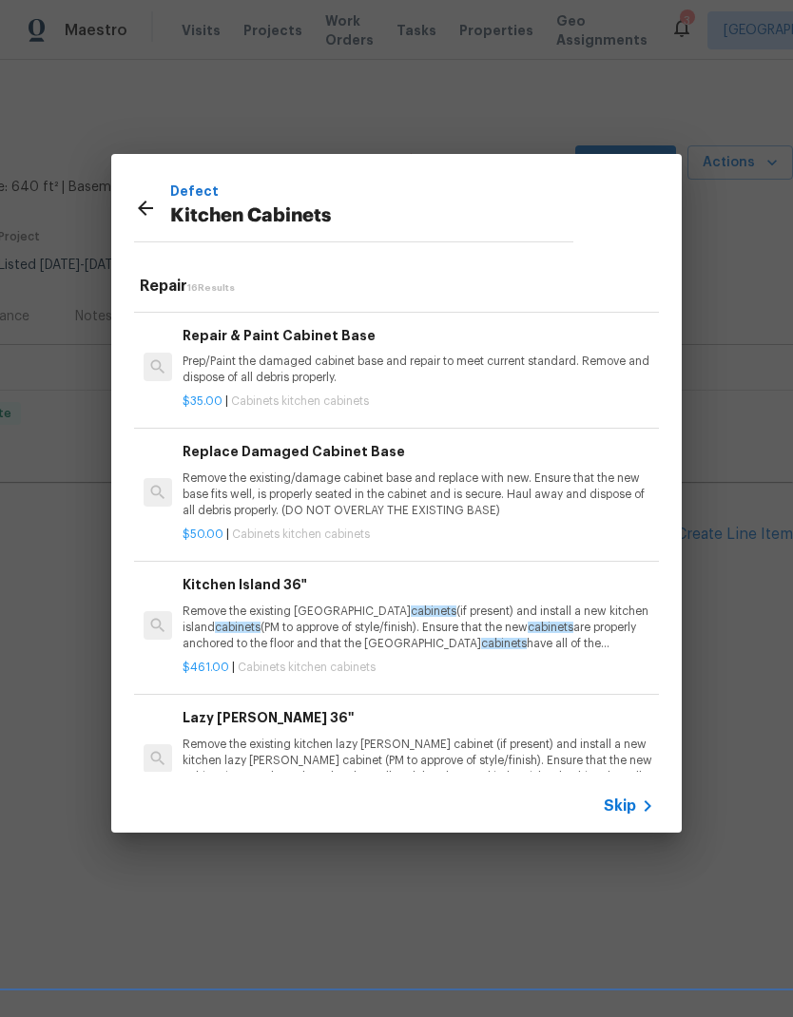
scroll to position [1318, 0]
click at [530, 478] on p "Remove the existing/damage cabinet base and replace with new. Ensure that the n…" at bounding box center [417, 494] width 471 height 48
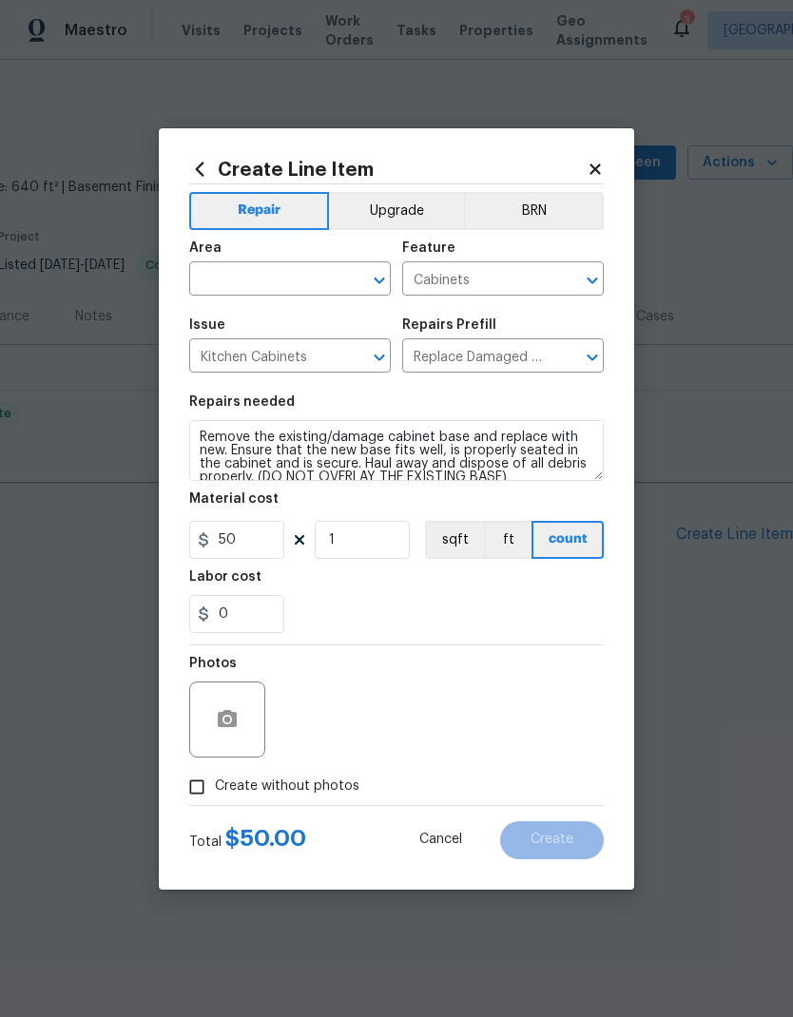
click at [291, 274] on input "text" at bounding box center [263, 280] width 148 height 29
click at [246, 325] on li "Kitchen" at bounding box center [289, 322] width 201 height 31
type input "Kitchen"
click at [536, 612] on div "0" at bounding box center [396, 614] width 414 height 38
click at [233, 722] on icon "button" at bounding box center [227, 718] width 19 height 17
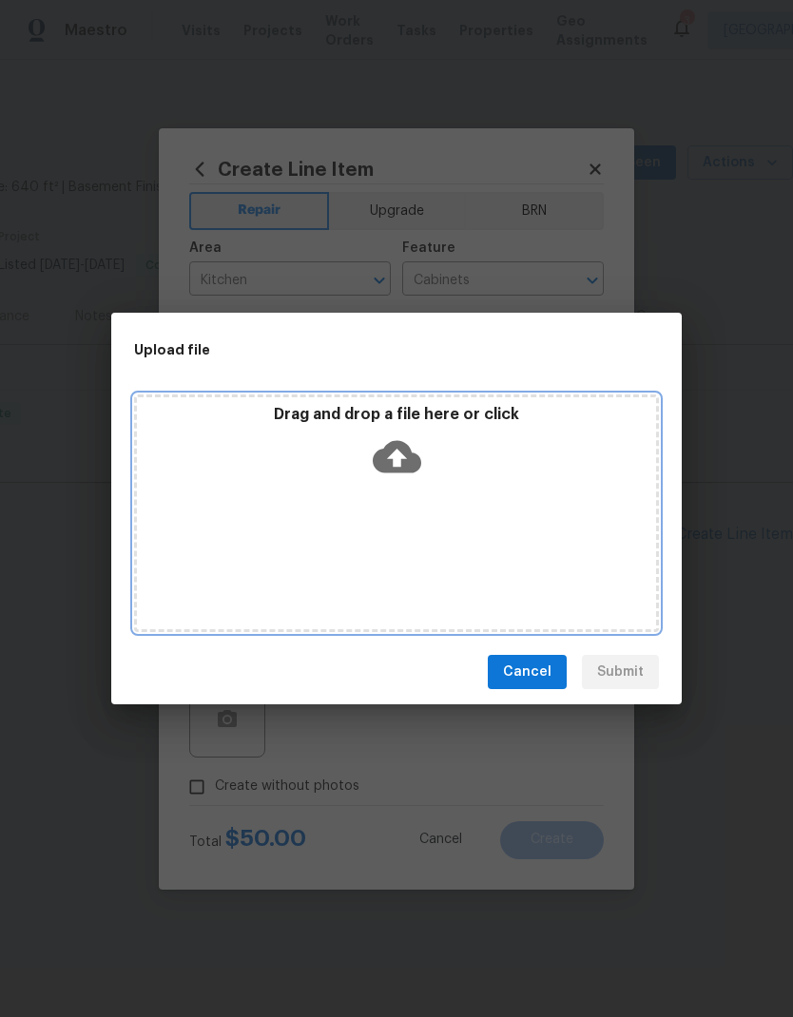
click at [524, 542] on div "Drag and drop a file here or click" at bounding box center [396, 513] width 525 height 238
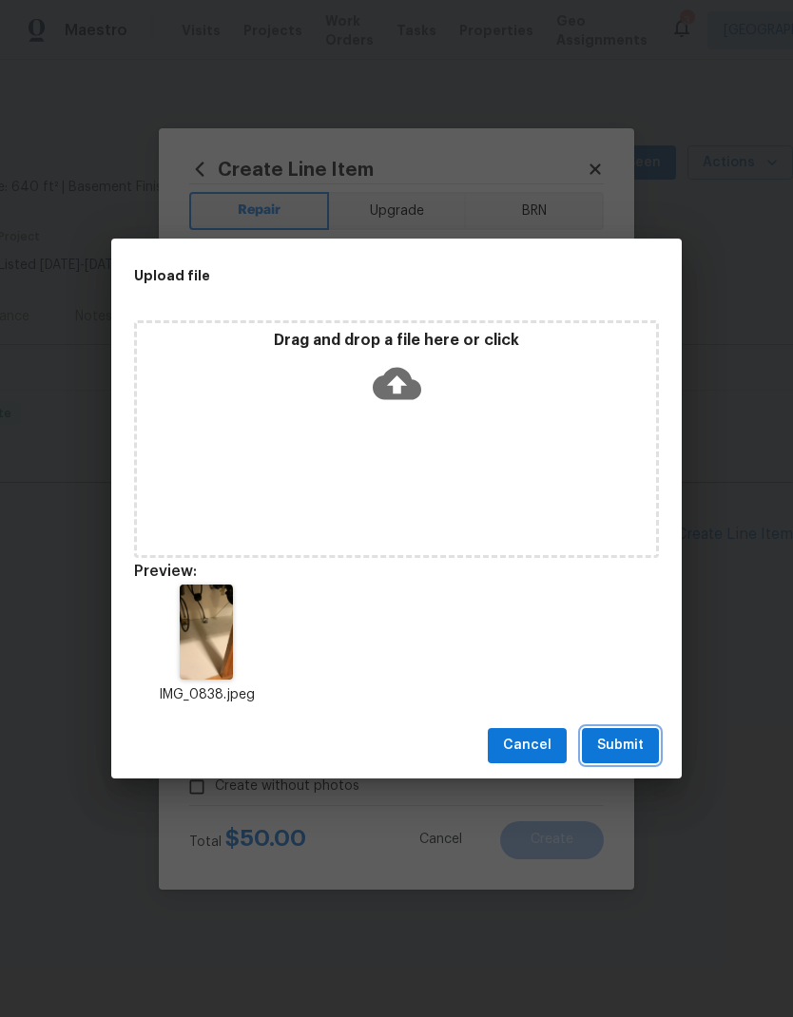
click at [625, 751] on span "Submit" at bounding box center [620, 746] width 47 height 24
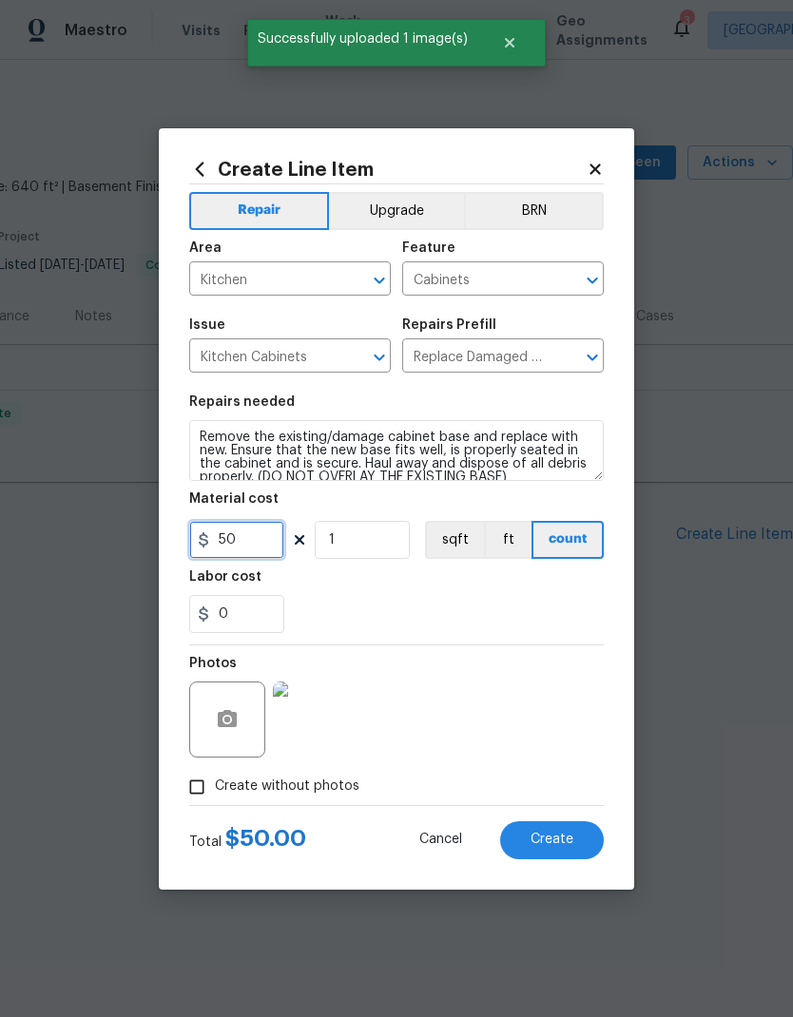
click at [254, 550] on input "50" at bounding box center [236, 540] width 95 height 38
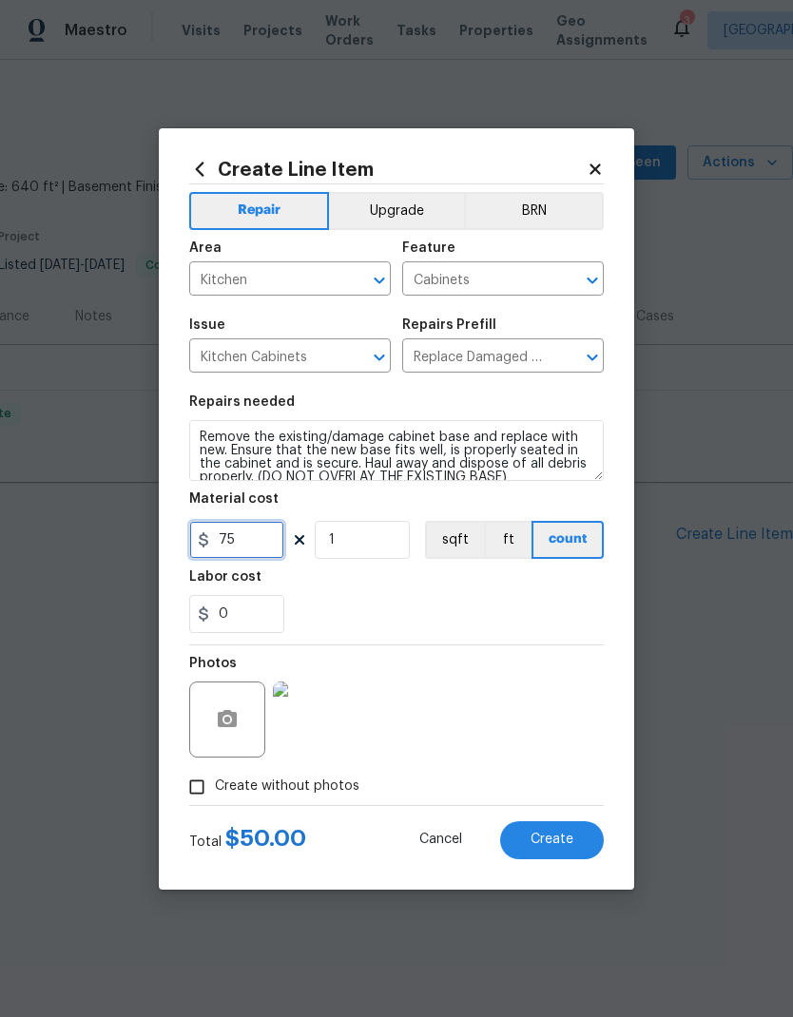
type input "75"
click at [434, 585] on div "Labor cost" at bounding box center [396, 582] width 414 height 25
click at [566, 841] on span "Create" at bounding box center [551, 840] width 43 height 14
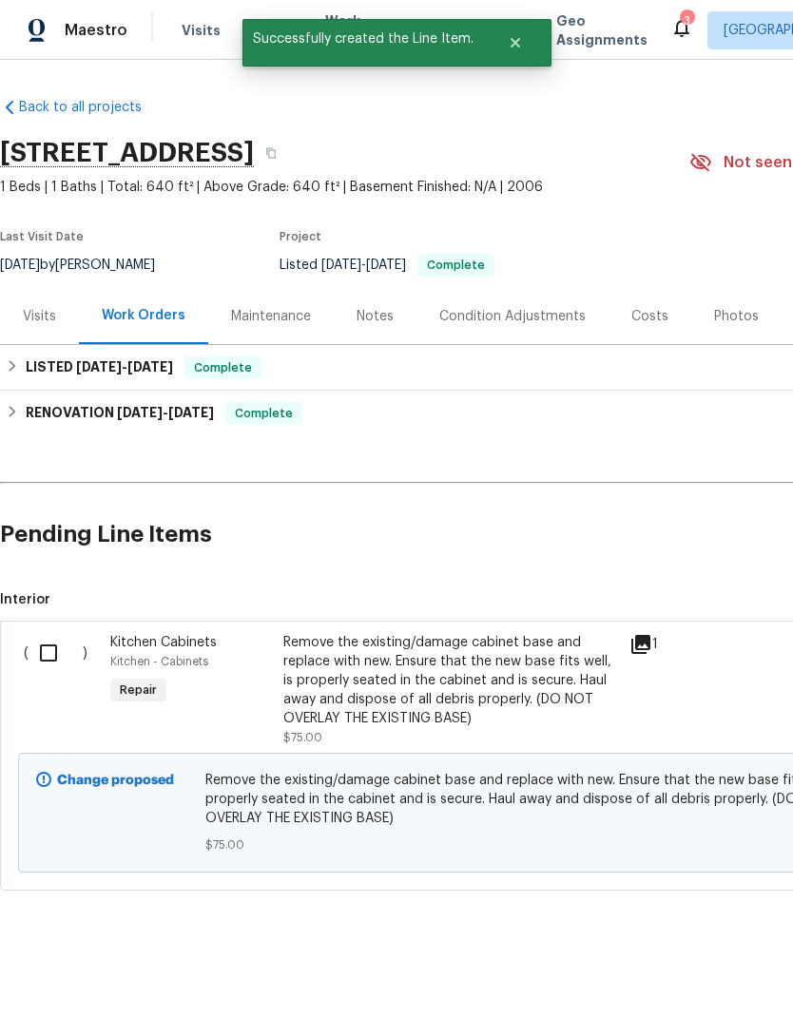
scroll to position [0, 0]
click at [53, 657] on input "checkbox" at bounding box center [56, 653] width 54 height 40
checkbox input "true"
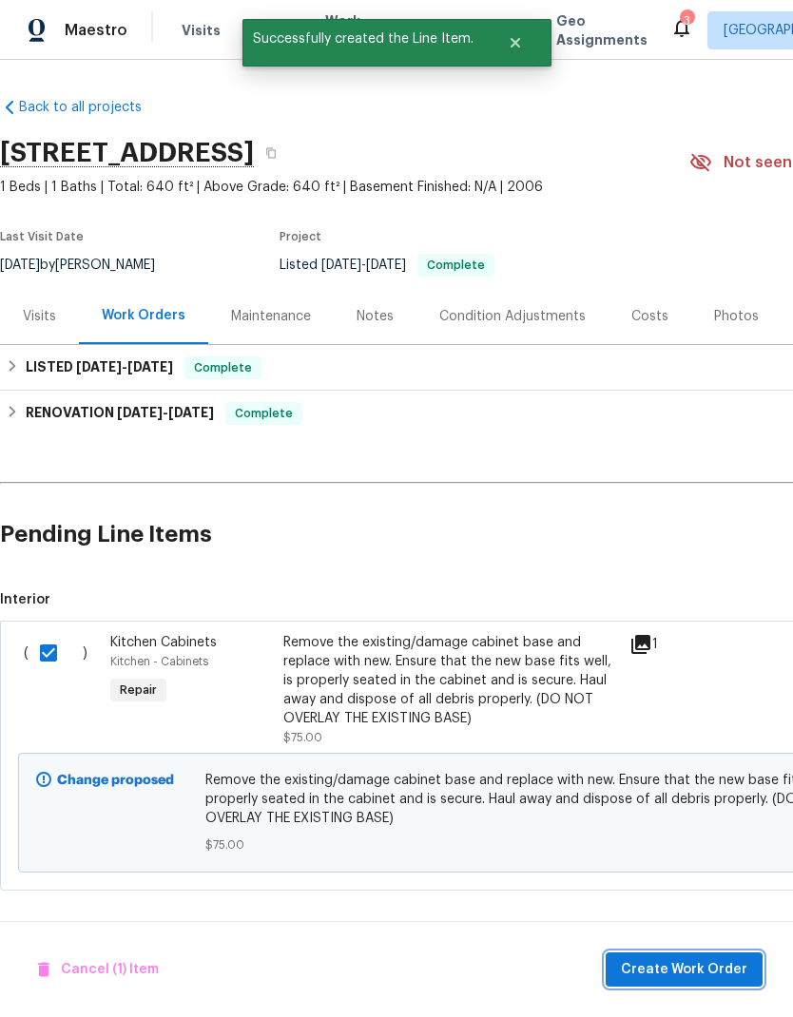
click at [700, 975] on span "Create Work Order" at bounding box center [684, 970] width 126 height 24
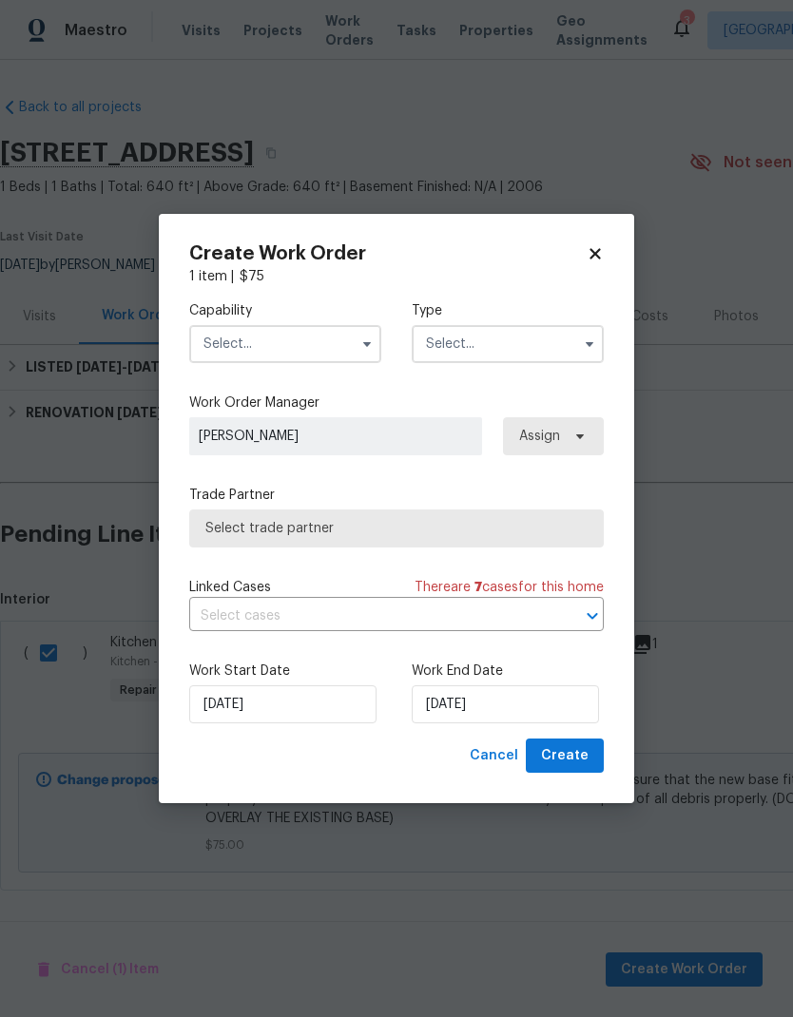
click at [290, 341] on input "text" at bounding box center [285, 344] width 192 height 38
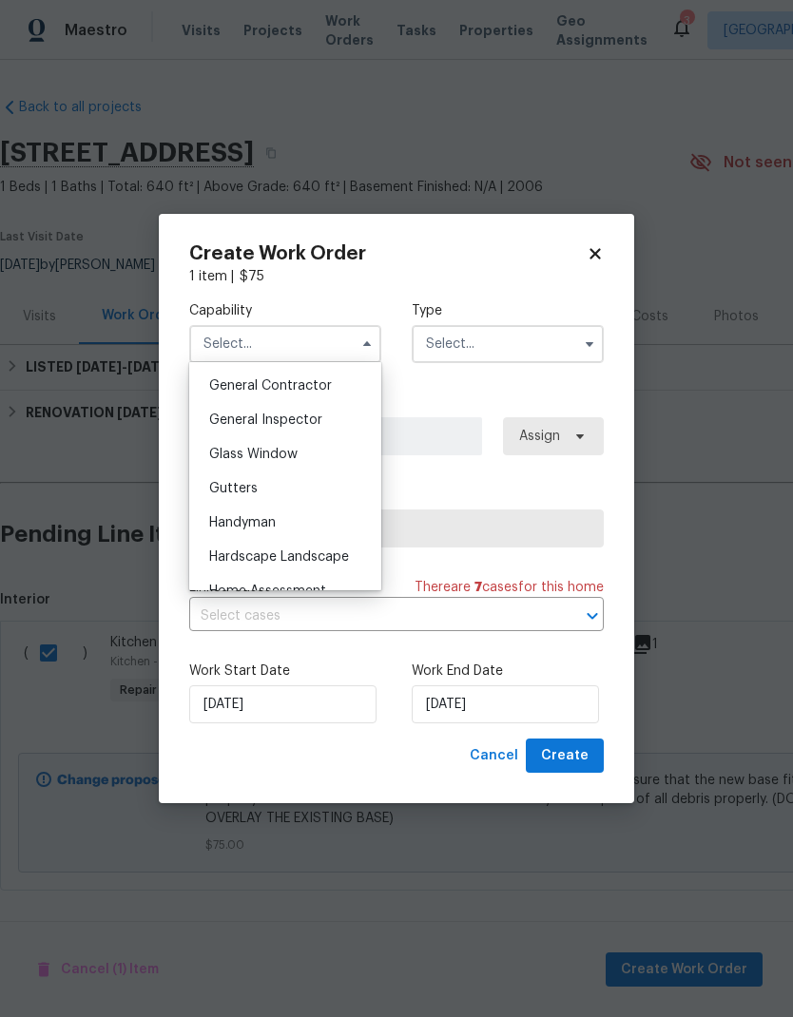
scroll to position [911, 0]
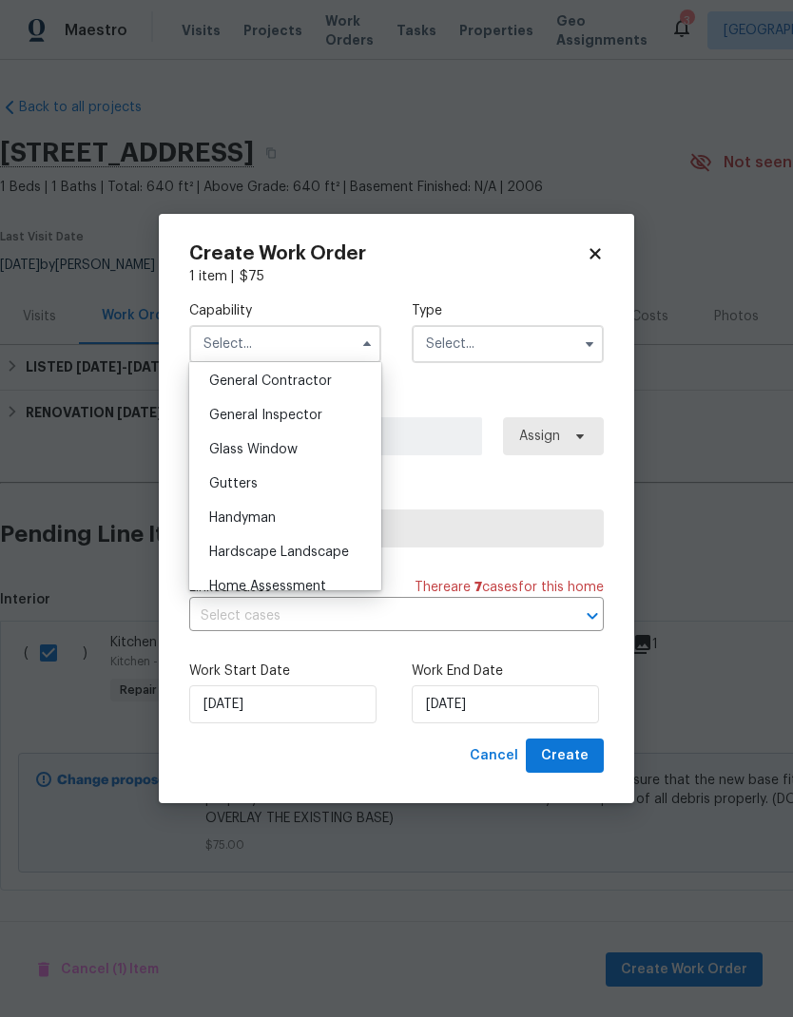
click at [323, 389] on div "General Contractor" at bounding box center [285, 381] width 182 height 34
type input "General Contractor"
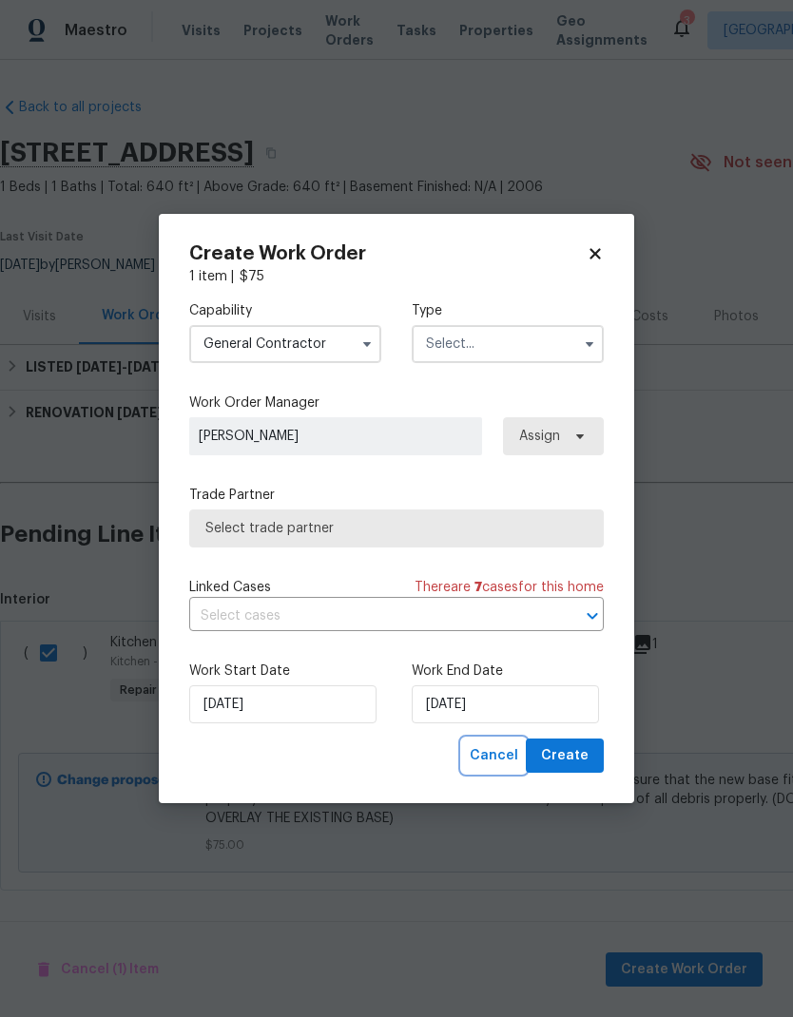
click at [497, 757] on span "Cancel" at bounding box center [494, 756] width 48 height 24
checkbox input "false"
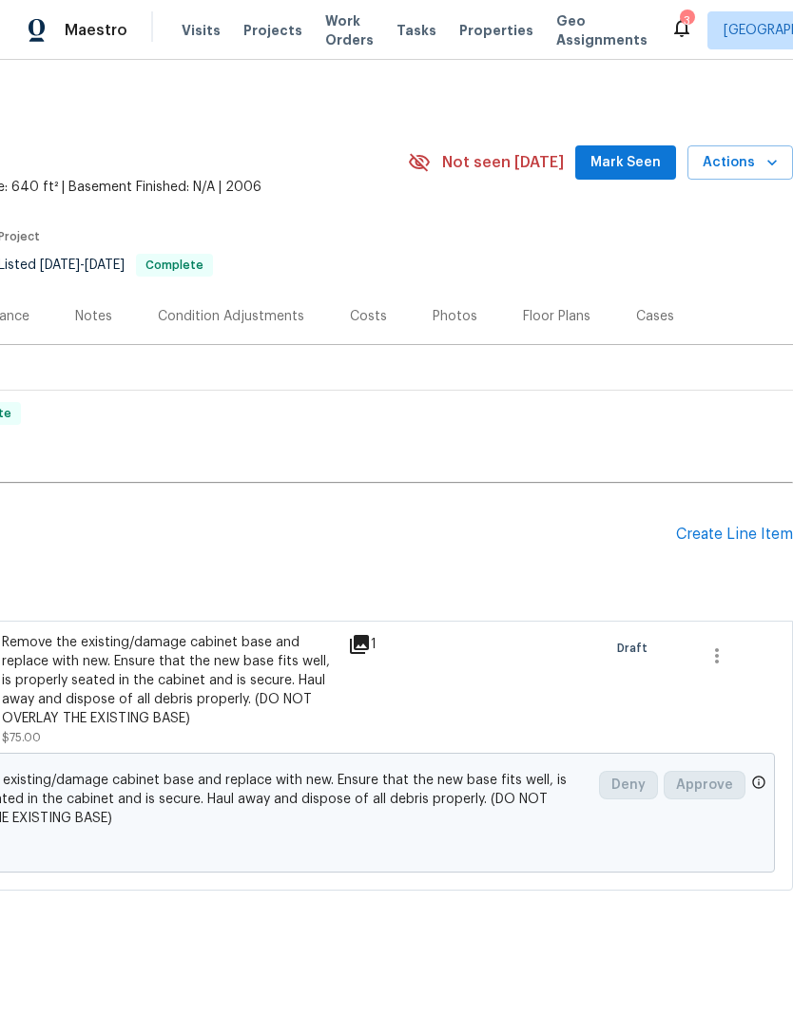
scroll to position [0, 281]
click at [731, 539] on div "Create Line Item" at bounding box center [734, 535] width 117 height 18
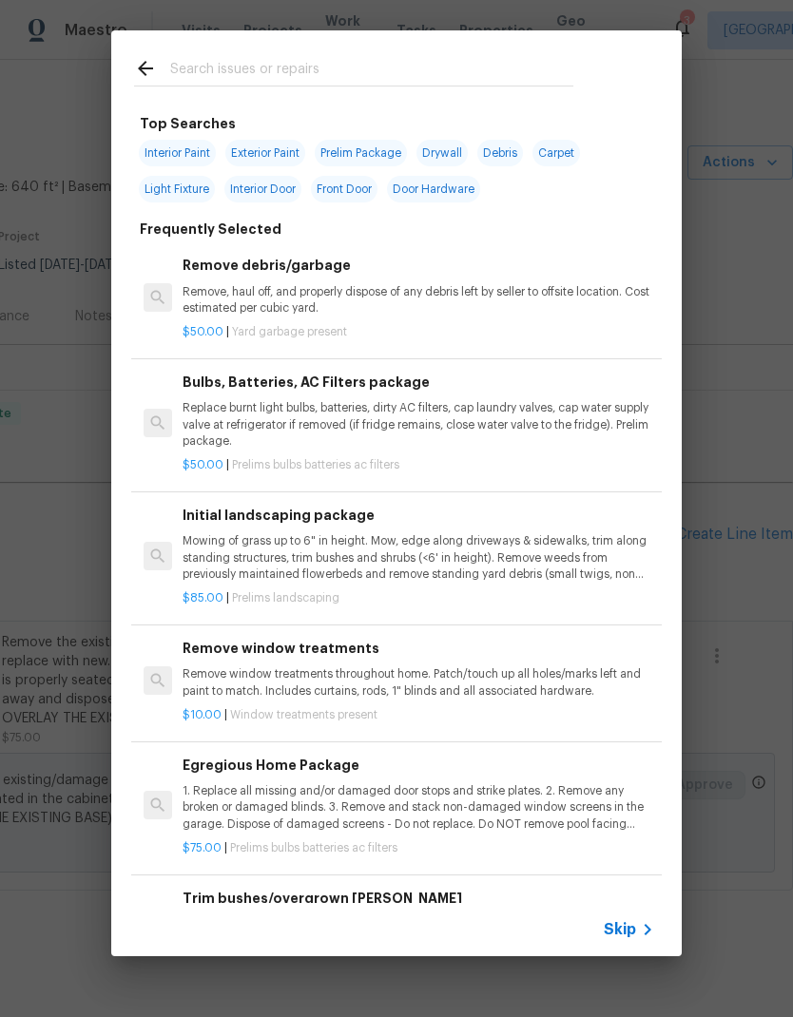
click at [314, 59] on input "text" at bounding box center [371, 71] width 403 height 29
type input "Debris"
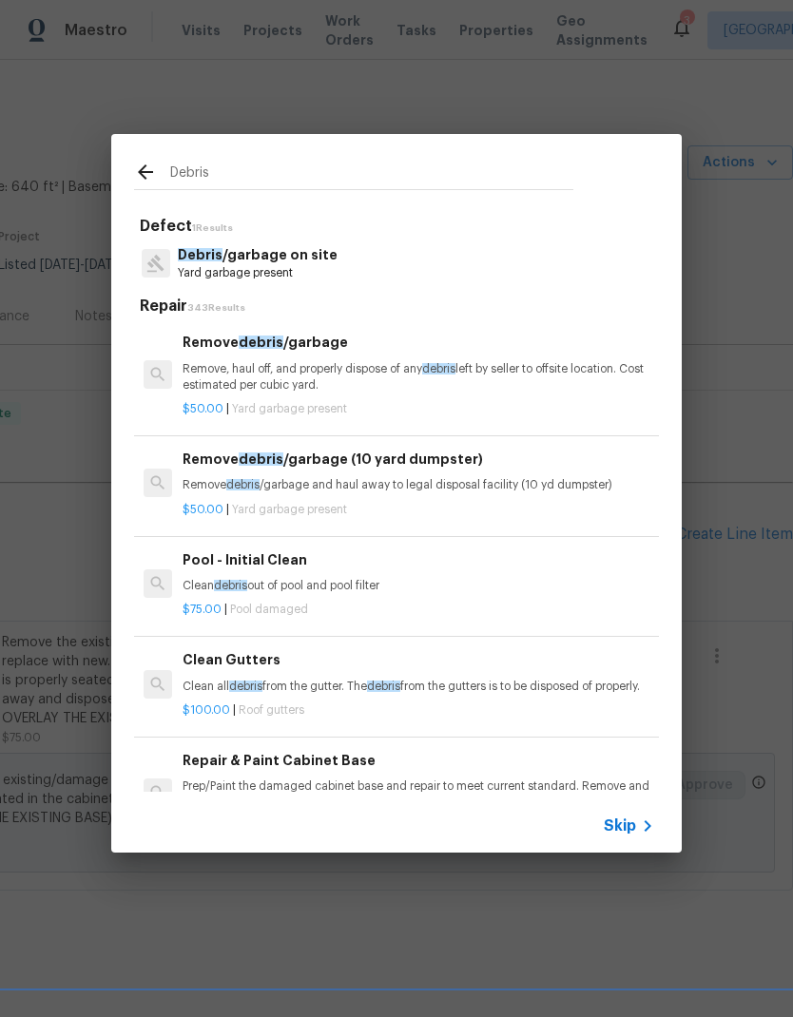
click at [311, 261] on p "Debris /garbage on site" at bounding box center [258, 255] width 160 height 20
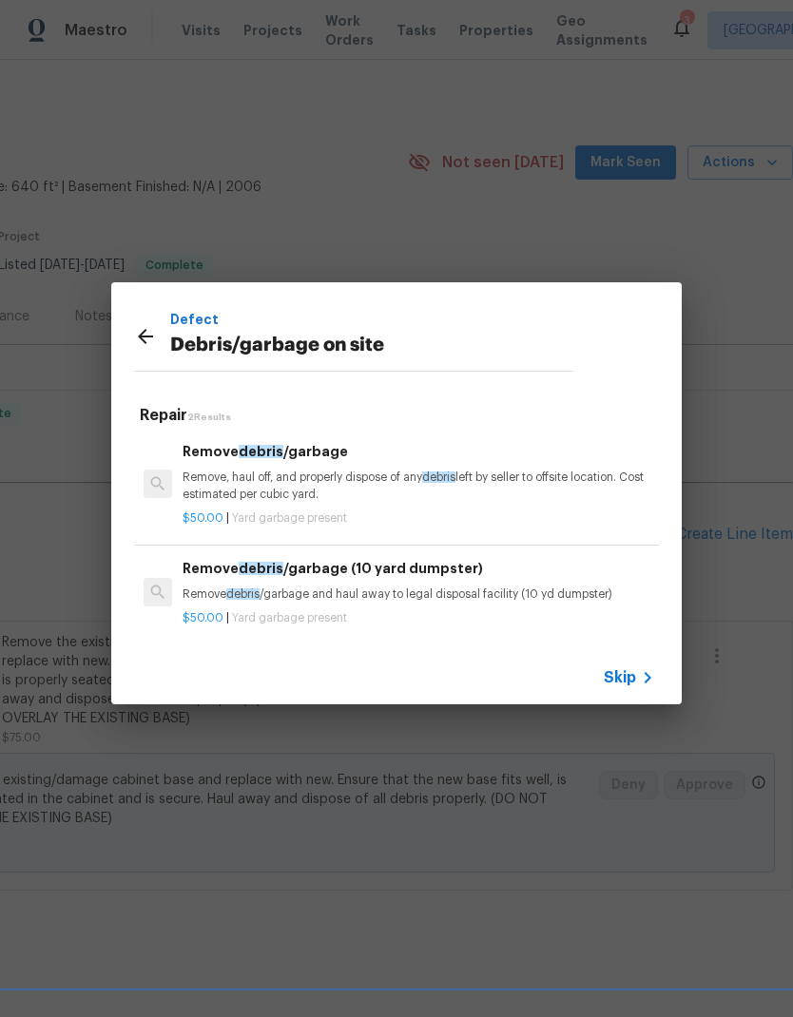
click at [401, 486] on p "Remove, haul off, and properly dispose of any debris left by seller to offsite …" at bounding box center [417, 486] width 471 height 32
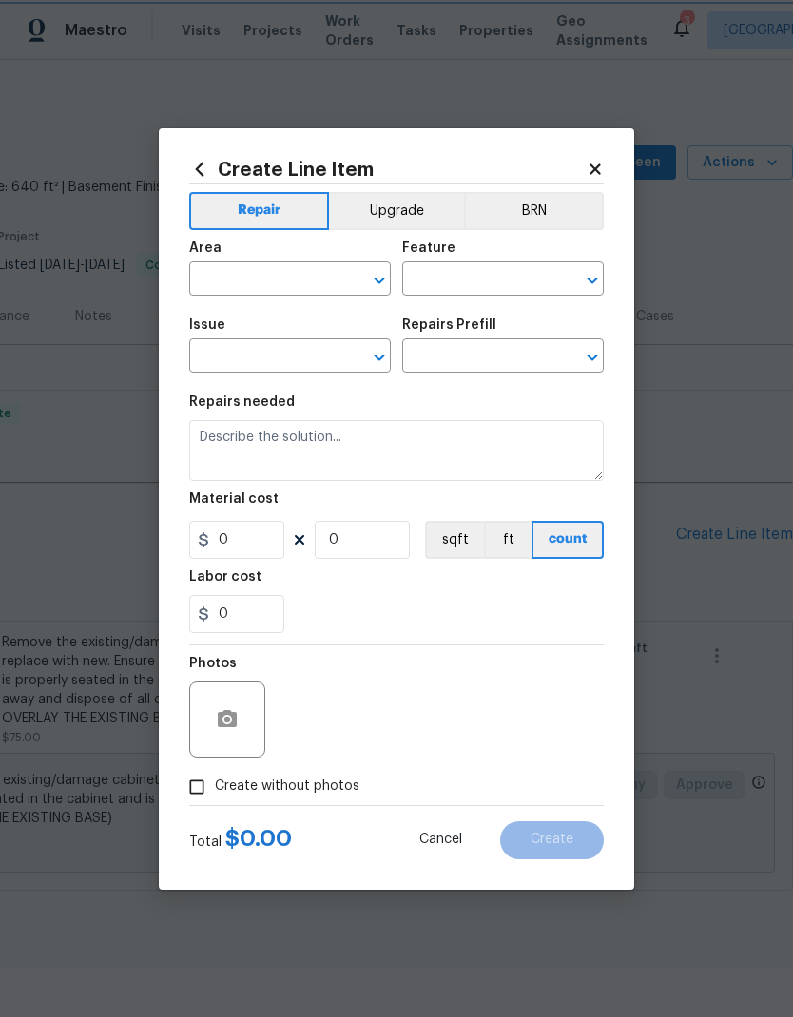
type input "Debris/garbage on site"
type input "Remove debris/garbage $50.00"
type textarea "Remove, haul off, and properly dispose of any debris left by seller to offsite …"
type input "50"
type input "1"
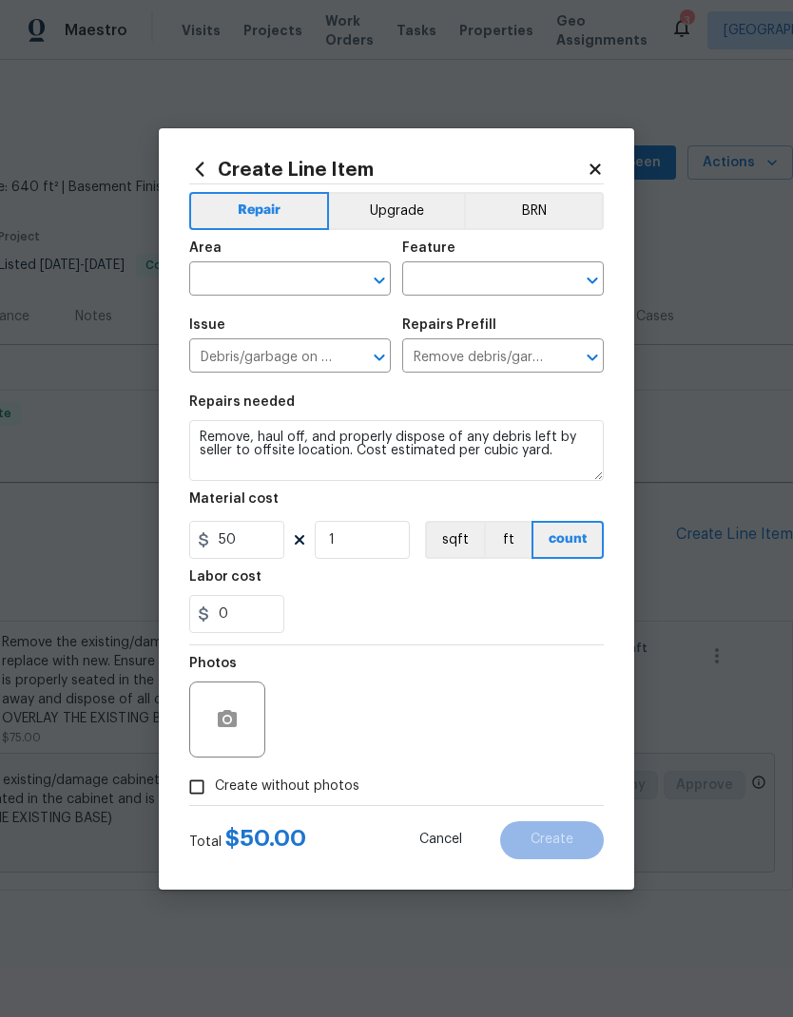
click at [307, 281] on input "text" at bounding box center [263, 280] width 148 height 29
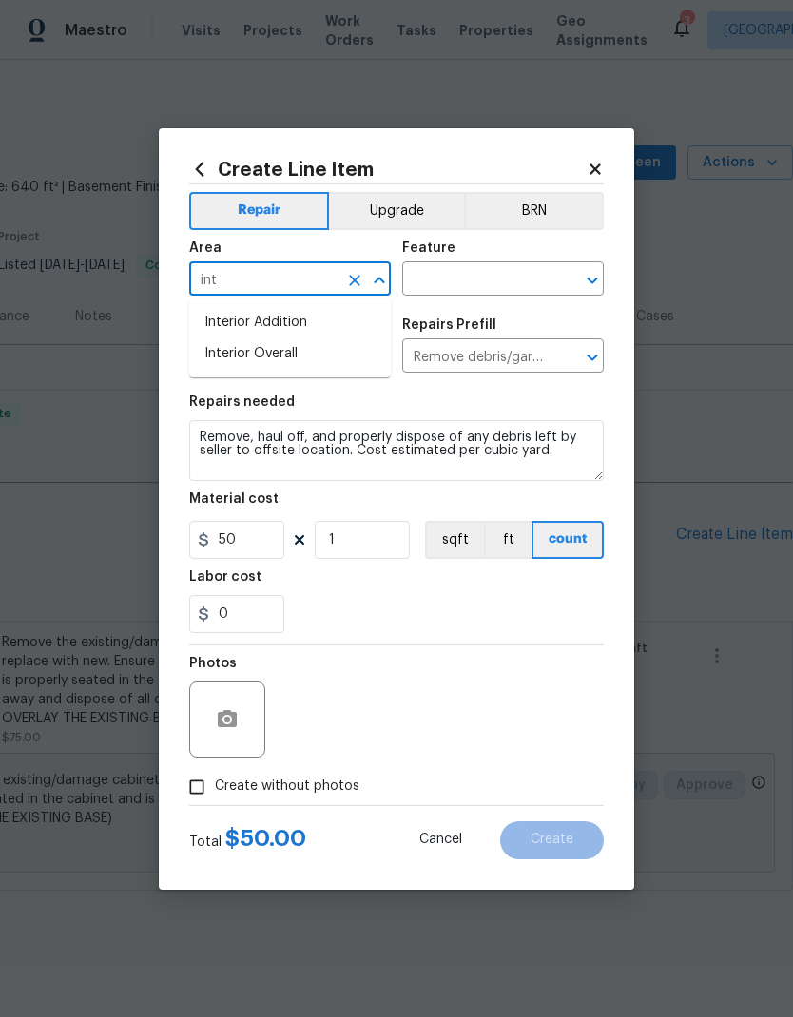
click at [318, 358] on li "Interior Overall" at bounding box center [289, 353] width 201 height 31
type input "Interior Overall"
click at [498, 280] on input "text" at bounding box center [476, 280] width 148 height 29
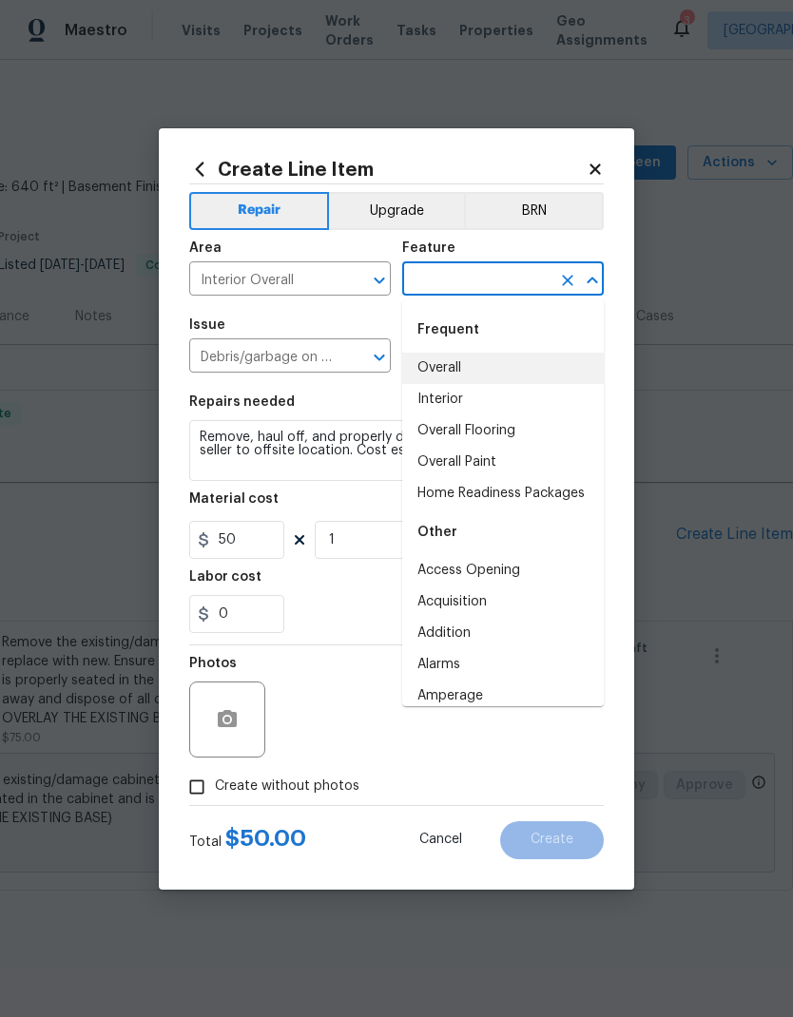
click at [472, 356] on li "Overall" at bounding box center [502, 368] width 201 height 31
type input "Overall"
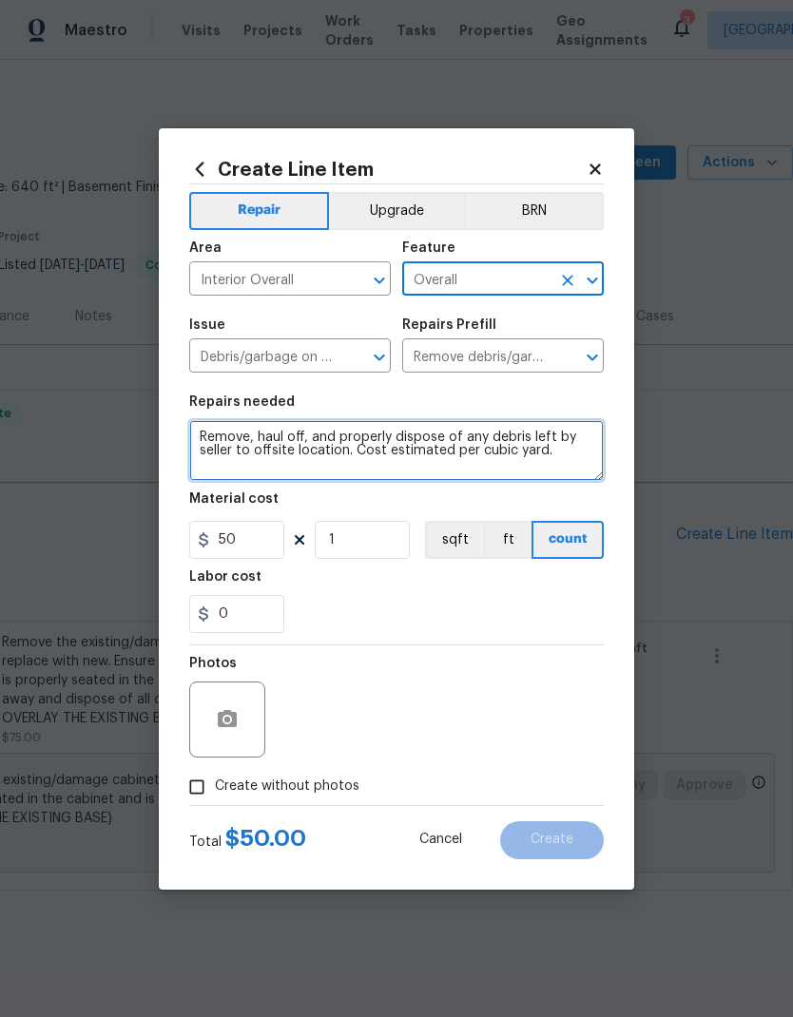
click at [312, 448] on textarea "Remove, haul off, and properly dispose of any debris left by seller to offsite …" at bounding box center [396, 450] width 414 height 61
click at [309, 446] on textarea "Remove, haul off, and properly dispose of any debris left by seller to offsite …" at bounding box center [396, 450] width 414 height 61
click at [335, 449] on textarea "Remove, haul off, and properly dispose of any debris left by seller to offsite …" at bounding box center [396, 450] width 414 height 61
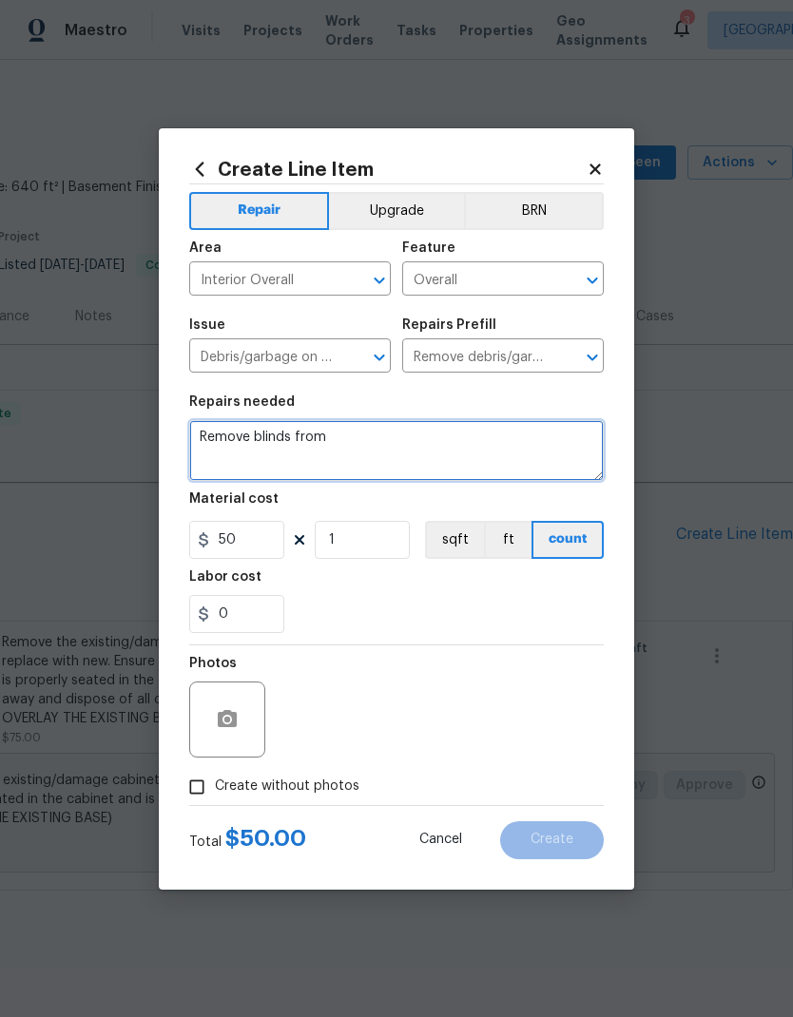
click at [387, 437] on textarea "Remove blinds from" at bounding box center [396, 450] width 414 height 61
click at [213, 439] on textarea "Remove blinds from utility closet and dispose (should have happened at renovati…" at bounding box center [396, 450] width 414 height 61
click at [206, 442] on textarea "Remove blinds from utility closet and dispose (should have happened at renovati…" at bounding box center [396, 450] width 414 height 61
click at [457, 462] on textarea "1. Remove blinds from utility closet and dispose (should have happened at renov…" at bounding box center [396, 450] width 414 height 61
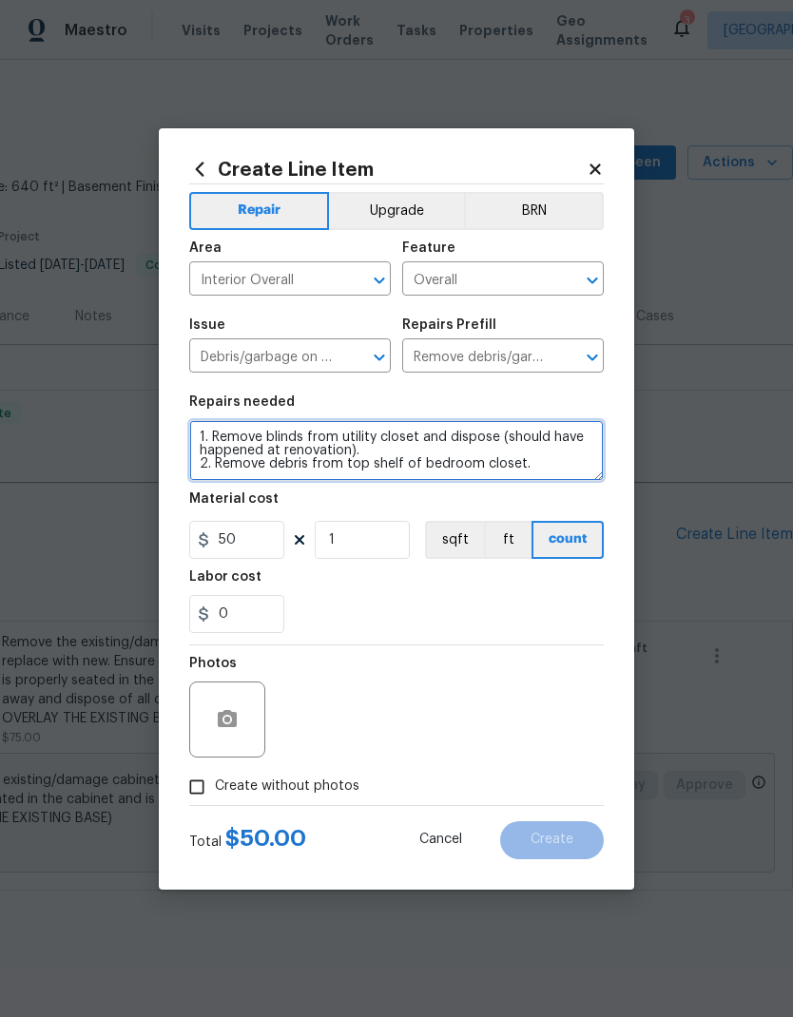
type textarea "1. Remove blinds from utility closet and dispose (should have happened at renov…"
click at [462, 603] on div "0" at bounding box center [396, 614] width 414 height 38
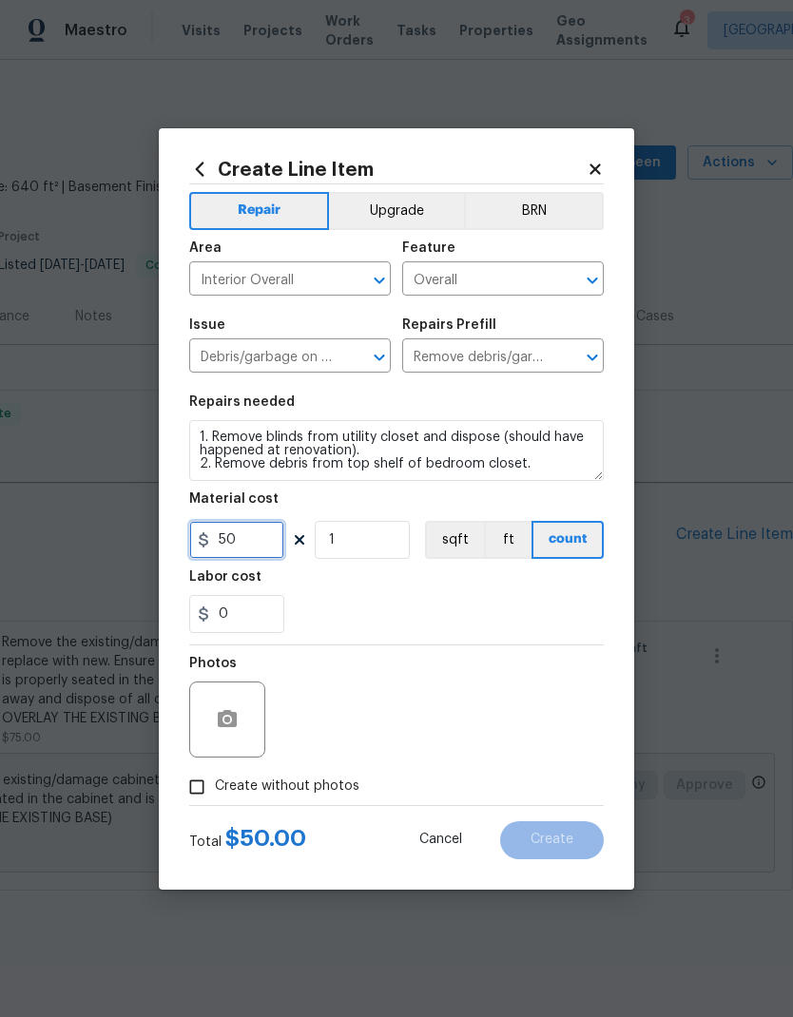
click at [252, 546] on input "50" at bounding box center [236, 540] width 95 height 38
type input "5"
click at [434, 600] on div "0" at bounding box center [396, 614] width 414 height 38
click at [204, 791] on input "Create without photos" at bounding box center [197, 787] width 36 height 36
checkbox input "true"
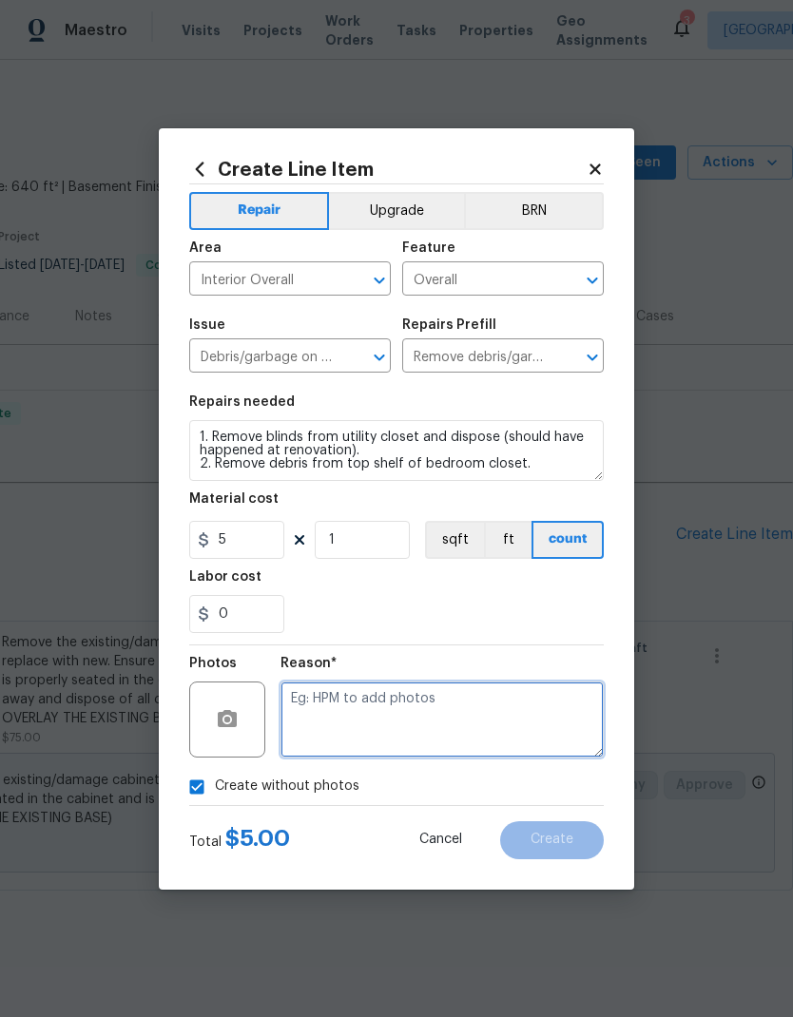
click at [504, 729] on textarea at bounding box center [441, 719] width 323 height 76
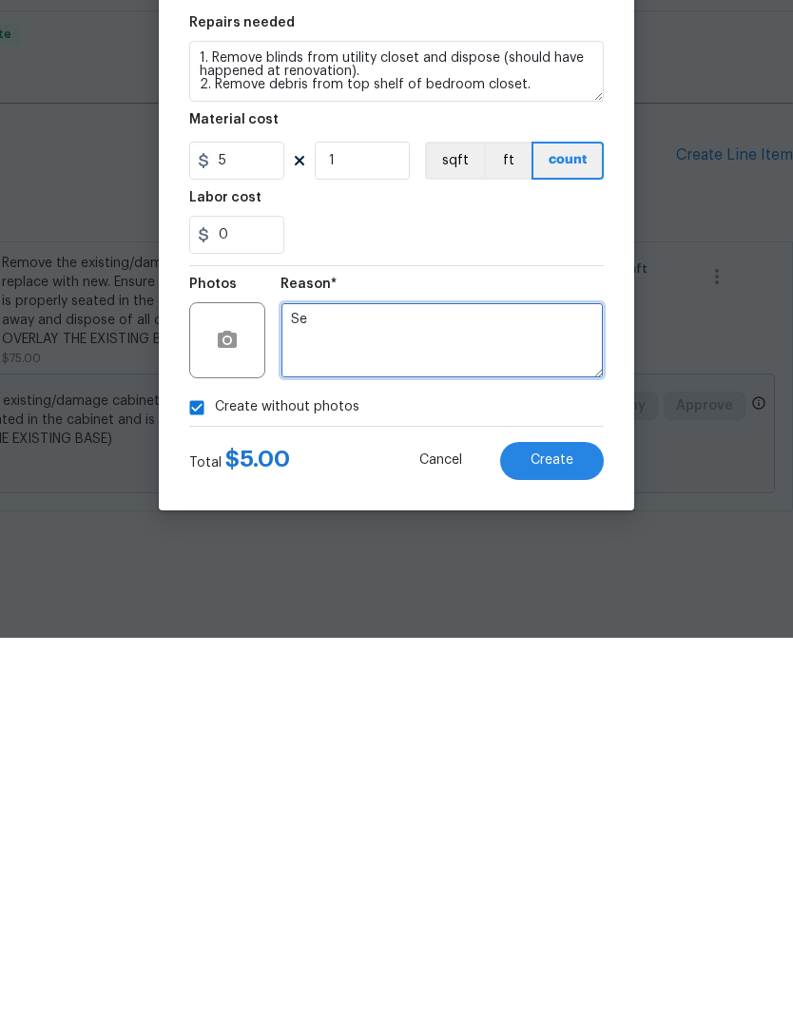
type textarea "S"
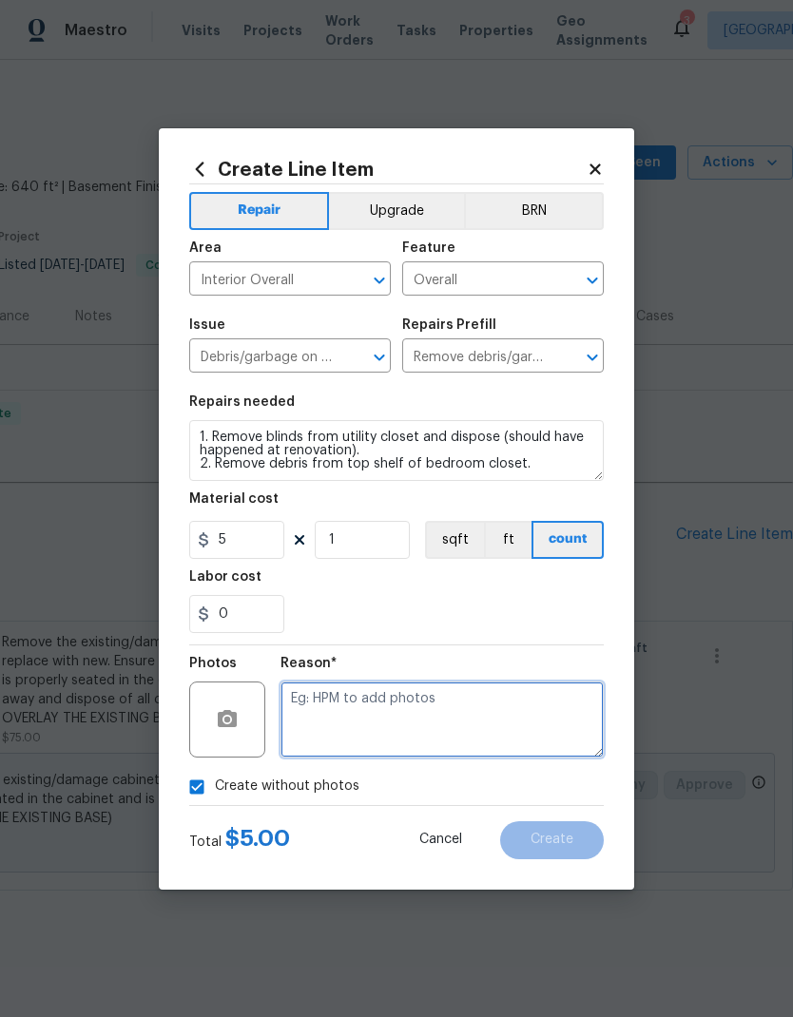
click at [430, 704] on textarea at bounding box center [441, 719] width 323 height 76
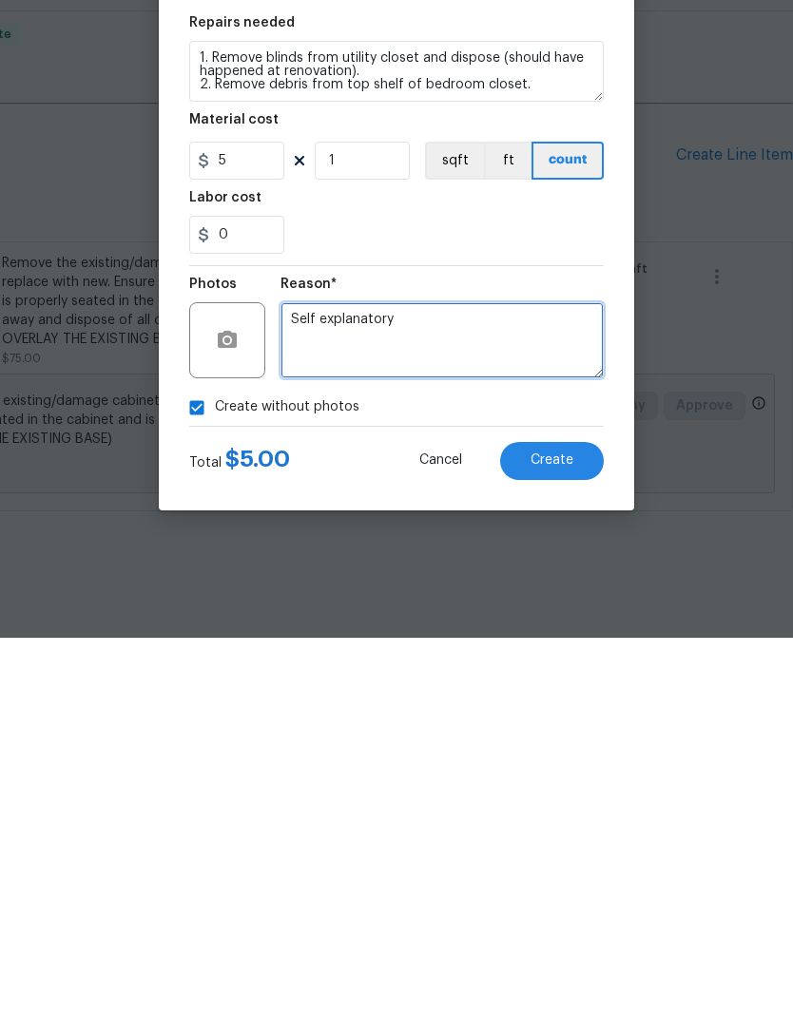
type textarea "Self explanatory"
click at [566, 821] on button "Create" at bounding box center [552, 840] width 104 height 38
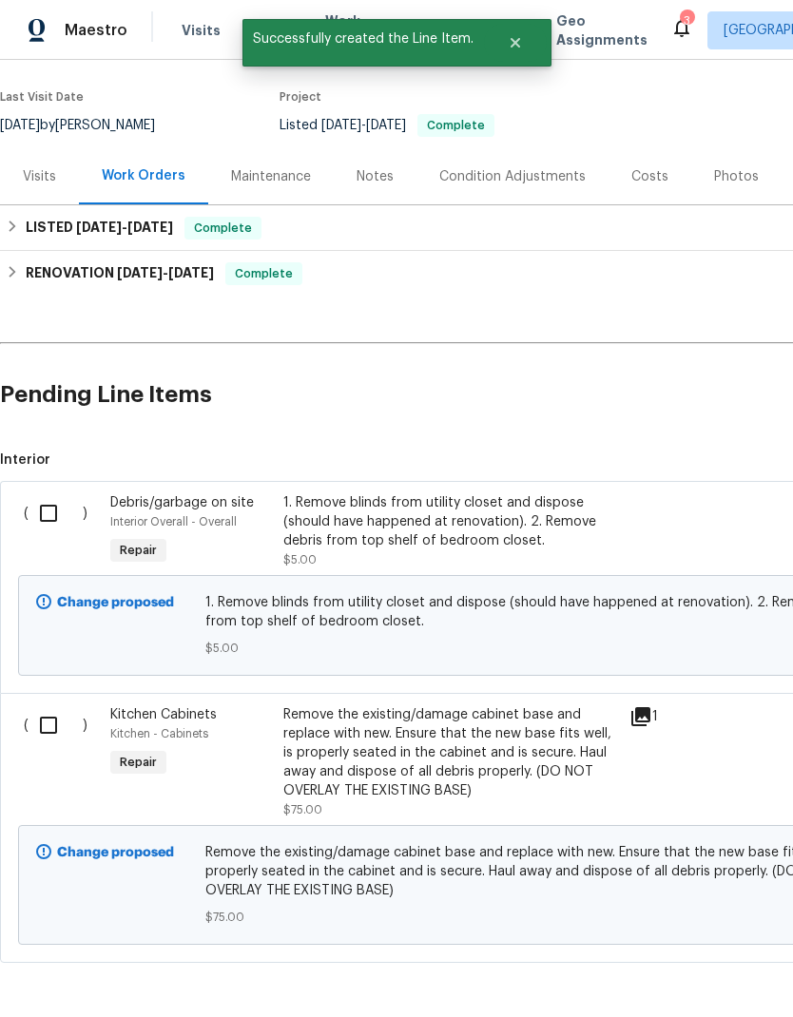
scroll to position [140, 0]
click at [58, 515] on input "checkbox" at bounding box center [56, 513] width 54 height 40
checkbox input "true"
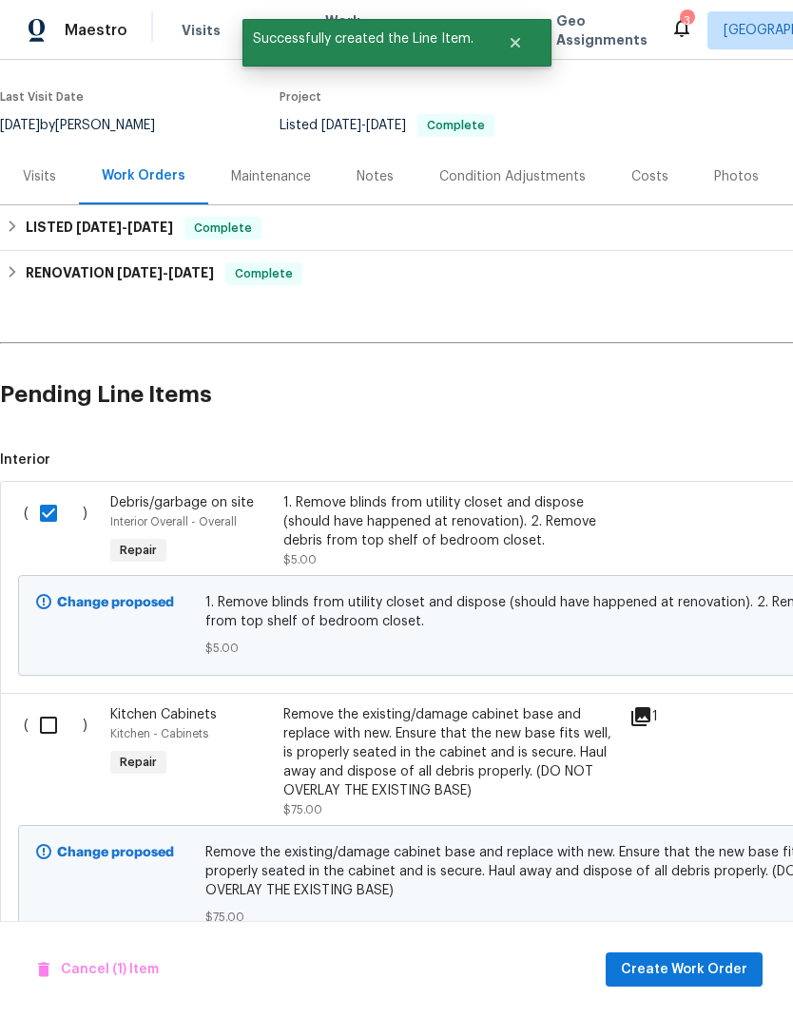
click at [56, 730] on input "checkbox" at bounding box center [56, 725] width 54 height 40
checkbox input "true"
click at [696, 973] on span "Create Work Order" at bounding box center [684, 970] width 126 height 24
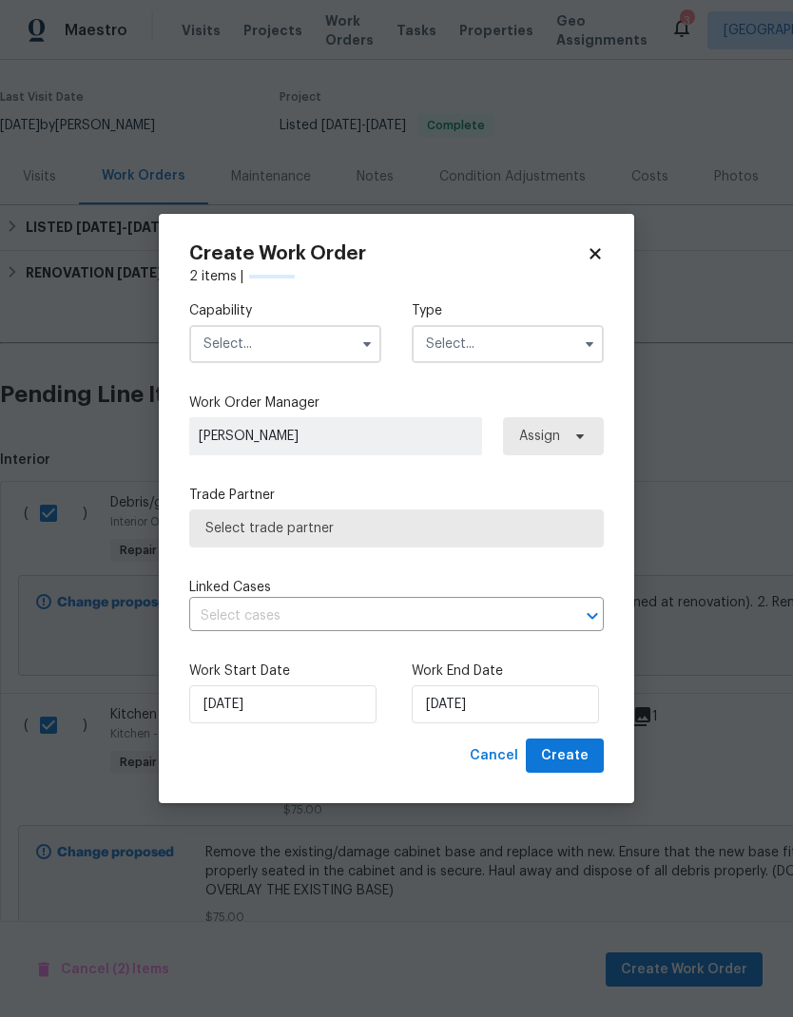
checkbox input "false"
click at [283, 342] on input "text" at bounding box center [285, 344] width 192 height 38
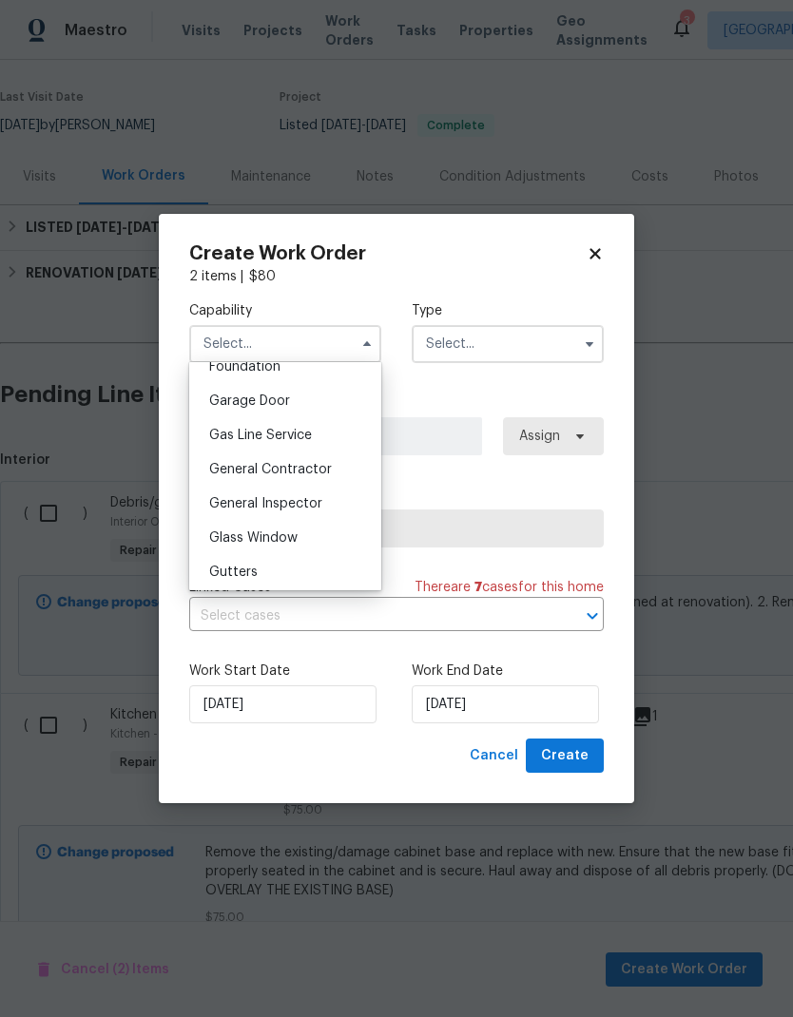
scroll to position [878, 0]
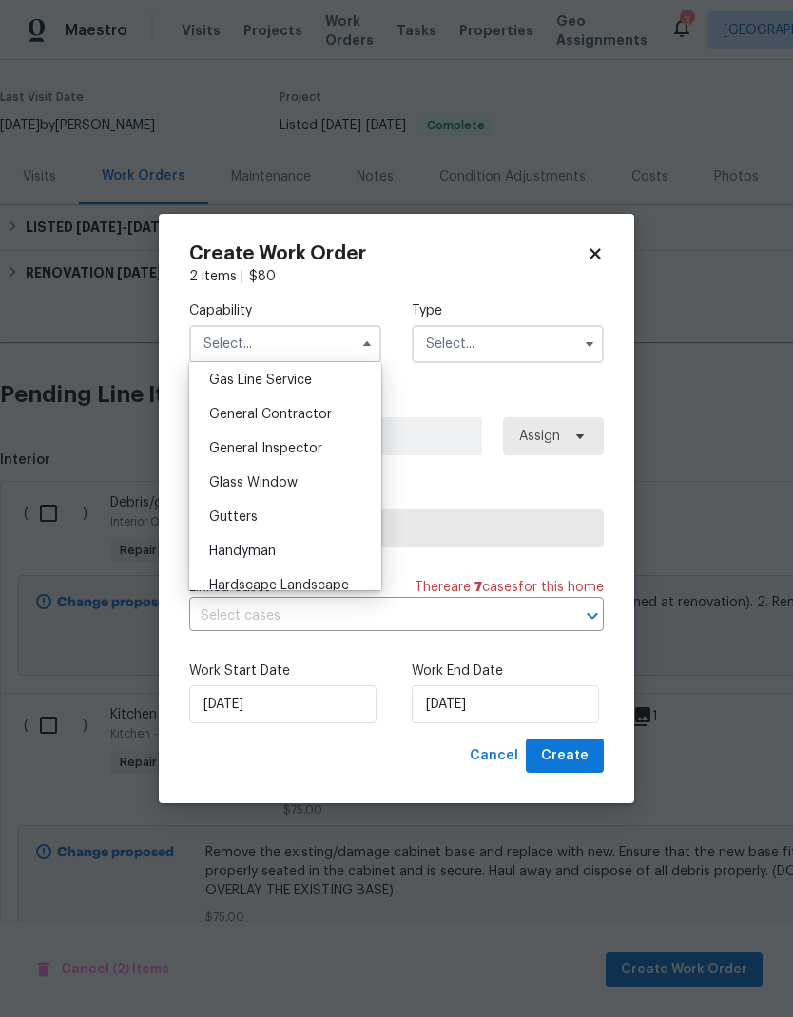
click at [315, 419] on span "General Contractor" at bounding box center [270, 414] width 123 height 13
type input "General Contractor"
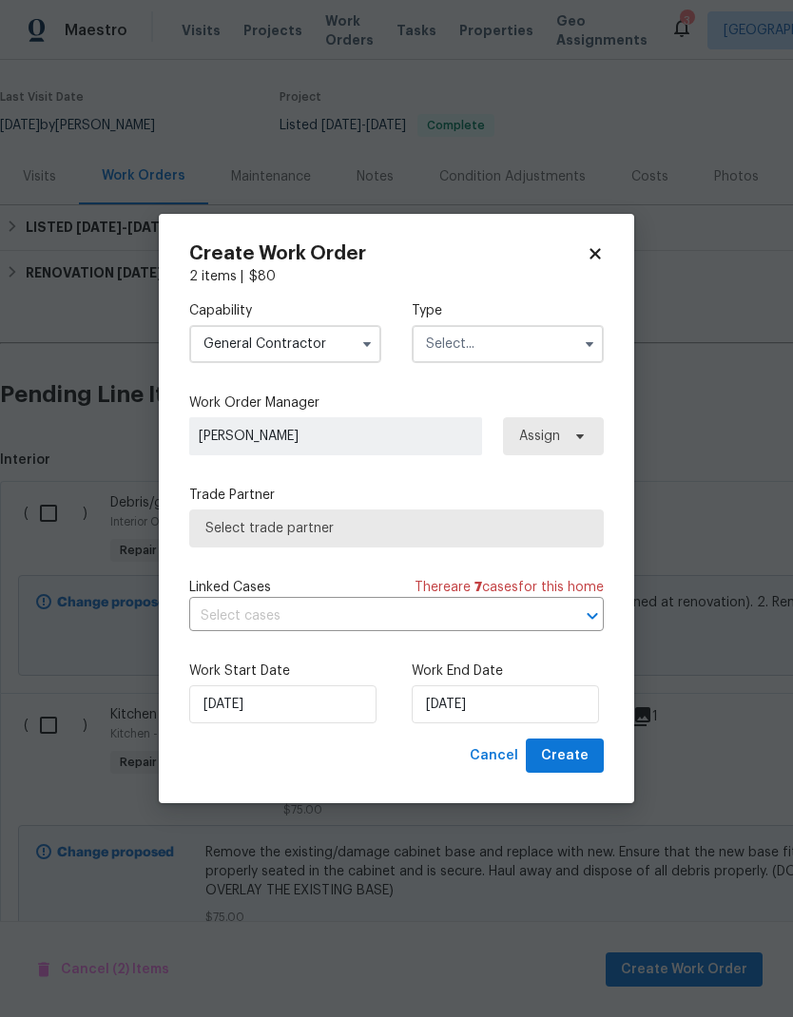
click at [533, 351] on input "text" at bounding box center [508, 344] width 192 height 38
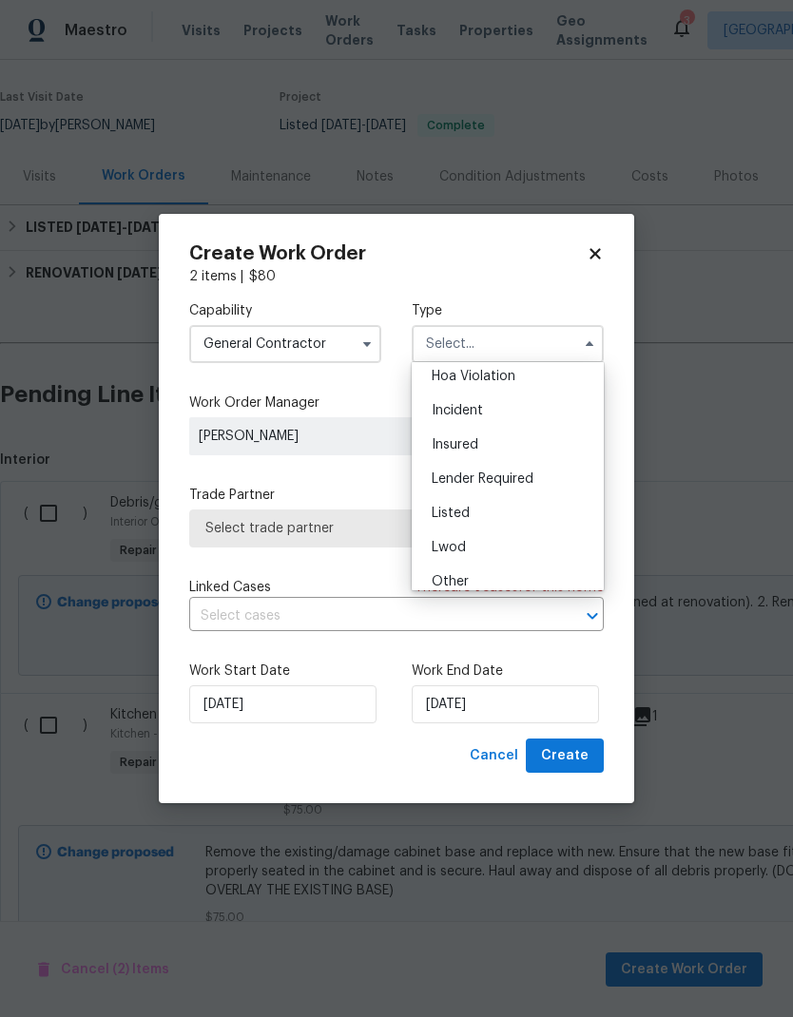
scroll to position [46, 0]
click at [497, 514] on div "Listed" at bounding box center [507, 509] width 182 height 34
type input "Listed"
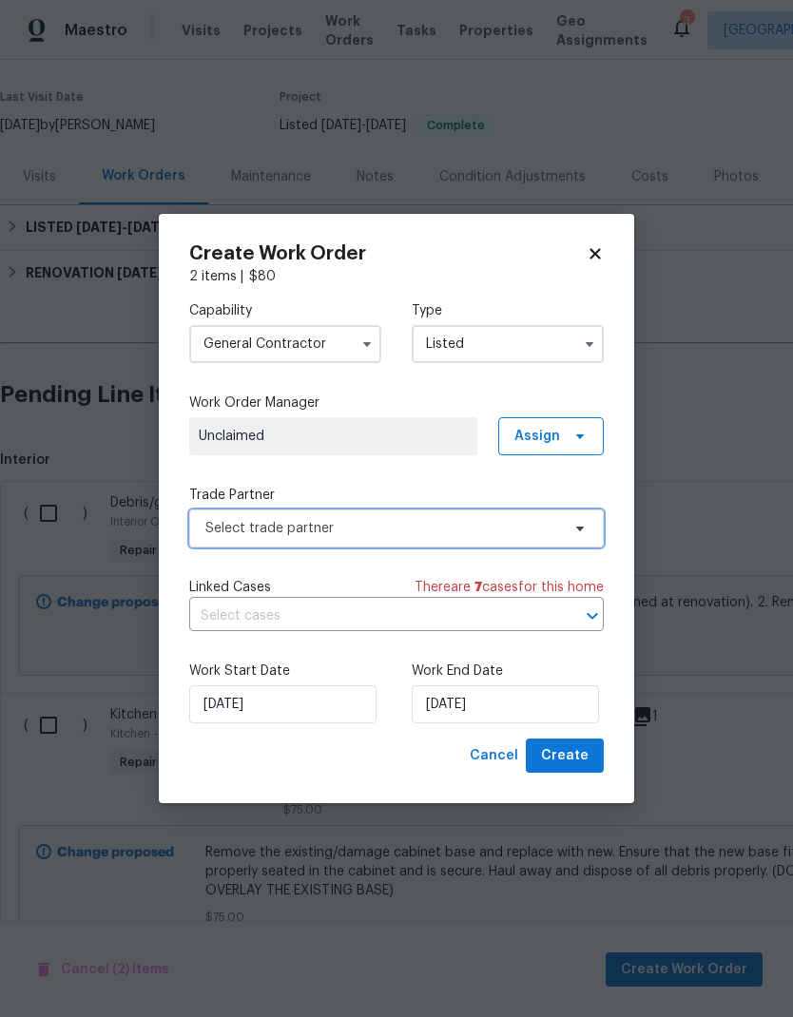
click at [412, 527] on span "Select trade partner" at bounding box center [382, 528] width 355 height 19
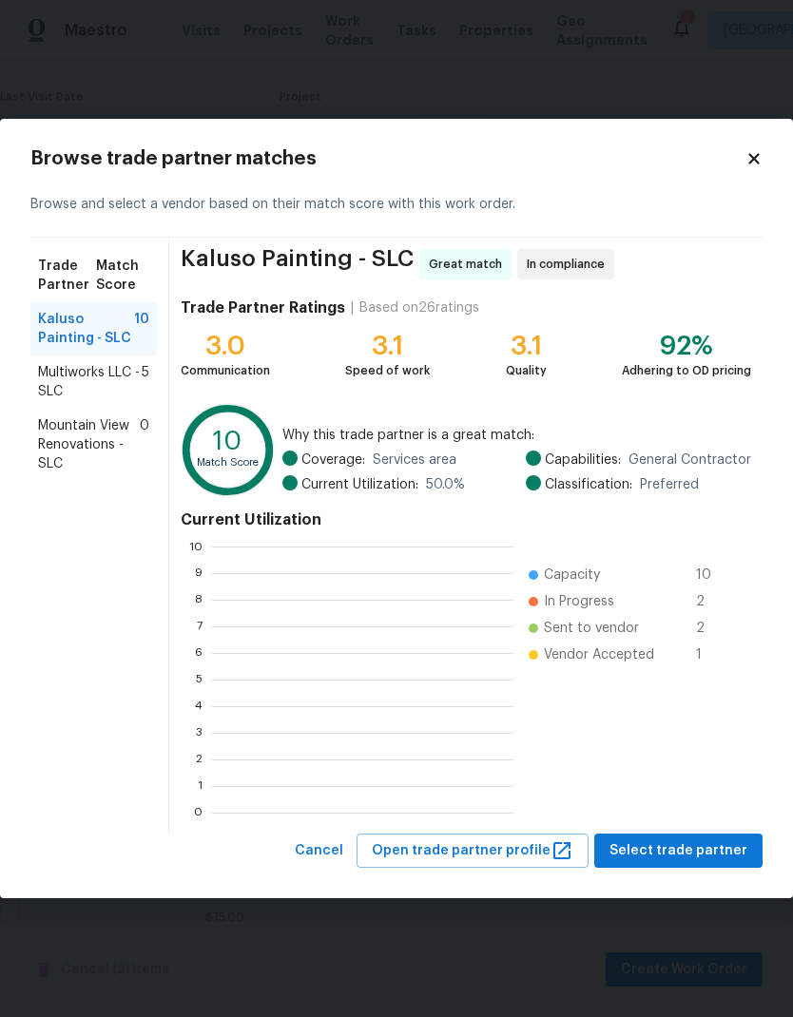
scroll to position [266, 301]
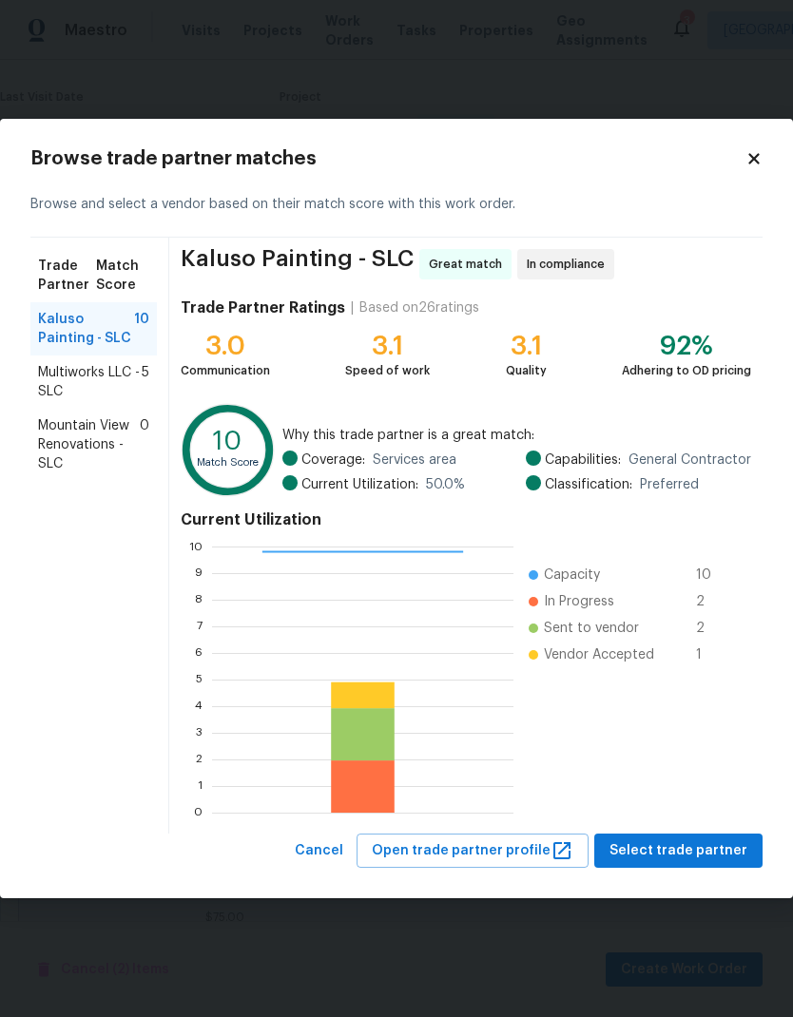
click at [104, 337] on span "Kaluso Painting - SLC" at bounding box center [86, 329] width 96 height 38
click at [716, 855] on span "Select trade partner" at bounding box center [678, 851] width 138 height 24
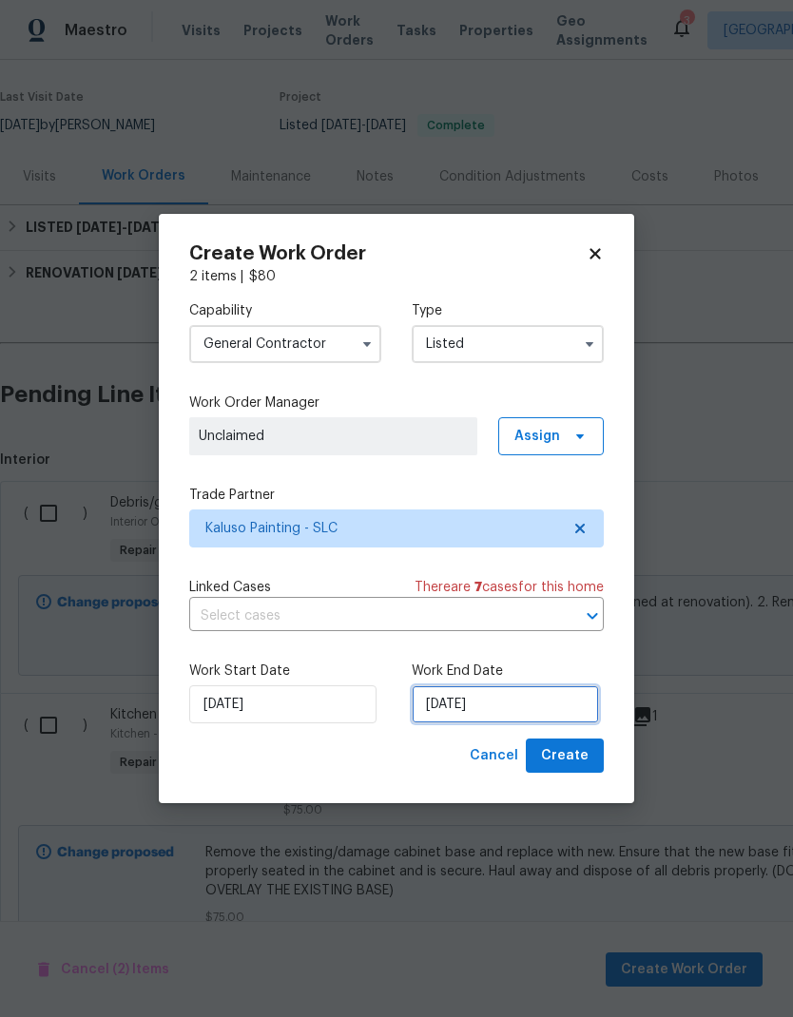
click at [547, 720] on input "9/24/2025" at bounding box center [505, 704] width 187 height 38
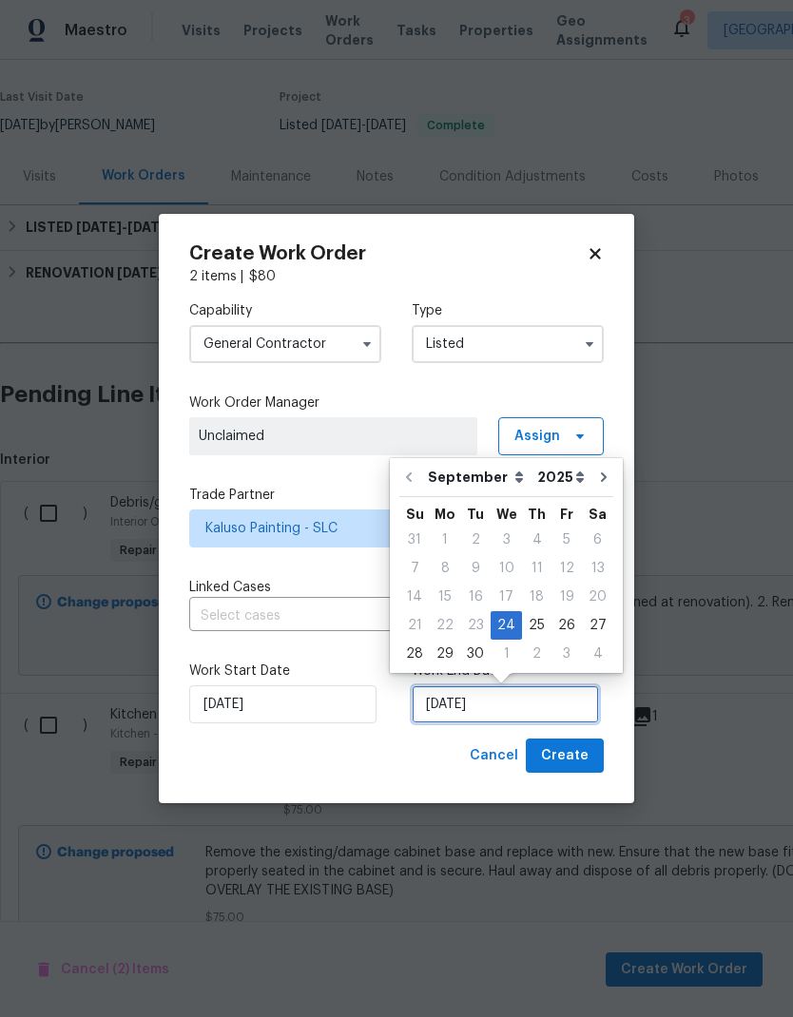
scroll to position [8, 0]
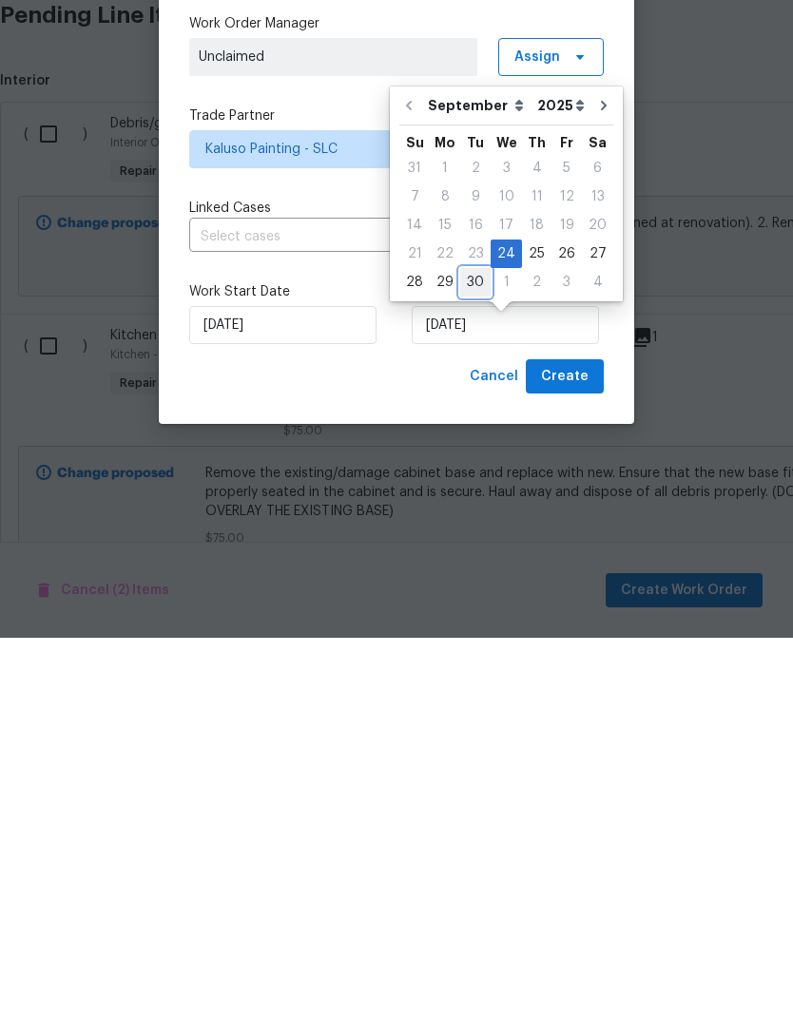
click at [474, 648] on div "30" at bounding box center [475, 661] width 30 height 27
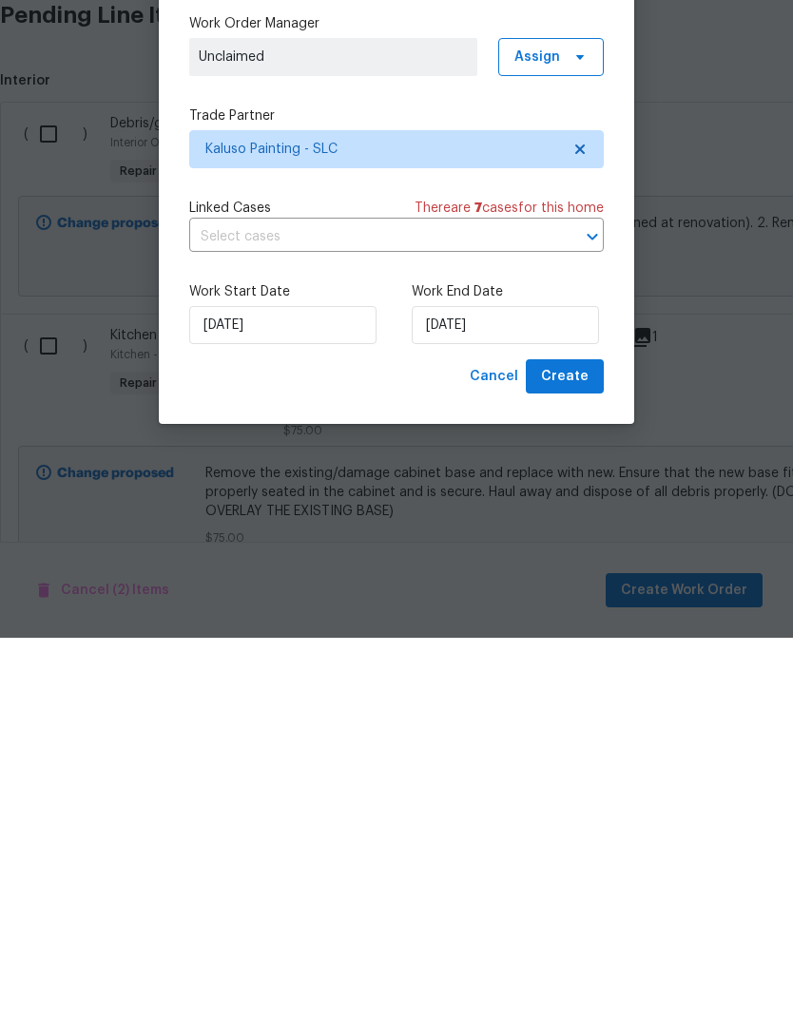
type input "9/30/2025"
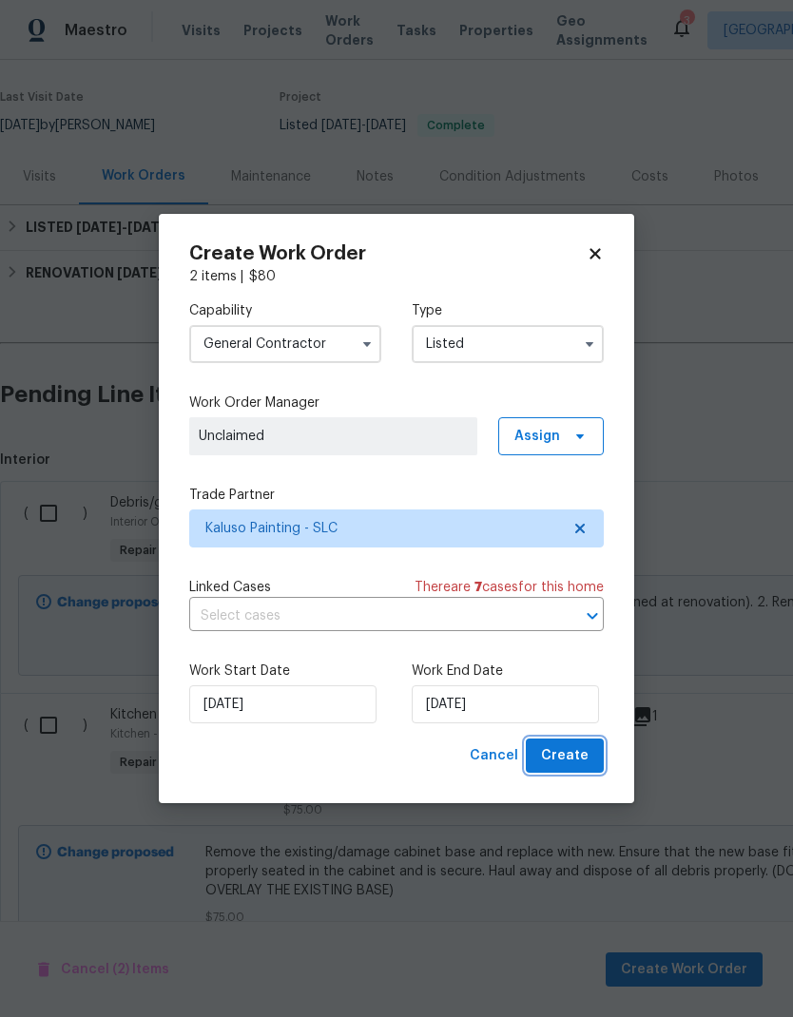
click at [583, 756] on span "Create" at bounding box center [565, 756] width 48 height 24
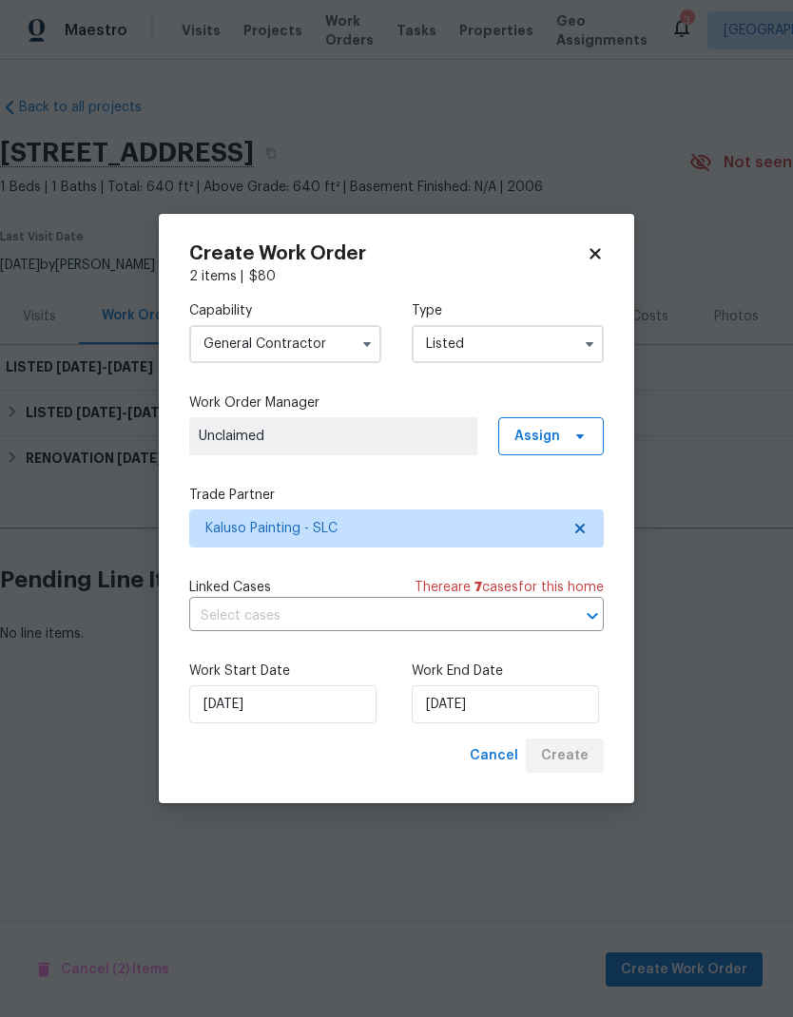
scroll to position [0, 0]
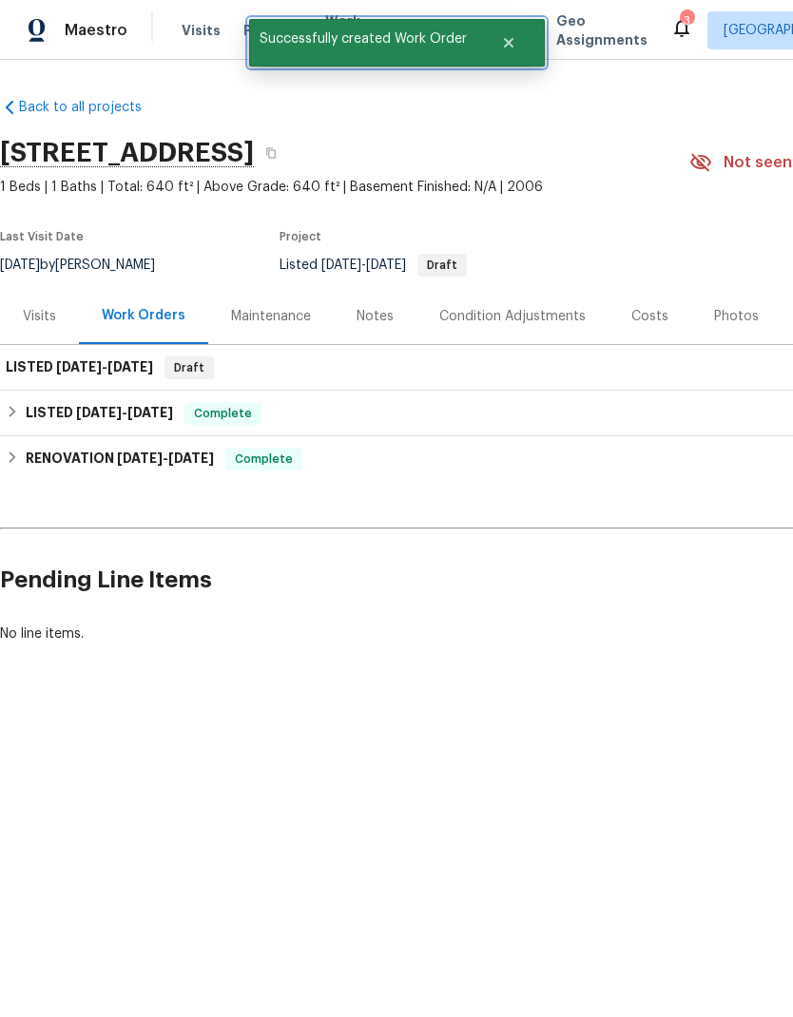
click at [503, 42] on icon "Close" at bounding box center [508, 42] width 15 height 15
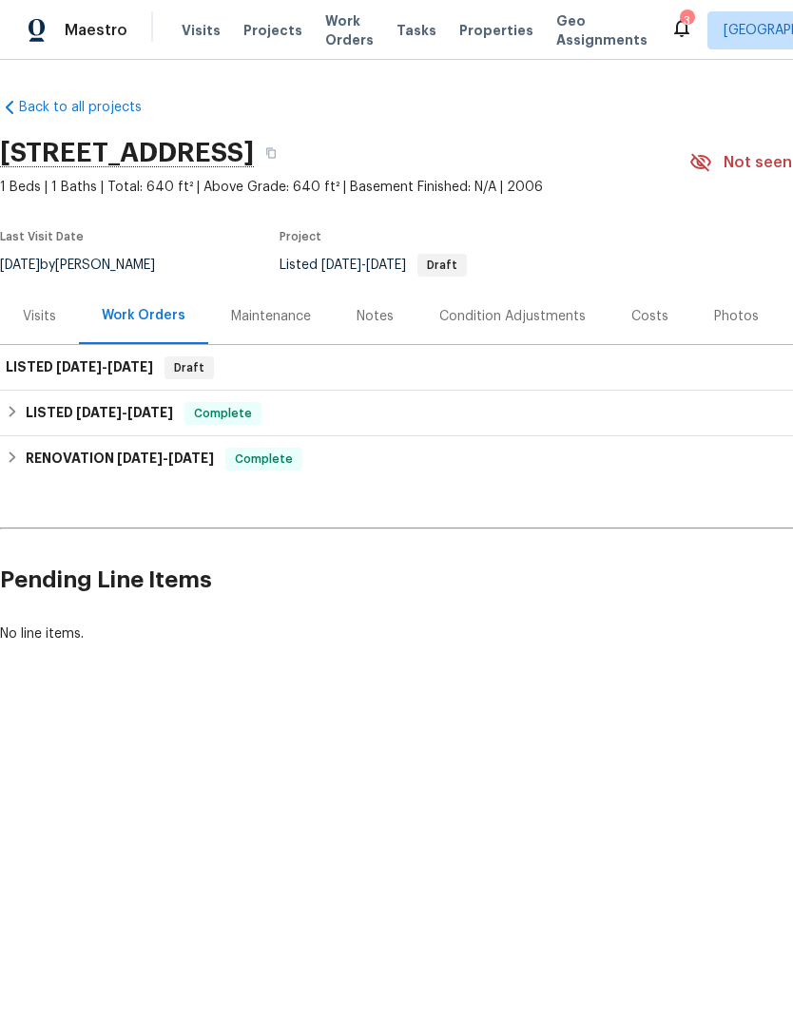
scroll to position [0, -1]
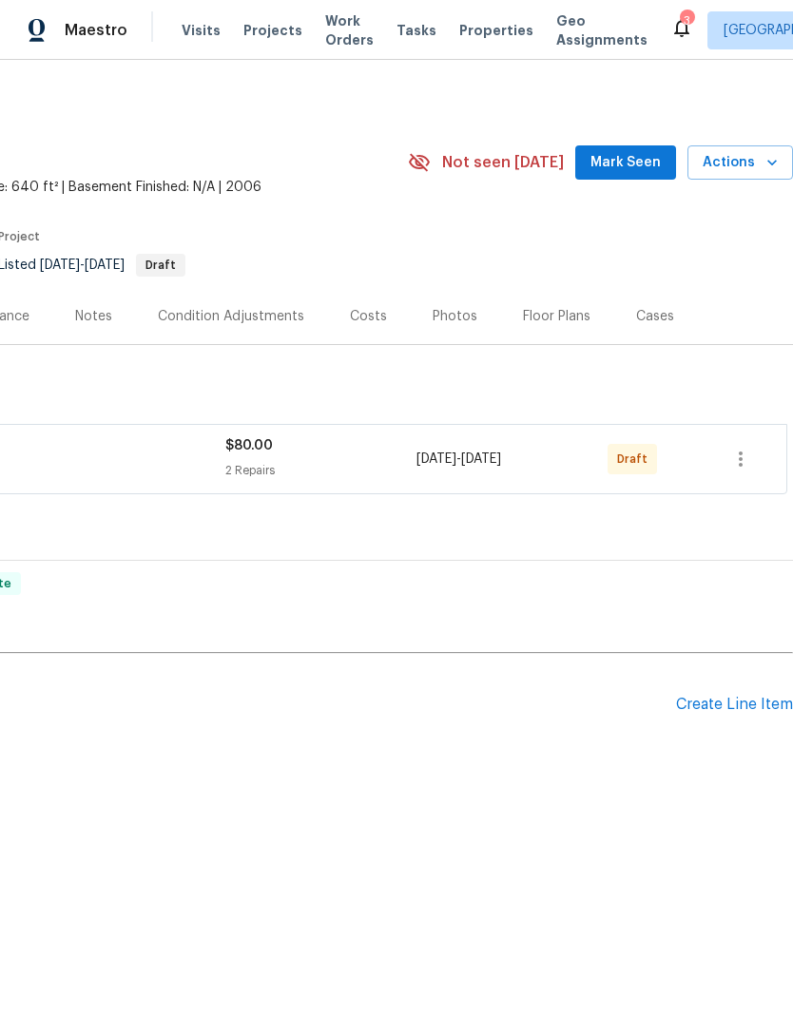
scroll to position [0, 281]
click at [742, 462] on icon "button" at bounding box center [740, 459] width 23 height 23
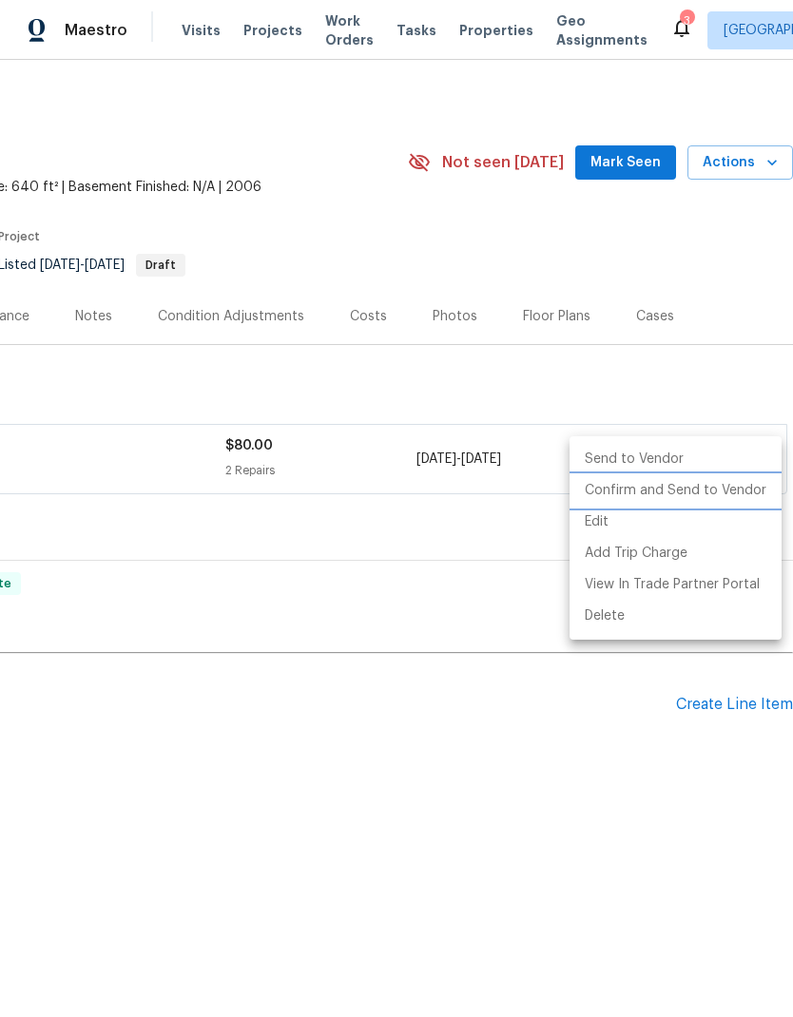
click at [708, 492] on li "Confirm and Send to Vendor" at bounding box center [675, 490] width 212 height 31
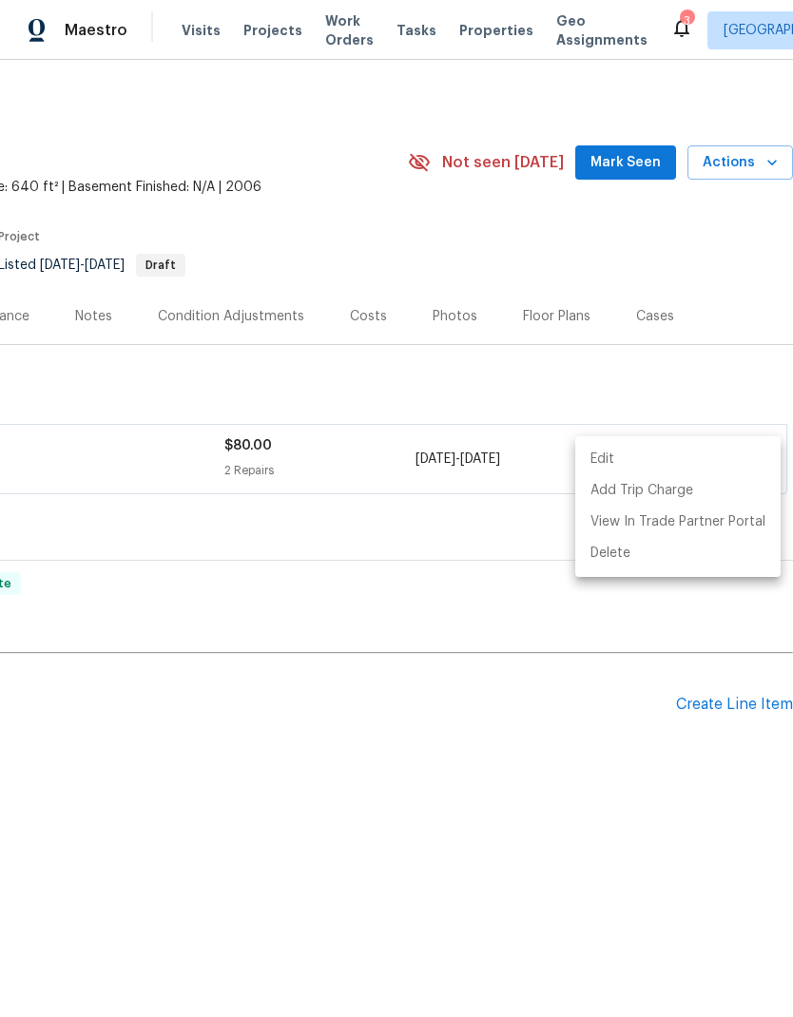
click at [657, 243] on div at bounding box center [396, 508] width 793 height 1017
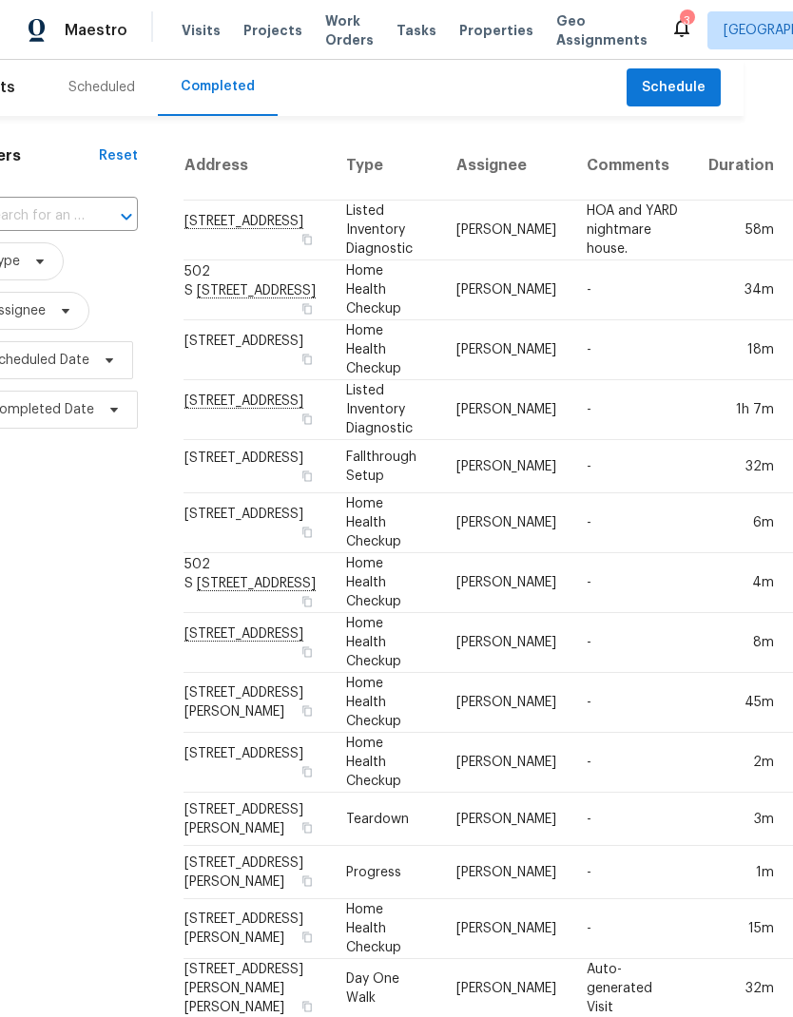
scroll to position [1, 48]
click at [218, 320] on td "502 S 1040 E Apt 226, American Fork, UT 84003" at bounding box center [257, 290] width 147 height 60
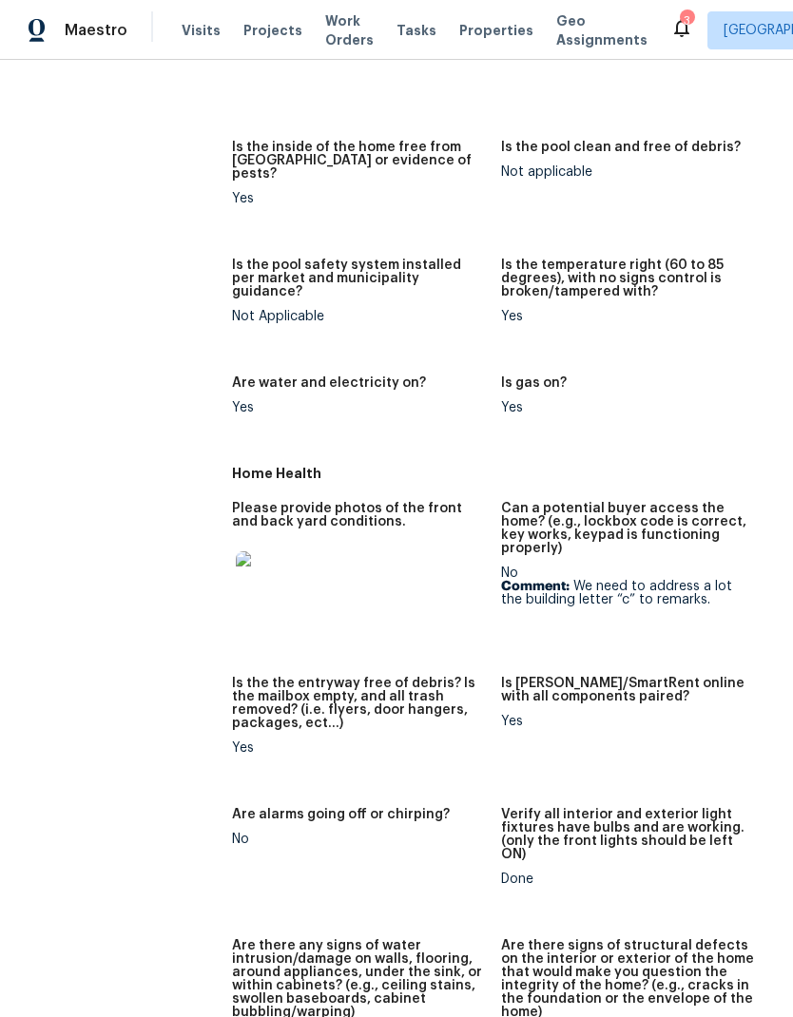
scroll to position [720, 0]
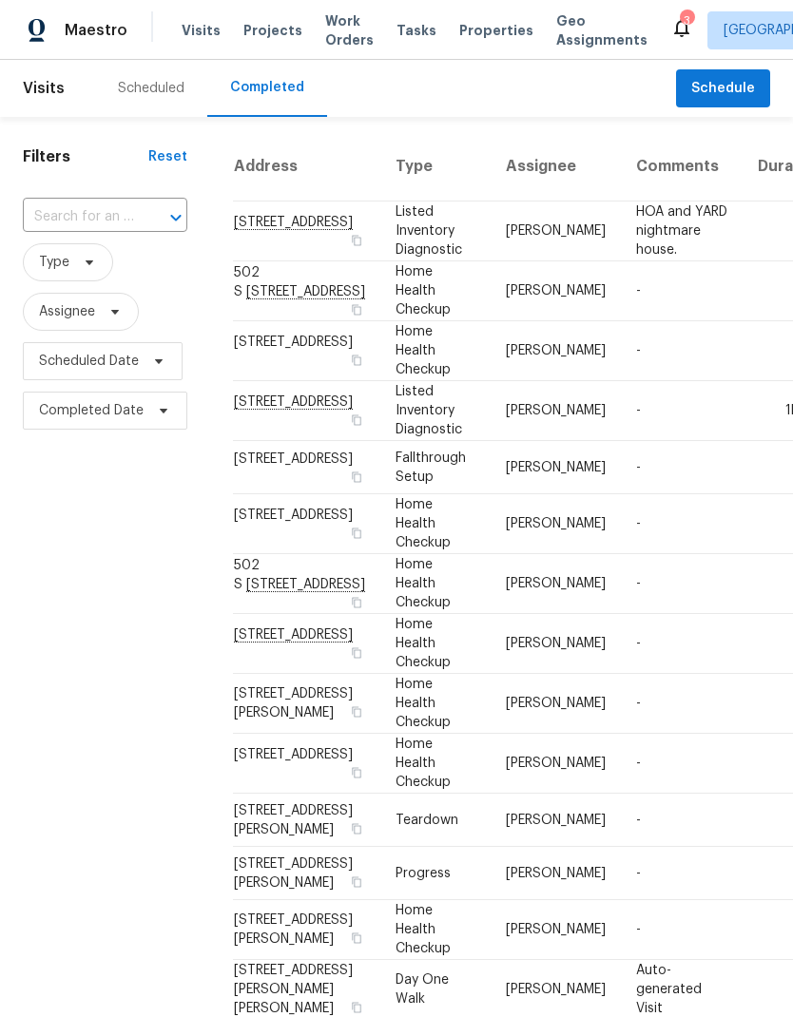
click at [259, 441] on td "[STREET_ADDRESS]" at bounding box center [306, 411] width 147 height 60
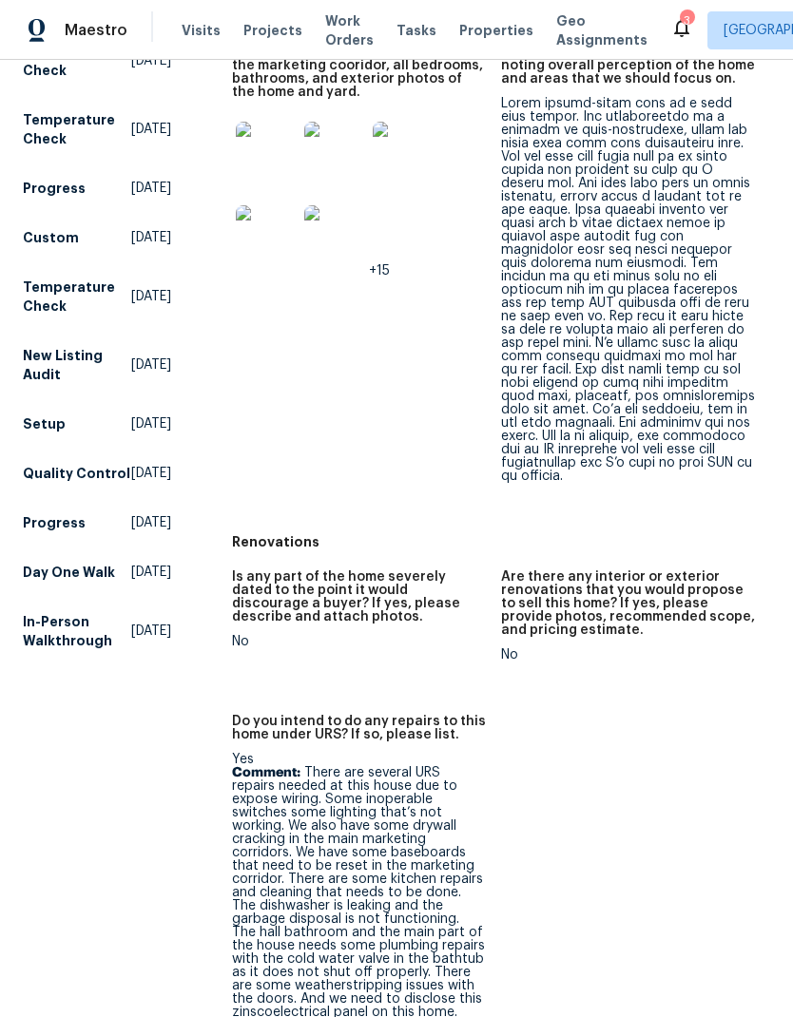
scroll to position [741, 0]
